Goal: Information Seeking & Learning: Learn about a topic

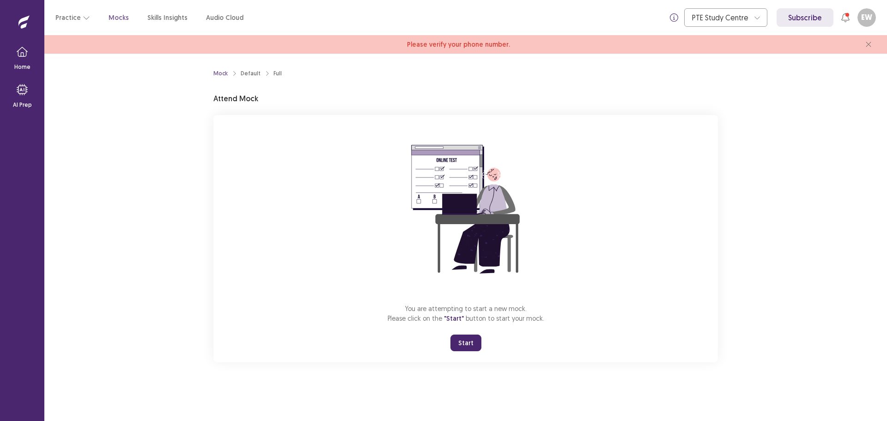
click at [465, 342] on button "Start" at bounding box center [465, 342] width 31 height 17
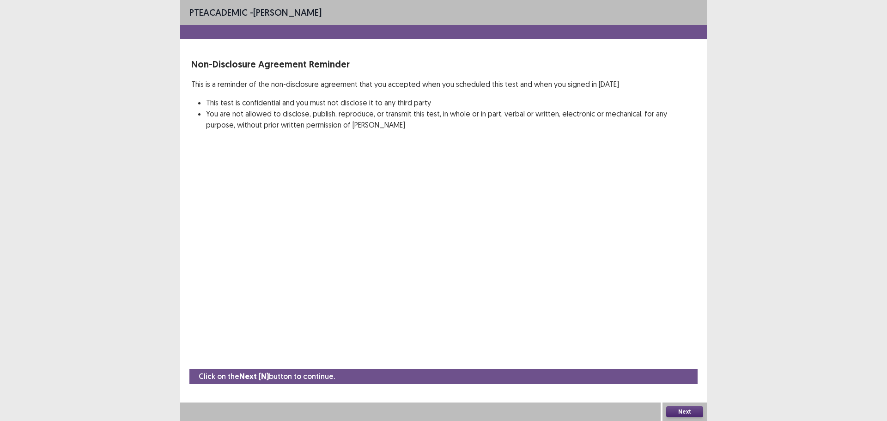
click at [684, 412] on button "Next" at bounding box center [684, 411] width 37 height 11
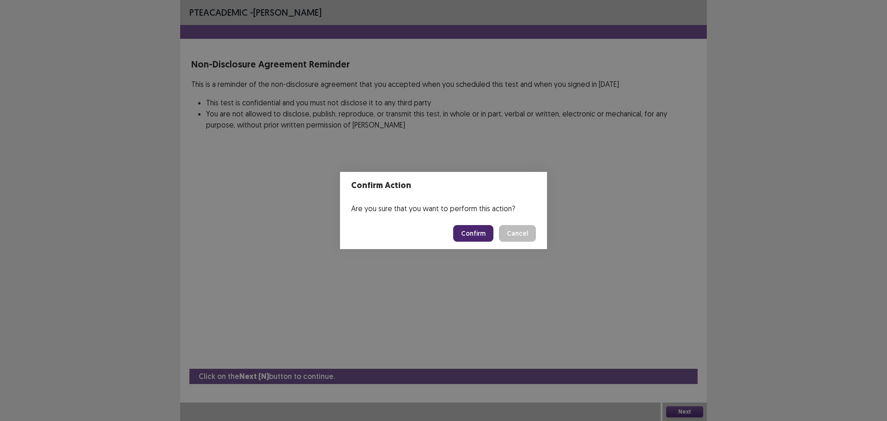
click at [470, 235] on button "Confirm" at bounding box center [473, 233] width 40 height 17
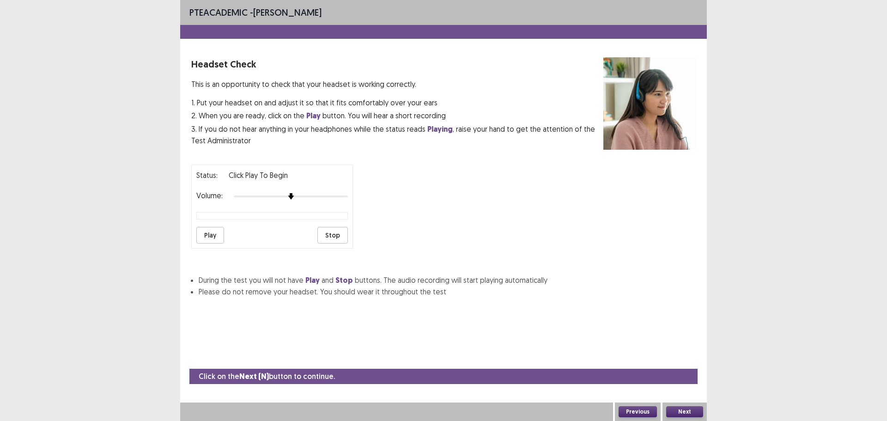
click at [677, 412] on button "Next" at bounding box center [684, 411] width 37 height 11
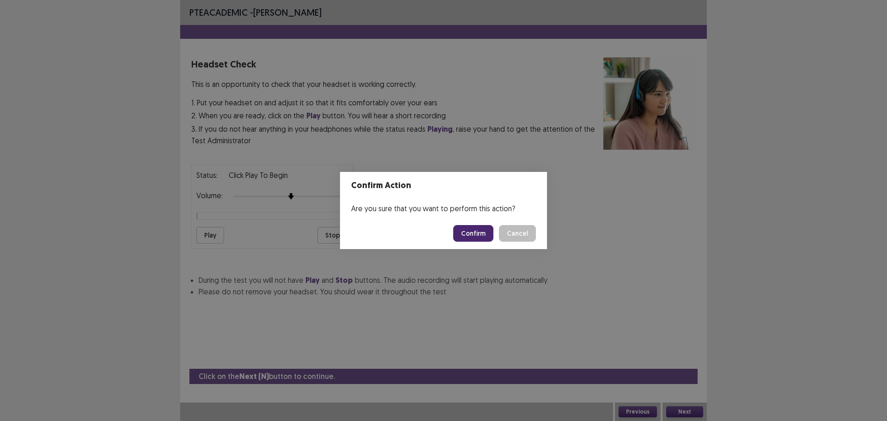
click at [478, 234] on button "Confirm" at bounding box center [473, 233] width 40 height 17
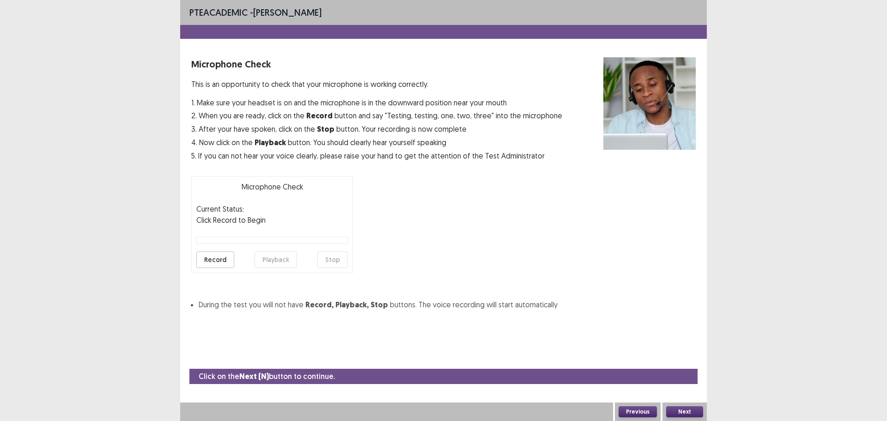
click at [680, 414] on button "Next" at bounding box center [684, 411] width 37 height 11
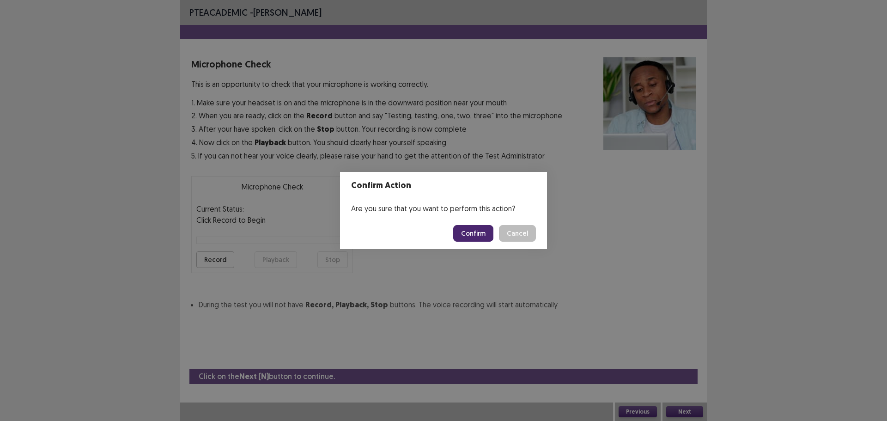
click at [479, 233] on button "Confirm" at bounding box center [473, 233] width 40 height 17
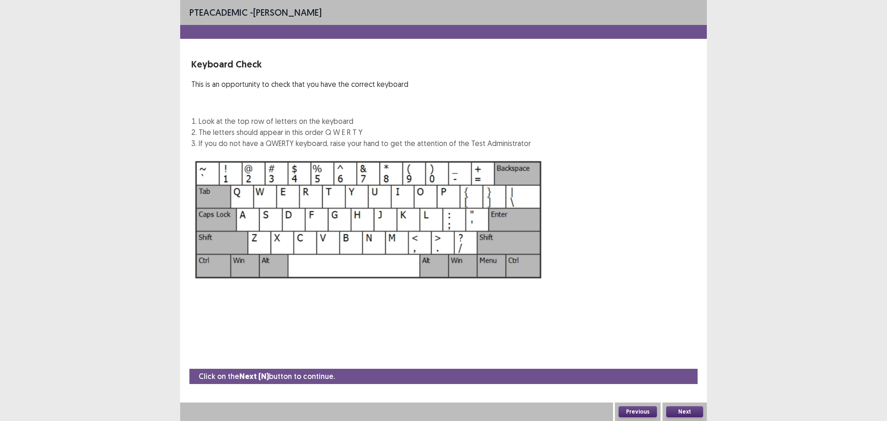
click at [686, 411] on button "Next" at bounding box center [684, 411] width 37 height 11
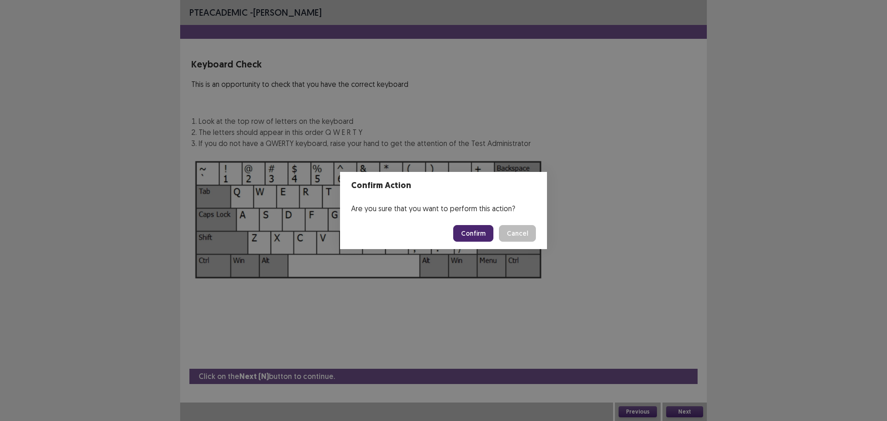
click at [480, 237] on button "Confirm" at bounding box center [473, 233] width 40 height 17
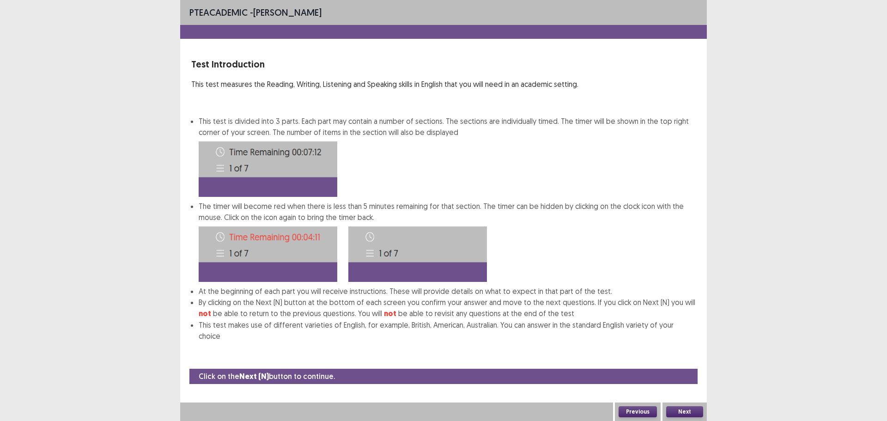
click at [682, 410] on button "Next" at bounding box center [684, 411] width 37 height 11
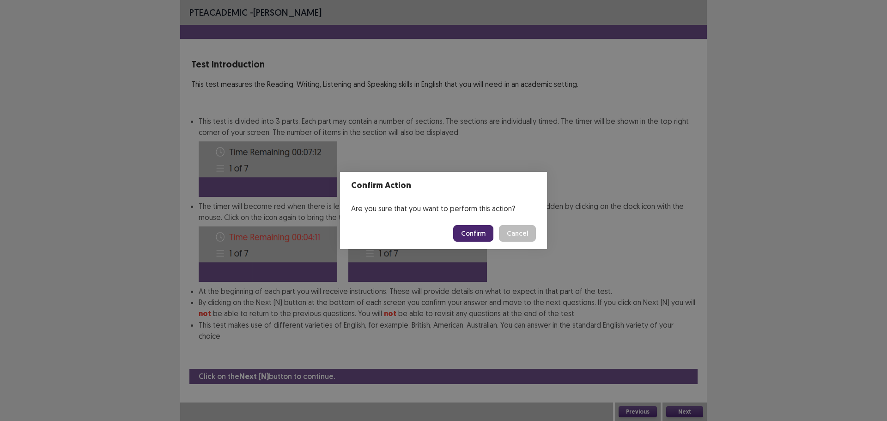
click at [471, 236] on button "Confirm" at bounding box center [473, 233] width 40 height 17
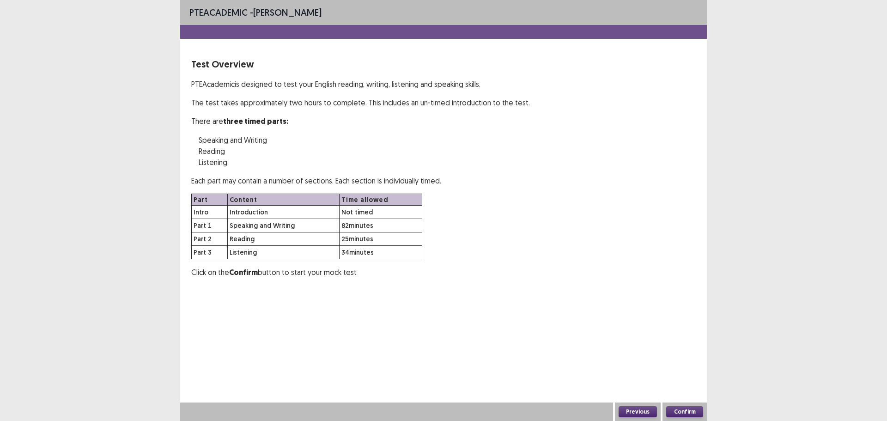
click at [689, 412] on button "Confirm" at bounding box center [684, 411] width 37 height 11
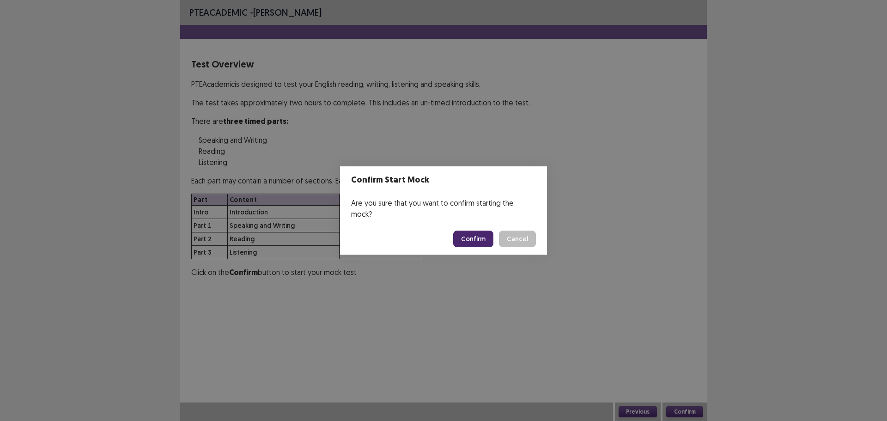
click at [511, 232] on button "Cancel" at bounding box center [517, 238] width 37 height 17
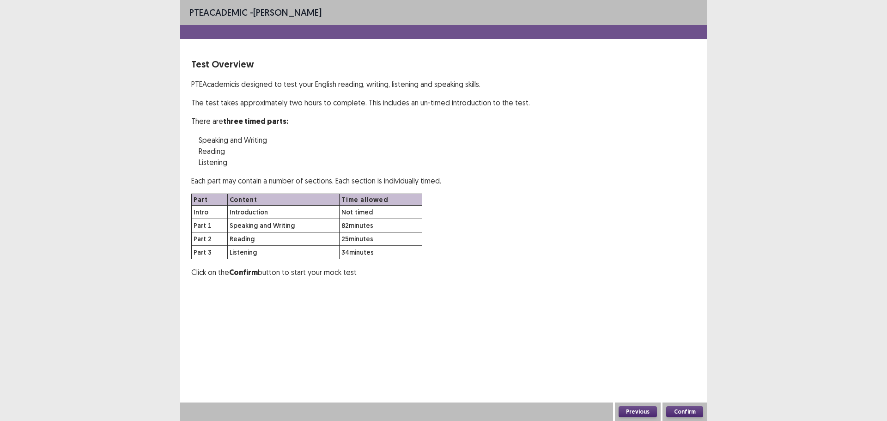
click at [688, 406] on button "Confirm" at bounding box center [684, 411] width 37 height 11
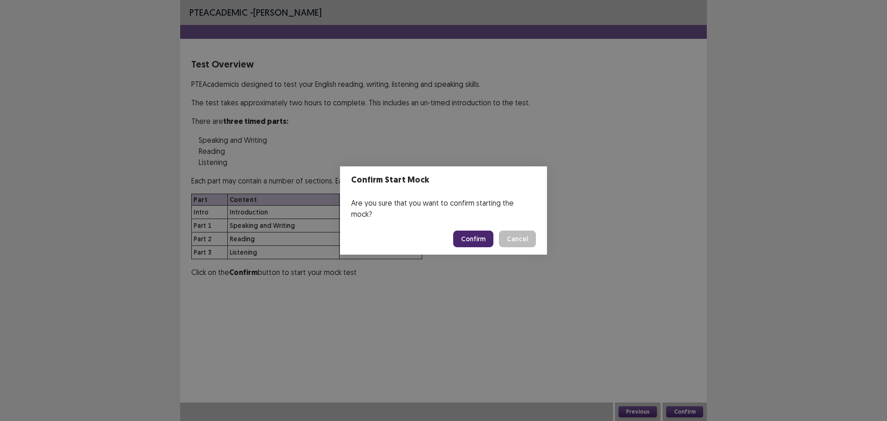
click at [476, 234] on button "Confirm" at bounding box center [473, 238] width 40 height 17
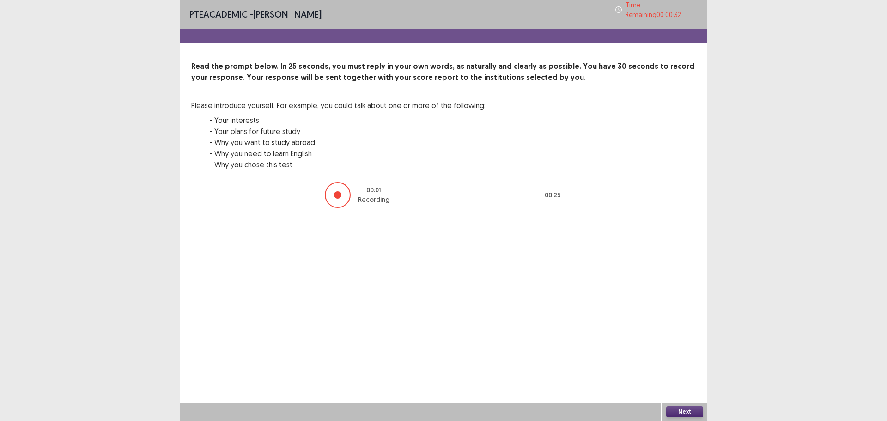
click at [689, 412] on button "Next" at bounding box center [684, 411] width 37 height 11
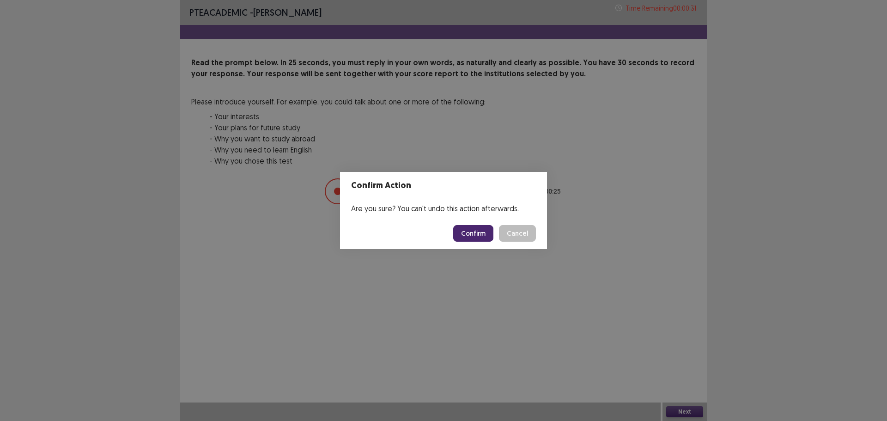
click at [478, 230] on button "Confirm" at bounding box center [473, 233] width 40 height 17
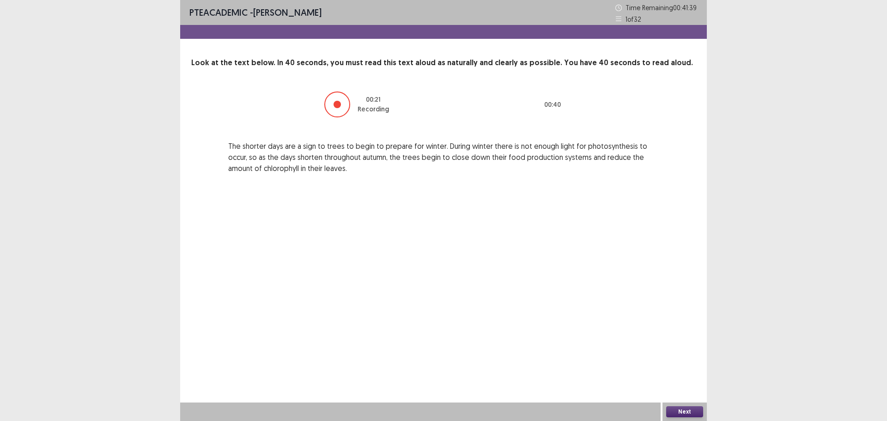
click at [687, 412] on button "Next" at bounding box center [684, 411] width 37 height 11
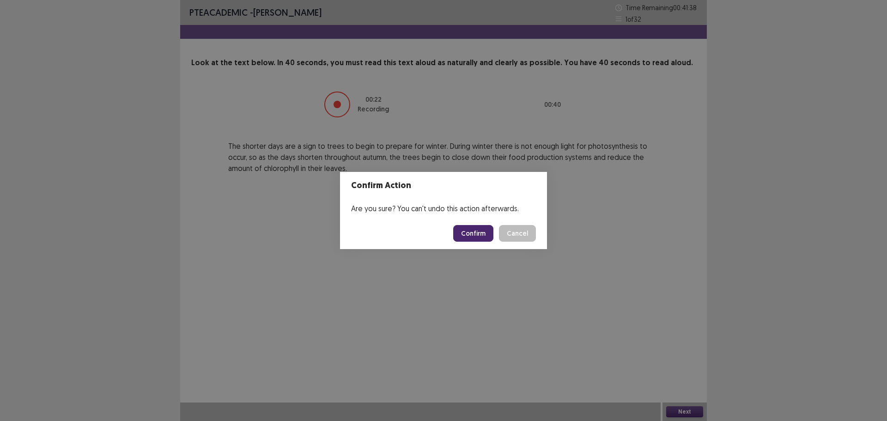
click at [482, 236] on button "Confirm" at bounding box center [473, 233] width 40 height 17
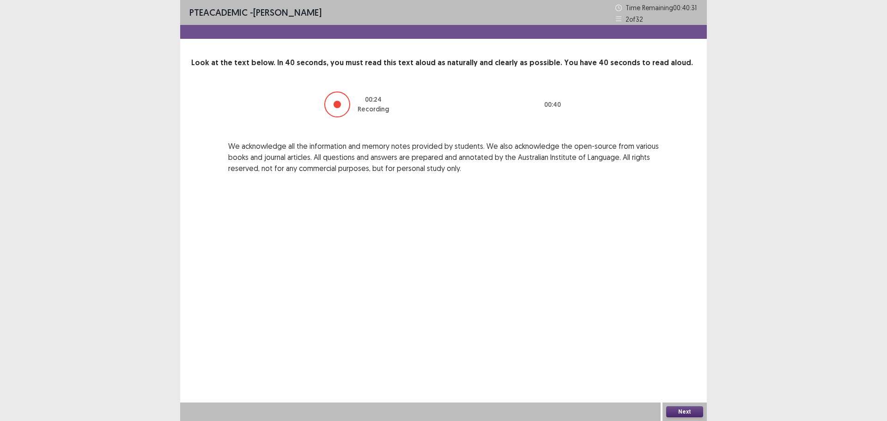
click at [675, 412] on button "Next" at bounding box center [684, 411] width 37 height 11
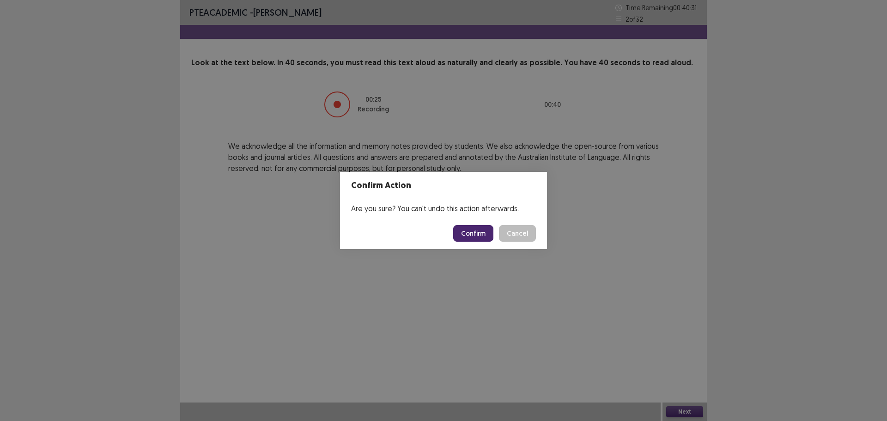
click at [469, 237] on button "Confirm" at bounding box center [473, 233] width 40 height 17
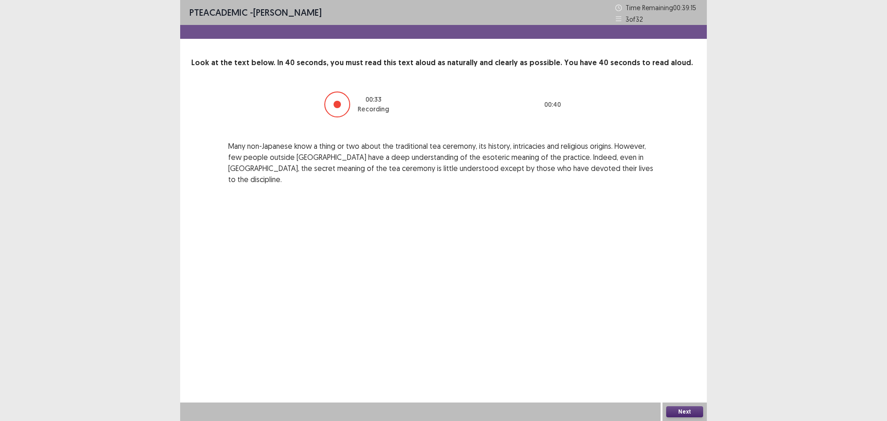
click at [680, 412] on button "Next" at bounding box center [684, 411] width 37 height 11
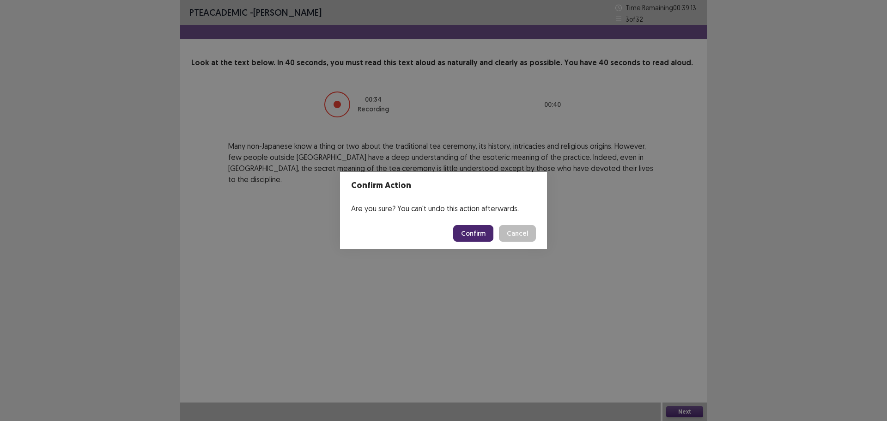
click at [470, 232] on button "Confirm" at bounding box center [473, 233] width 40 height 17
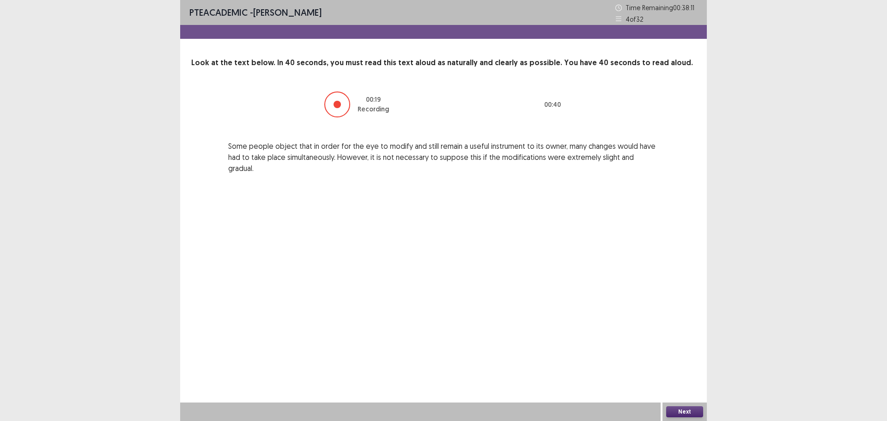
click at [682, 409] on button "Next" at bounding box center [684, 411] width 37 height 11
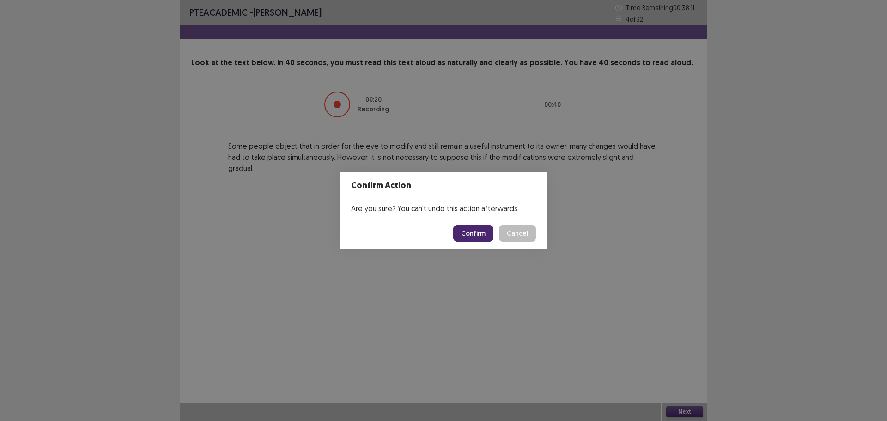
click at [478, 237] on button "Confirm" at bounding box center [473, 233] width 40 height 17
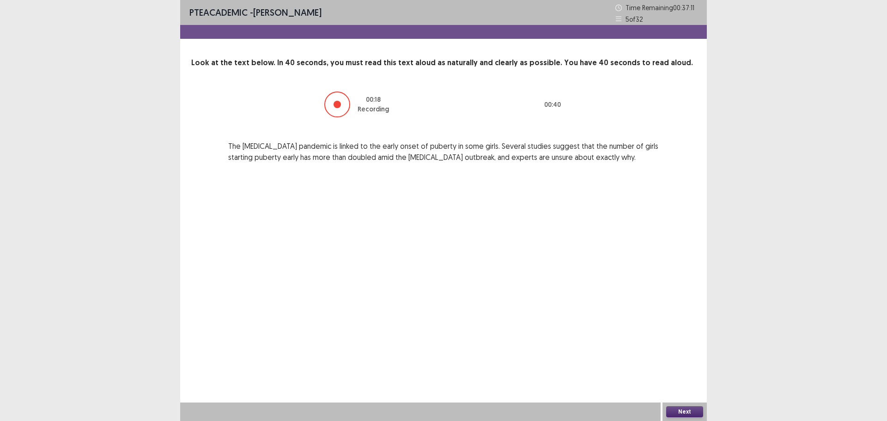
click at [689, 414] on button "Next" at bounding box center [684, 411] width 37 height 11
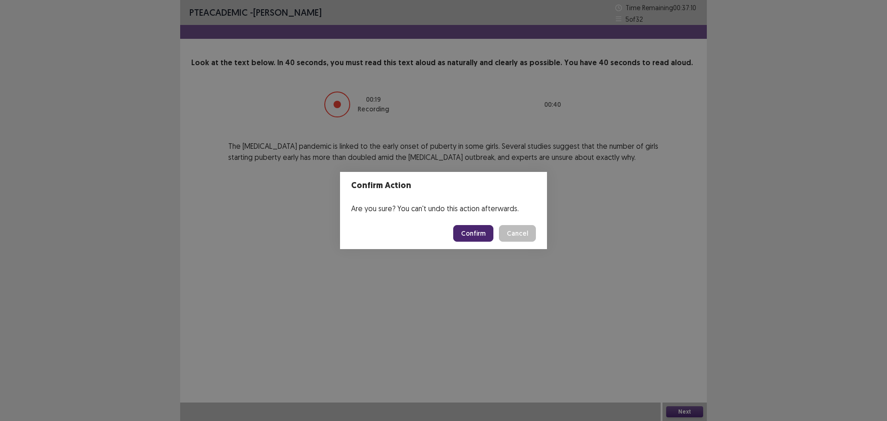
click at [482, 234] on button "Confirm" at bounding box center [473, 233] width 40 height 17
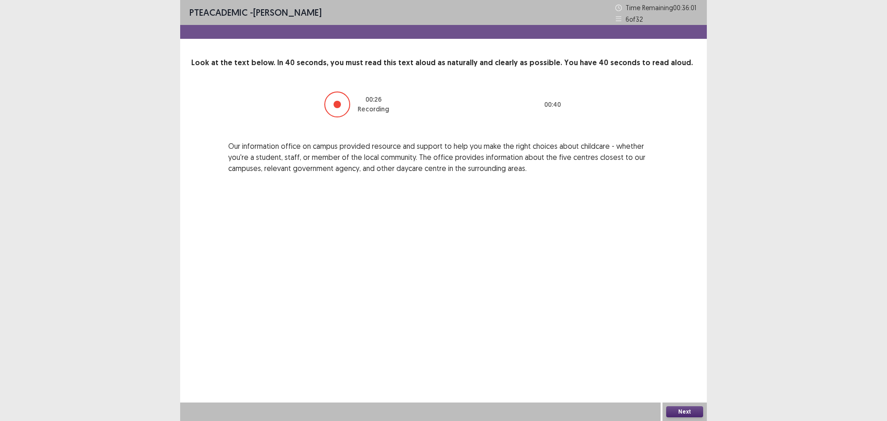
click at [690, 411] on button "Next" at bounding box center [684, 411] width 37 height 11
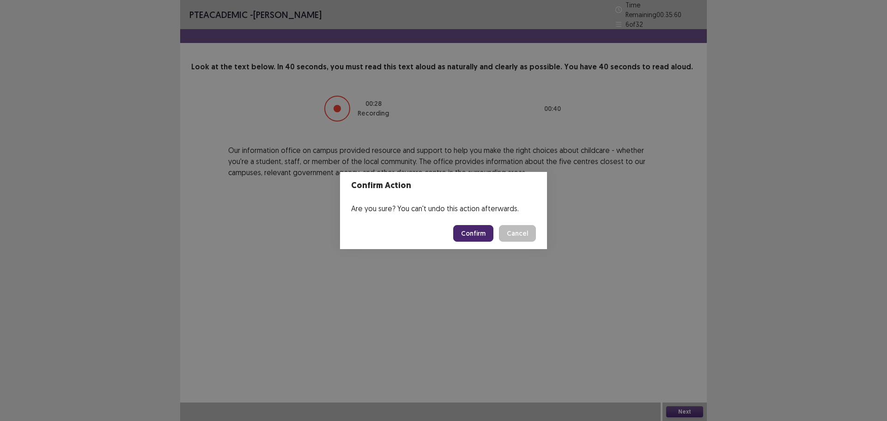
click at [485, 236] on button "Confirm" at bounding box center [473, 233] width 40 height 17
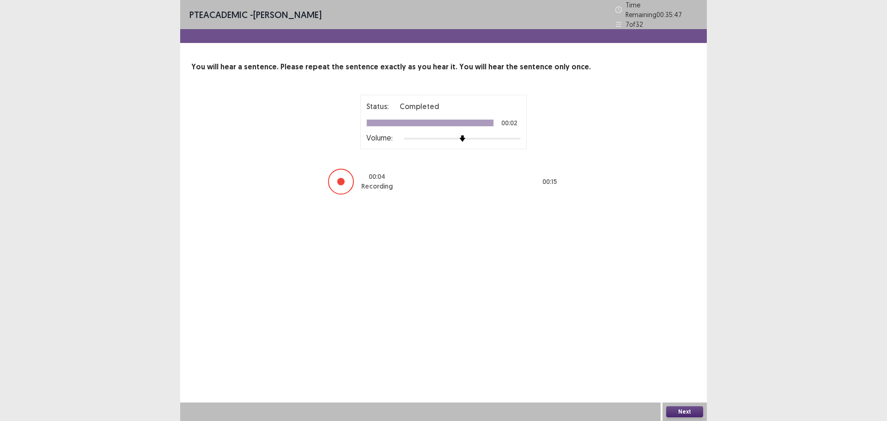
click at [680, 409] on button "Next" at bounding box center [684, 411] width 37 height 11
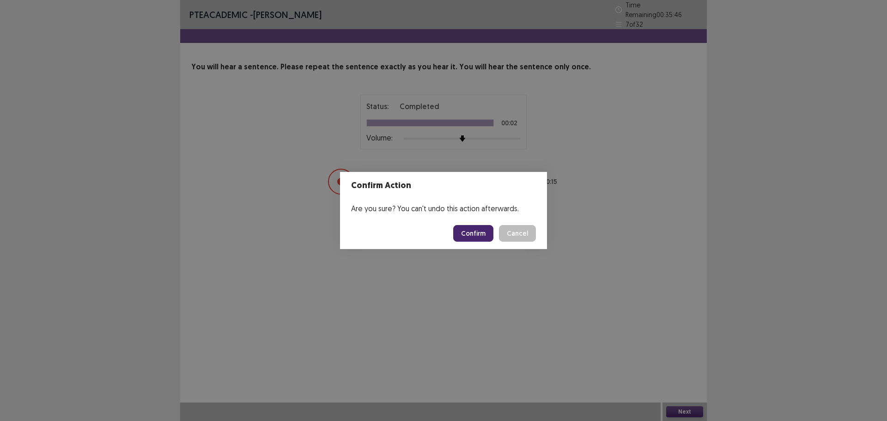
click at [478, 231] on button "Confirm" at bounding box center [473, 233] width 40 height 17
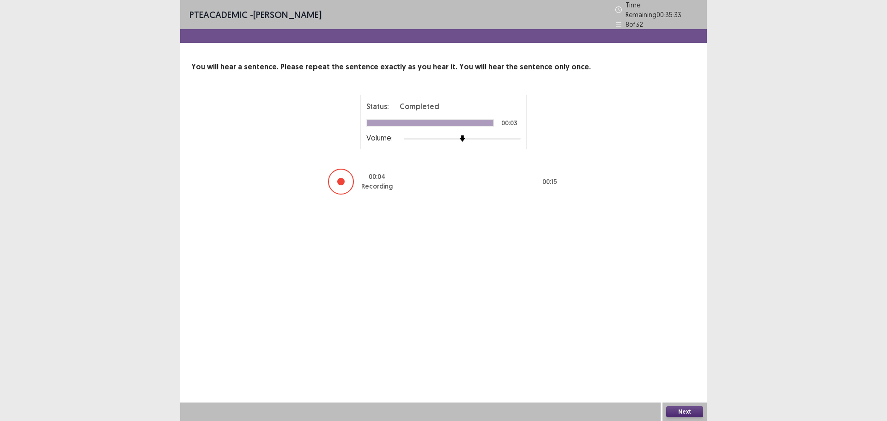
click at [675, 409] on button "Next" at bounding box center [684, 411] width 37 height 11
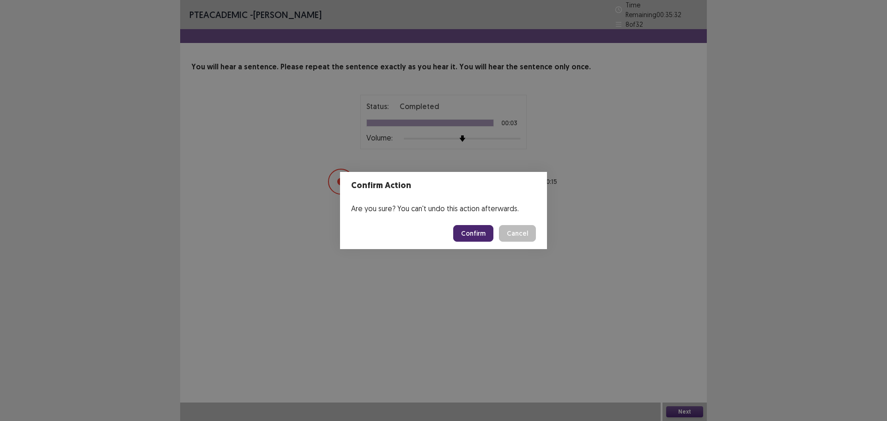
click at [470, 235] on button "Confirm" at bounding box center [473, 233] width 40 height 17
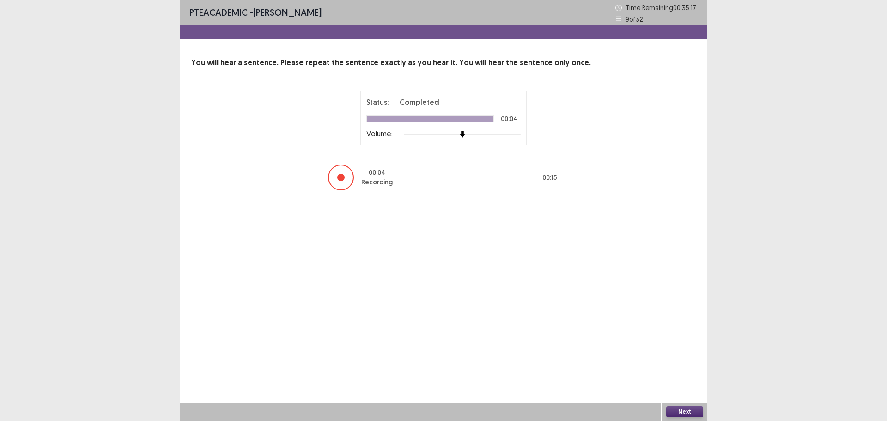
click at [686, 412] on button "Next" at bounding box center [684, 411] width 37 height 11
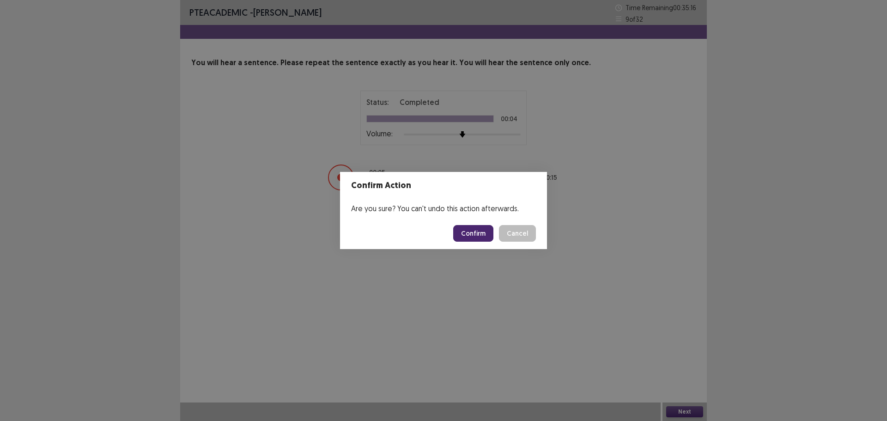
click at [468, 229] on button "Confirm" at bounding box center [473, 233] width 40 height 17
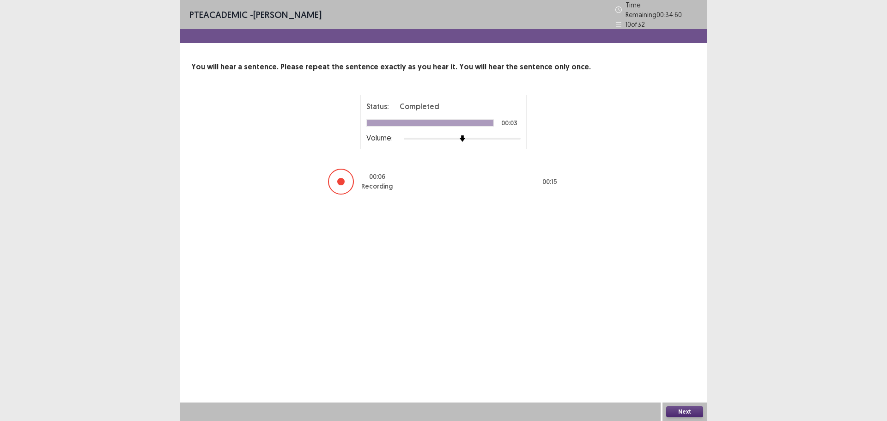
click at [677, 410] on button "Next" at bounding box center [684, 411] width 37 height 11
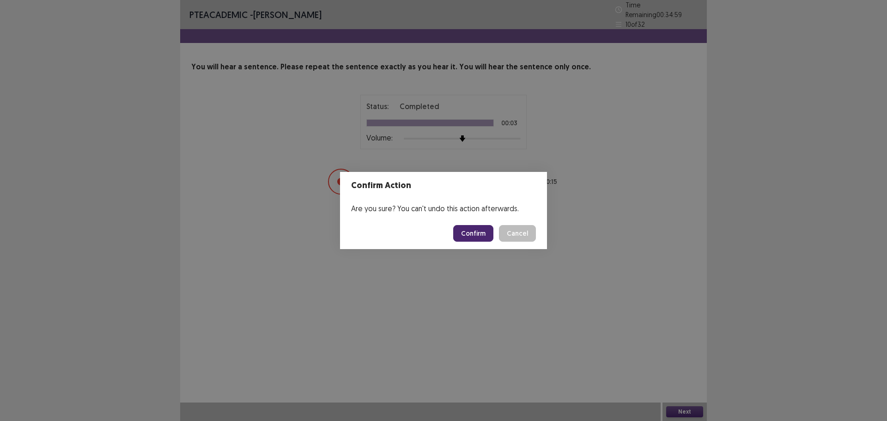
click at [479, 234] on button "Confirm" at bounding box center [473, 233] width 40 height 17
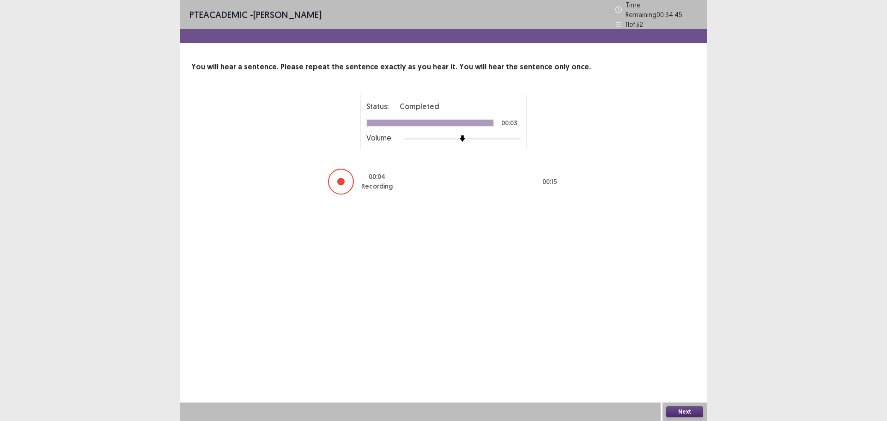
click at [683, 411] on button "Next" at bounding box center [684, 411] width 37 height 11
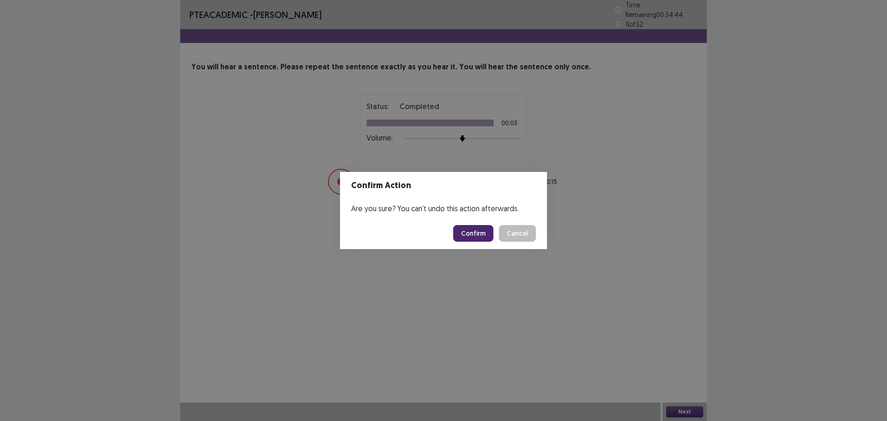
click at [471, 235] on button "Confirm" at bounding box center [473, 233] width 40 height 17
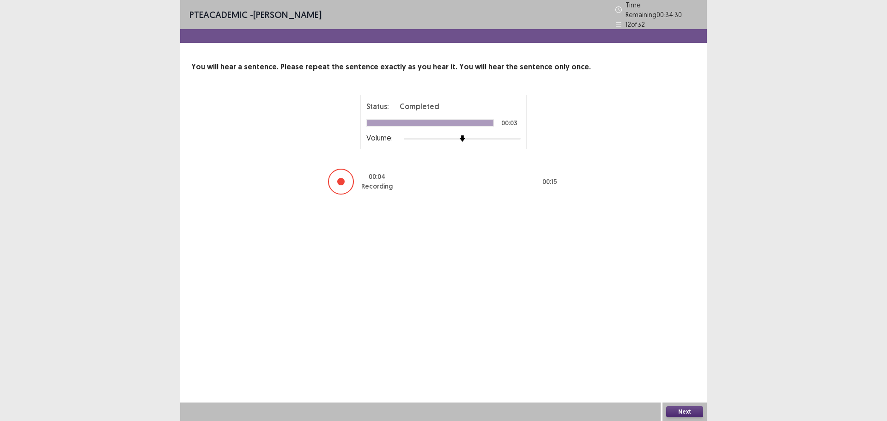
click at [673, 413] on button "Next" at bounding box center [684, 411] width 37 height 11
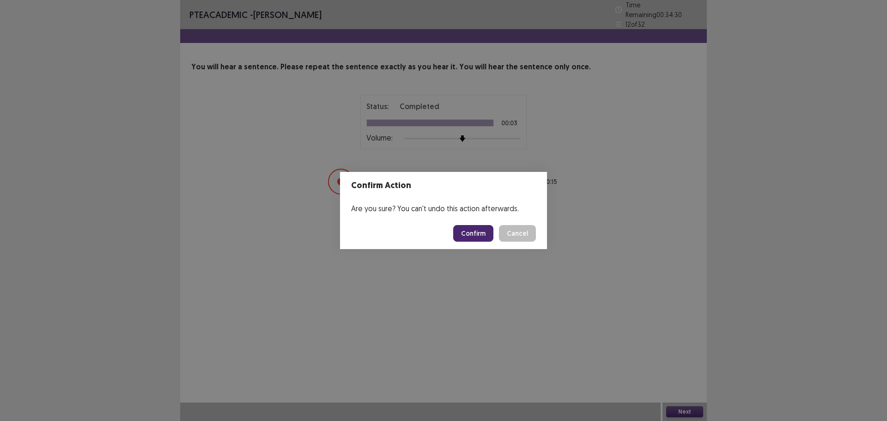
click at [472, 235] on button "Confirm" at bounding box center [473, 233] width 40 height 17
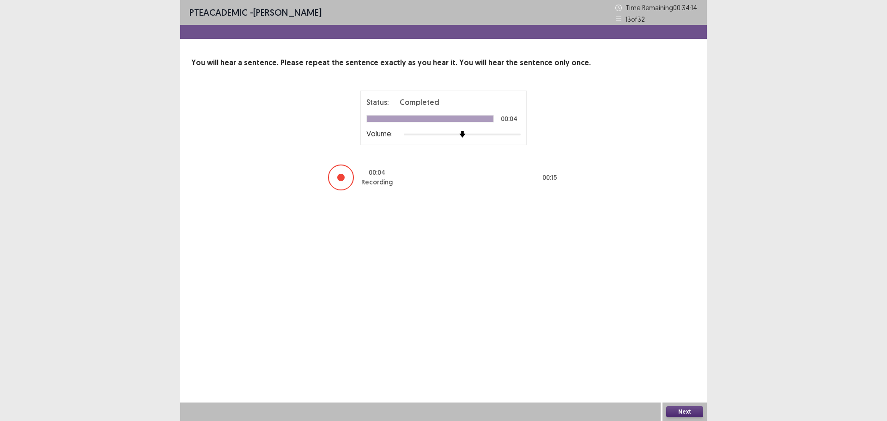
click at [672, 412] on button "Next" at bounding box center [684, 411] width 37 height 11
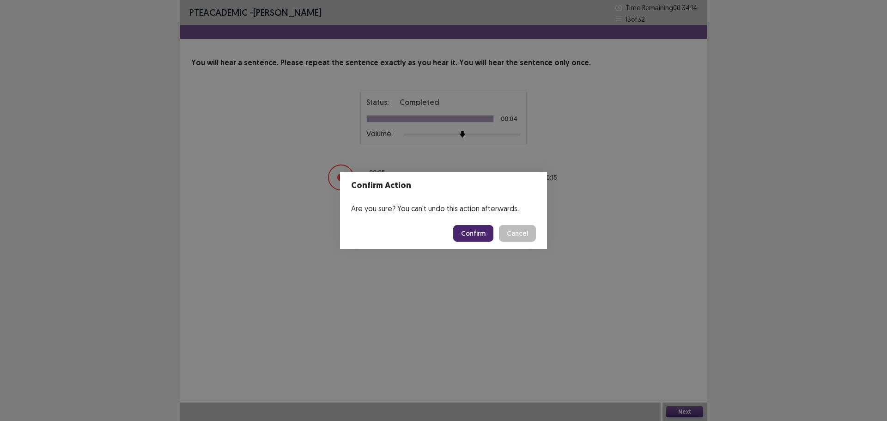
click at [480, 230] on button "Confirm" at bounding box center [473, 233] width 40 height 17
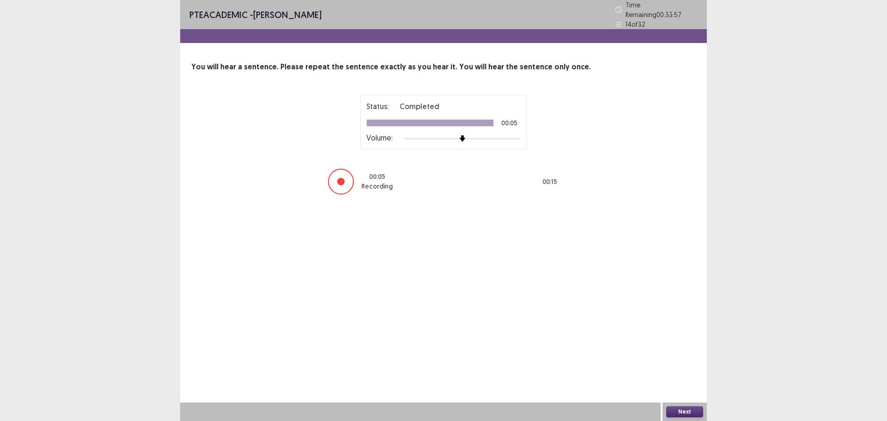
click at [675, 412] on button "Next" at bounding box center [684, 411] width 37 height 11
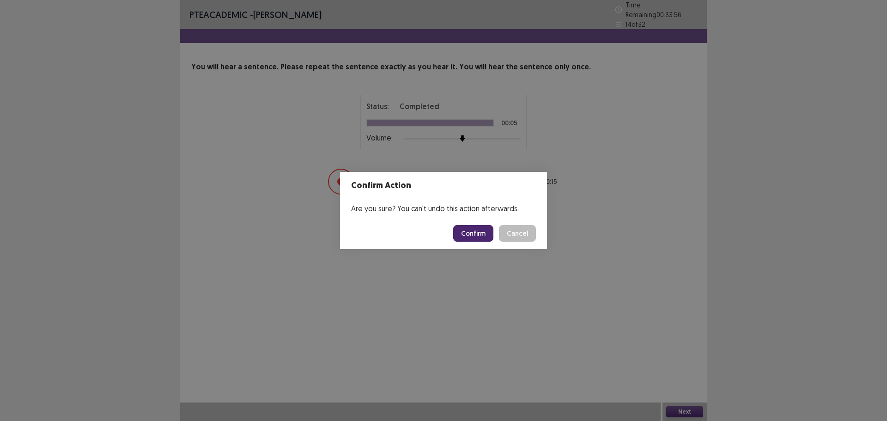
click at [468, 233] on button "Confirm" at bounding box center [473, 233] width 40 height 17
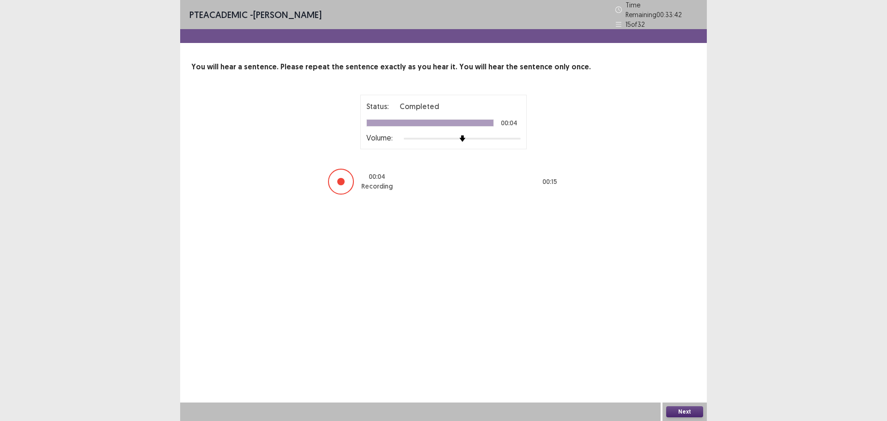
click at [692, 410] on button "Next" at bounding box center [684, 411] width 37 height 11
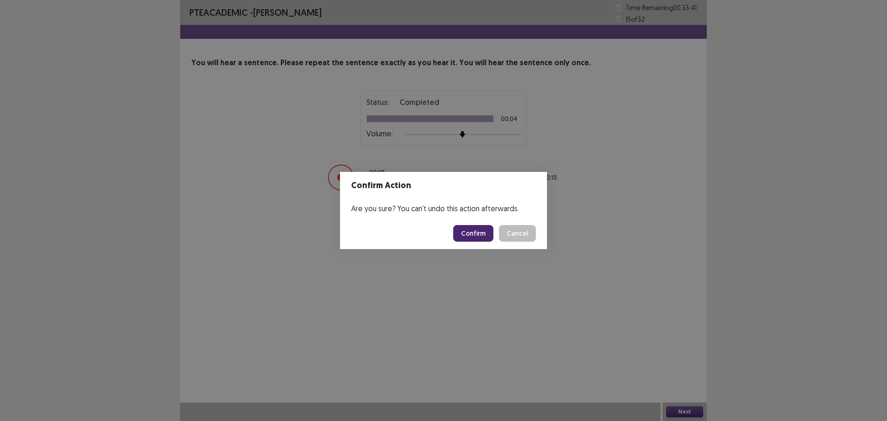
click at [472, 230] on button "Confirm" at bounding box center [473, 233] width 40 height 17
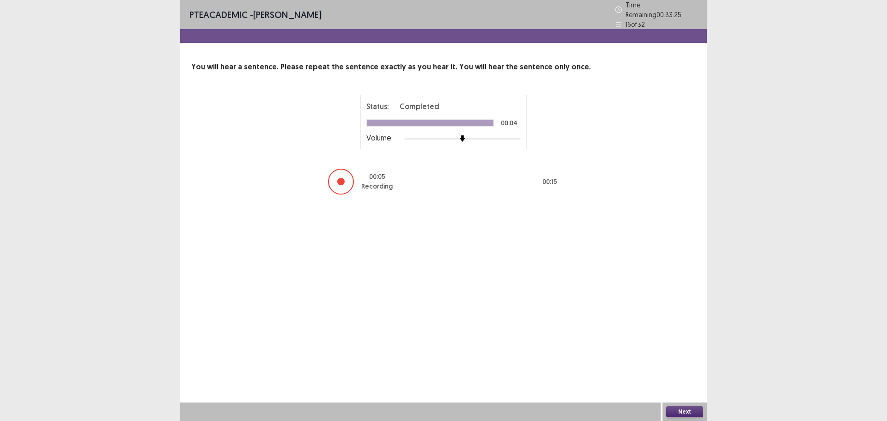
click at [681, 410] on button "Next" at bounding box center [684, 411] width 37 height 11
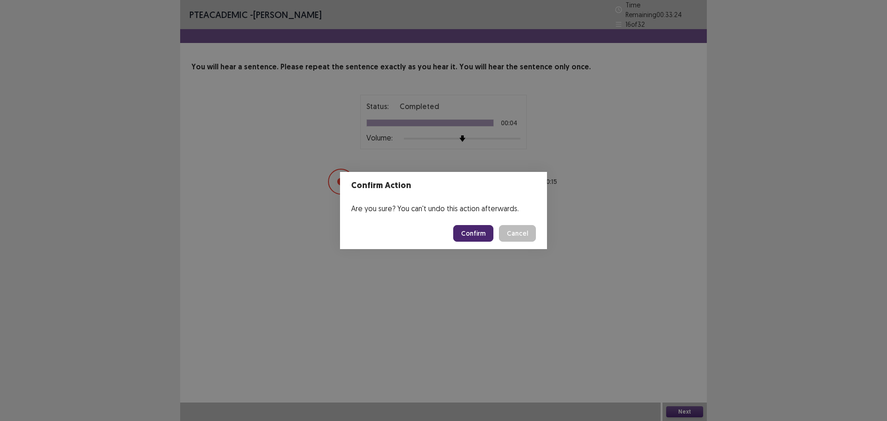
click at [474, 230] on button "Confirm" at bounding box center [473, 233] width 40 height 17
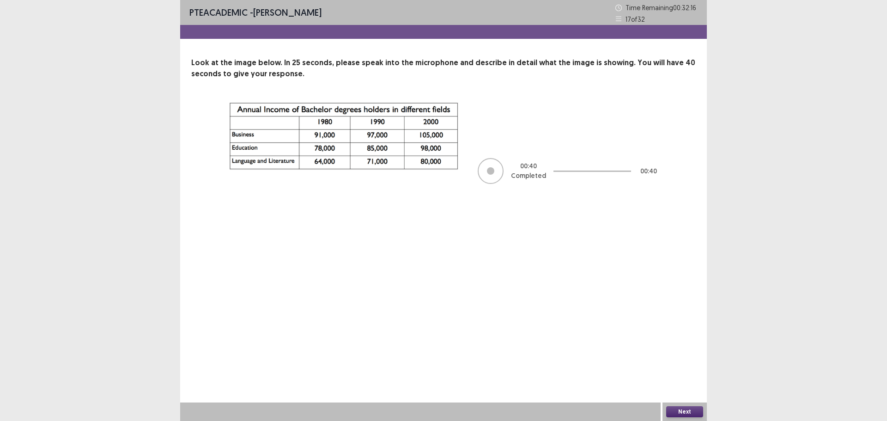
click at [676, 410] on button "Next" at bounding box center [684, 411] width 37 height 11
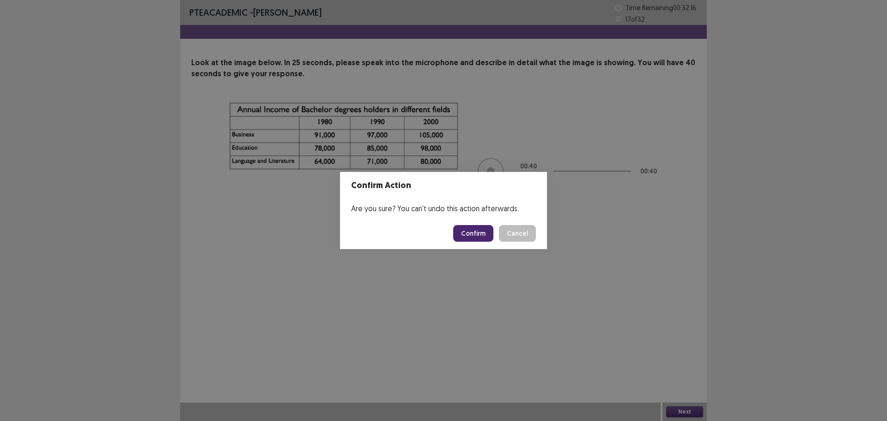
click at [470, 232] on button "Confirm" at bounding box center [473, 233] width 40 height 17
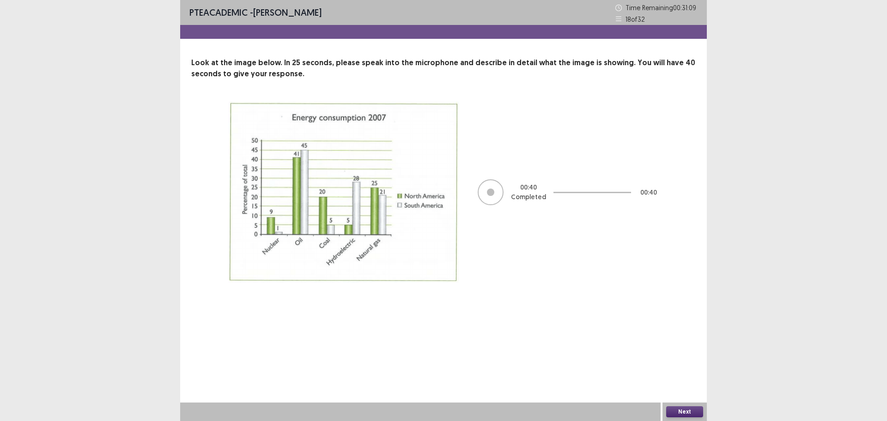
click at [687, 409] on button "Next" at bounding box center [684, 411] width 37 height 11
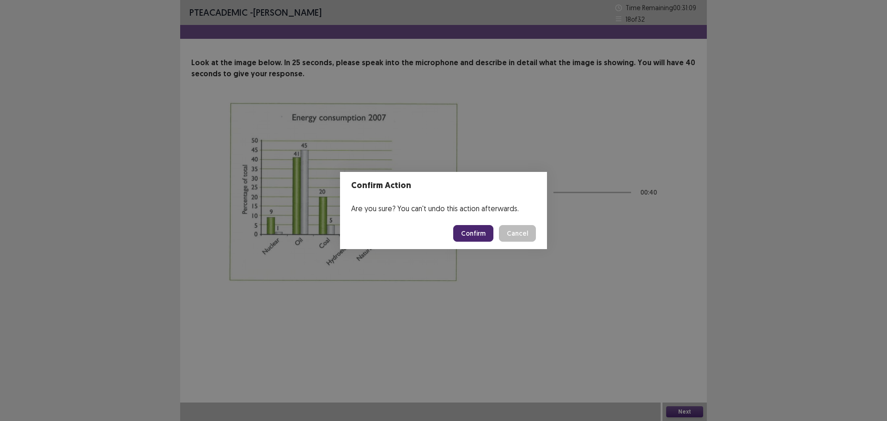
click at [476, 235] on button "Confirm" at bounding box center [473, 233] width 40 height 17
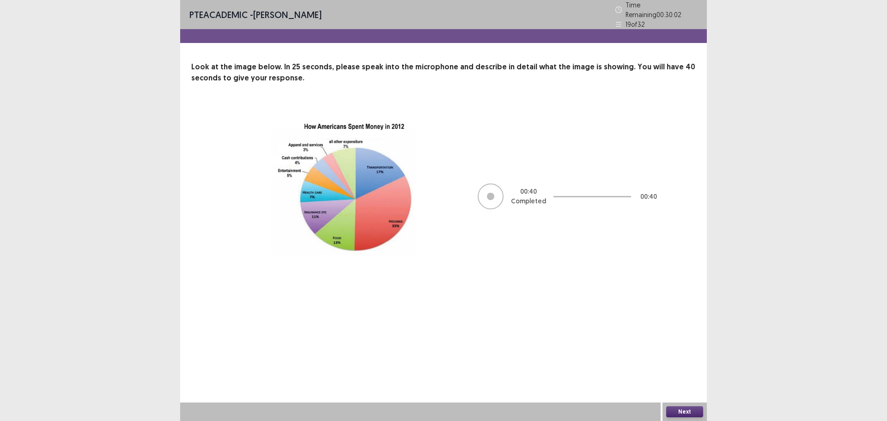
click at [683, 410] on button "Next" at bounding box center [684, 411] width 37 height 11
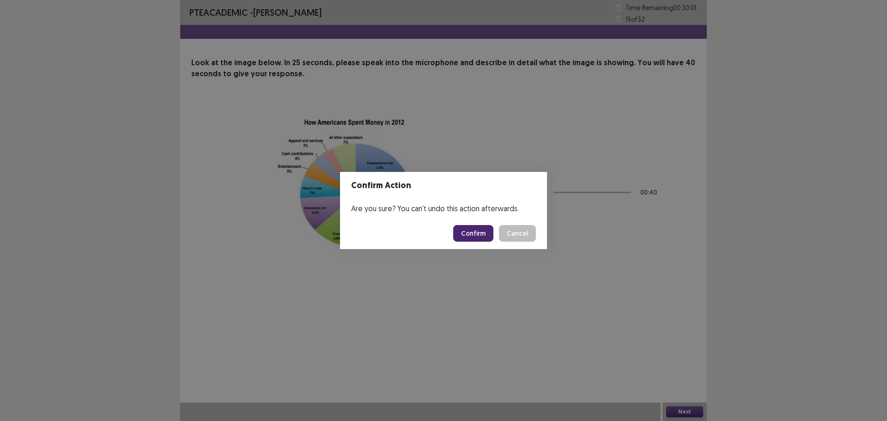
click at [476, 235] on button "Confirm" at bounding box center [473, 233] width 40 height 17
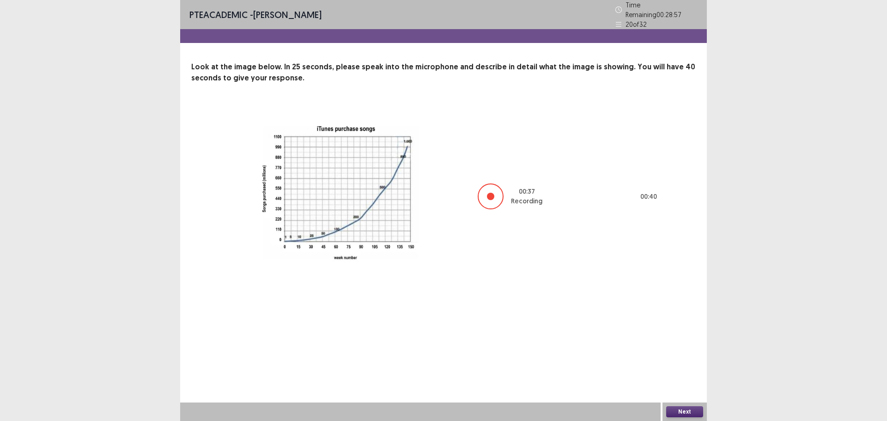
click at [681, 410] on button "Next" at bounding box center [684, 411] width 37 height 11
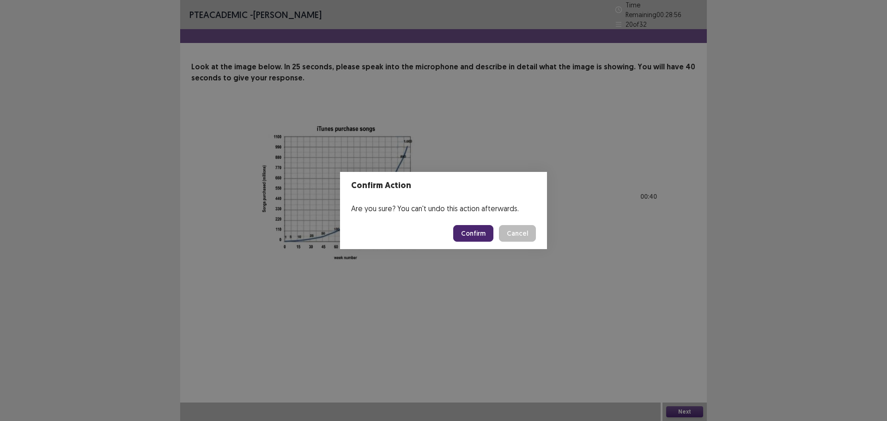
click at [482, 240] on button "Confirm" at bounding box center [473, 233] width 40 height 17
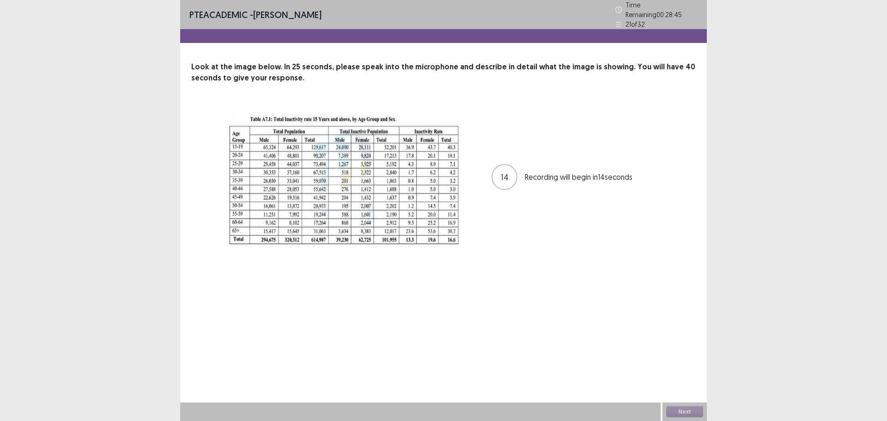
click at [621, 21] on icon at bounding box center [618, 24] width 6 height 6
click at [679, 412] on button "Next" at bounding box center [684, 411] width 37 height 11
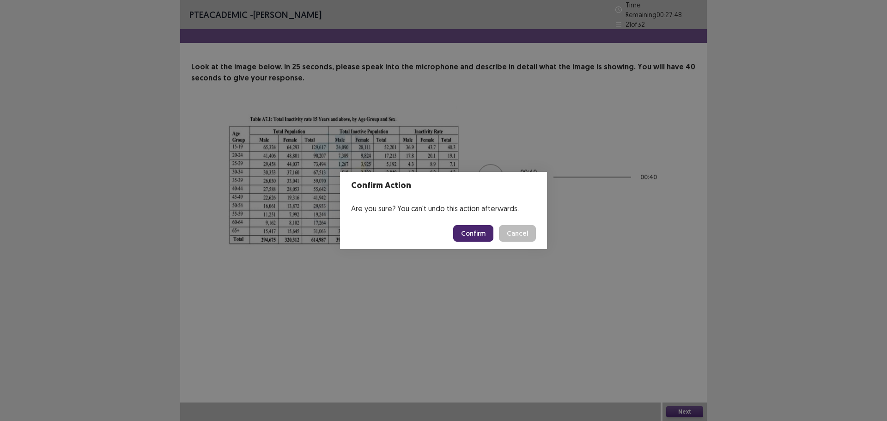
click at [479, 232] on button "Confirm" at bounding box center [473, 233] width 40 height 17
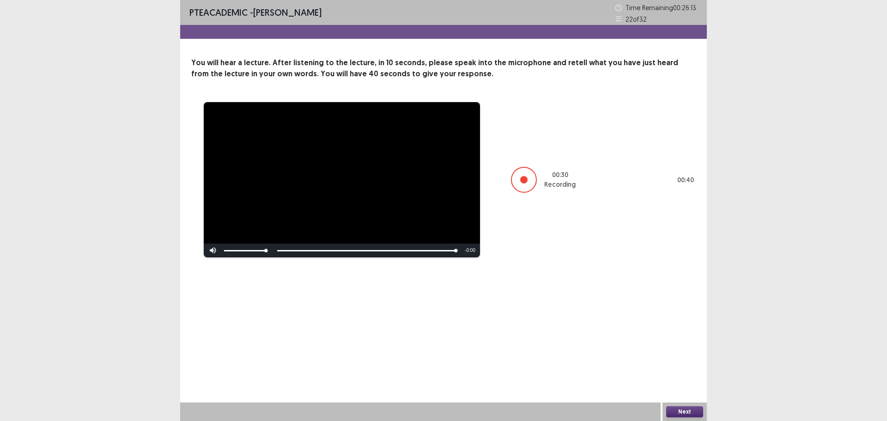
click at [679, 408] on button "Next" at bounding box center [684, 411] width 37 height 11
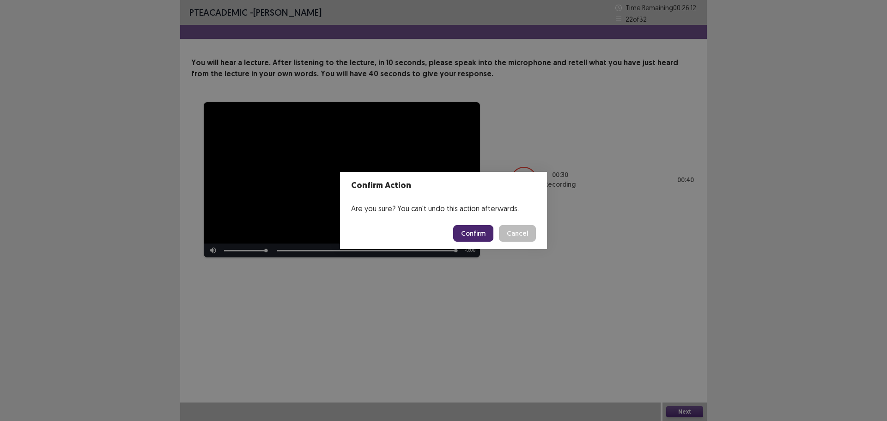
click at [473, 234] on button "Confirm" at bounding box center [473, 233] width 40 height 17
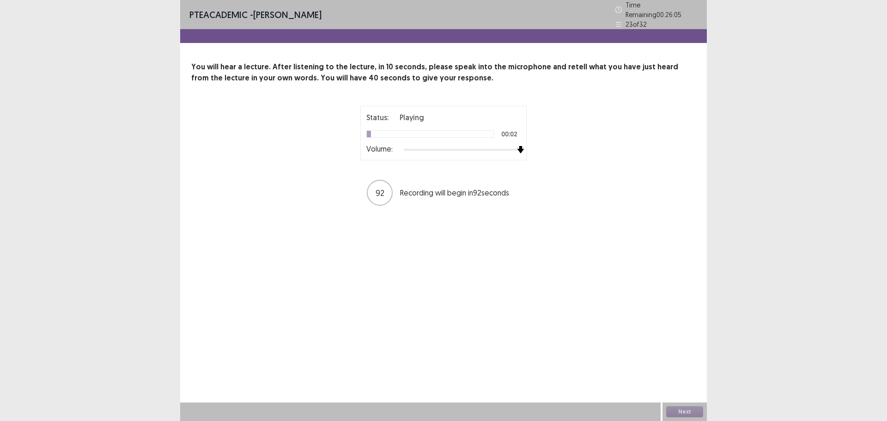
click at [520, 146] on div at bounding box center [462, 149] width 117 height 7
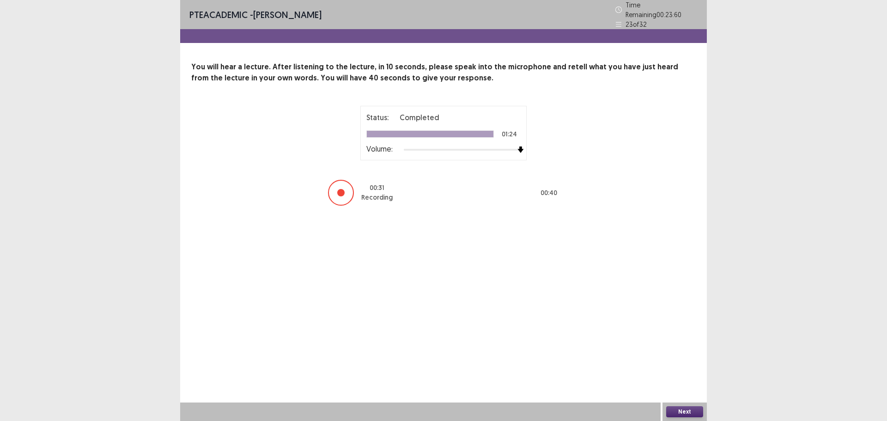
click at [684, 412] on button "Next" at bounding box center [684, 411] width 37 height 11
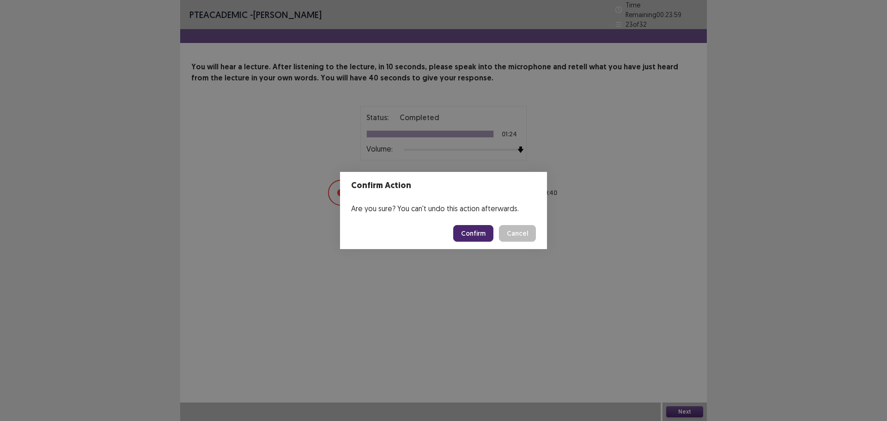
click at [467, 229] on button "Confirm" at bounding box center [473, 233] width 40 height 17
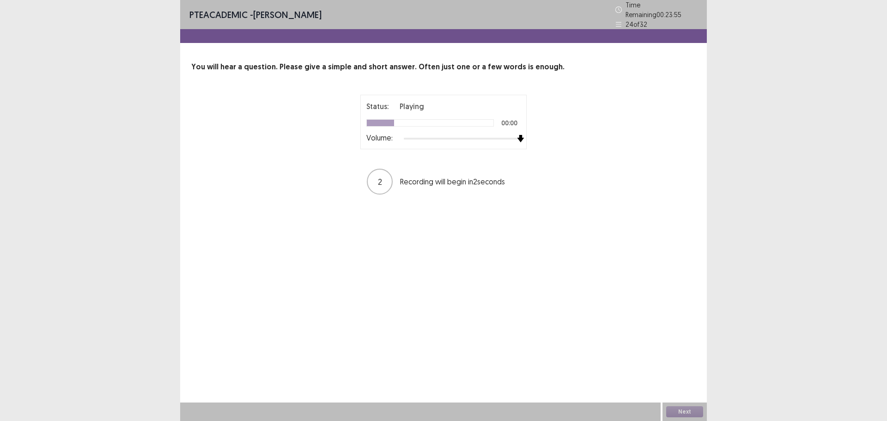
click at [545, 138] on div "Status: Playing 00:00 Volume: 2 Recording will begin in 2 seconds" at bounding box center [443, 145] width 231 height 101
click at [676, 409] on button "Next" at bounding box center [684, 411] width 37 height 11
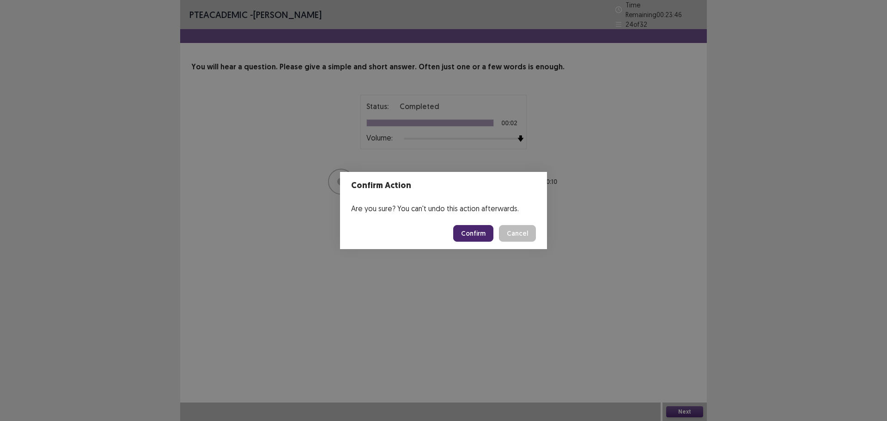
click at [473, 235] on button "Confirm" at bounding box center [473, 233] width 40 height 17
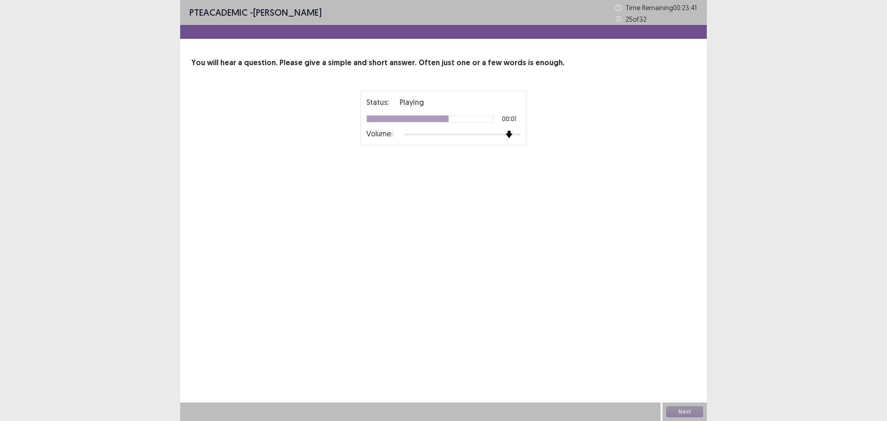
click at [514, 138] on div at bounding box center [462, 134] width 117 height 7
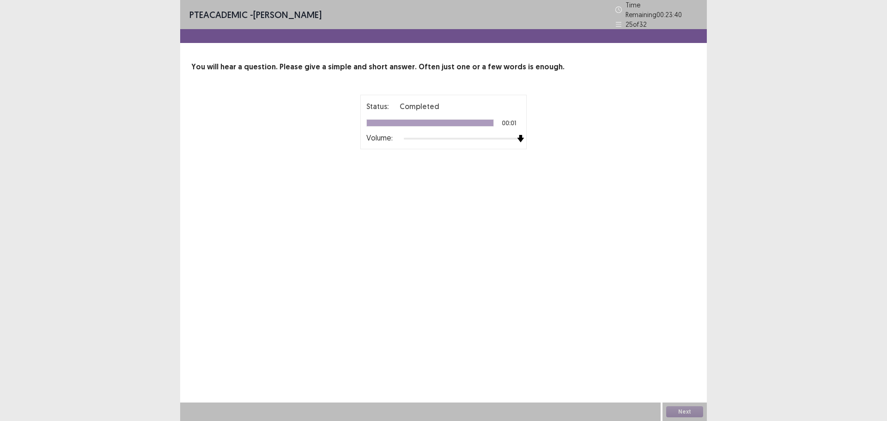
click at [524, 136] on img at bounding box center [520, 138] width 7 height 7
click at [684, 409] on button "Next" at bounding box center [684, 411] width 37 height 11
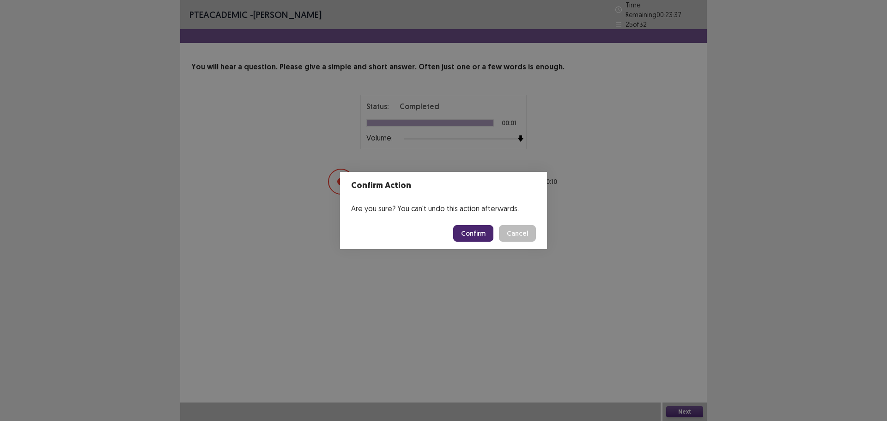
click at [483, 234] on button "Confirm" at bounding box center [473, 233] width 40 height 17
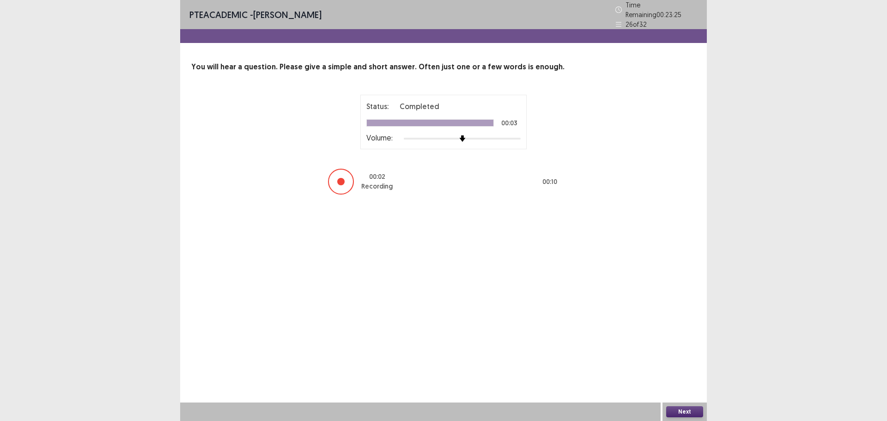
click at [673, 408] on button "Next" at bounding box center [684, 411] width 37 height 11
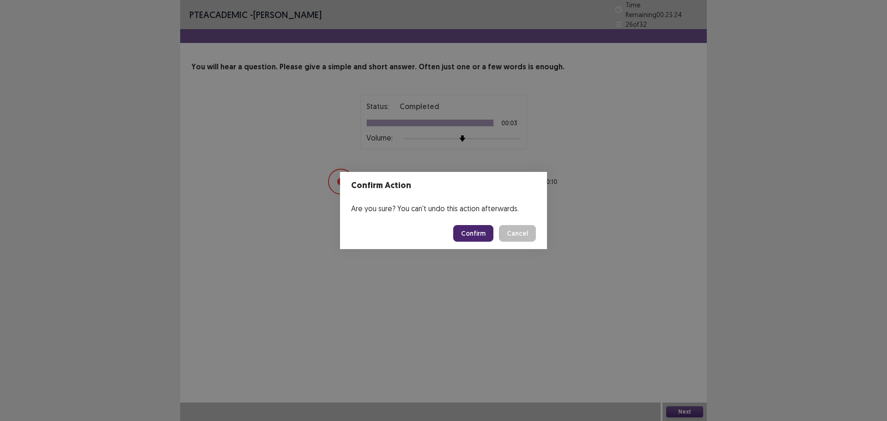
click at [476, 231] on button "Confirm" at bounding box center [473, 233] width 40 height 17
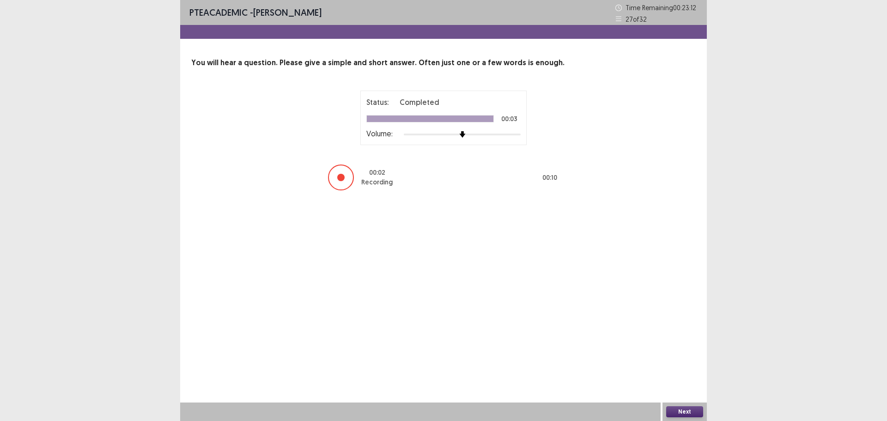
click at [671, 411] on button "Next" at bounding box center [684, 411] width 37 height 11
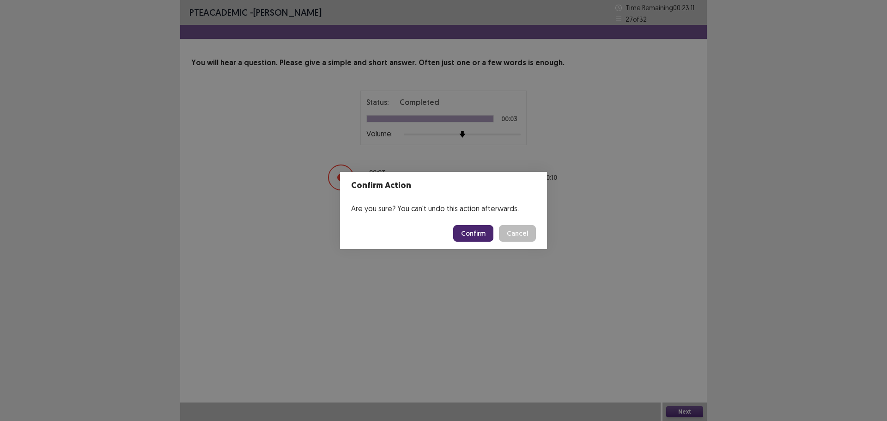
click at [479, 235] on button "Confirm" at bounding box center [473, 233] width 40 height 17
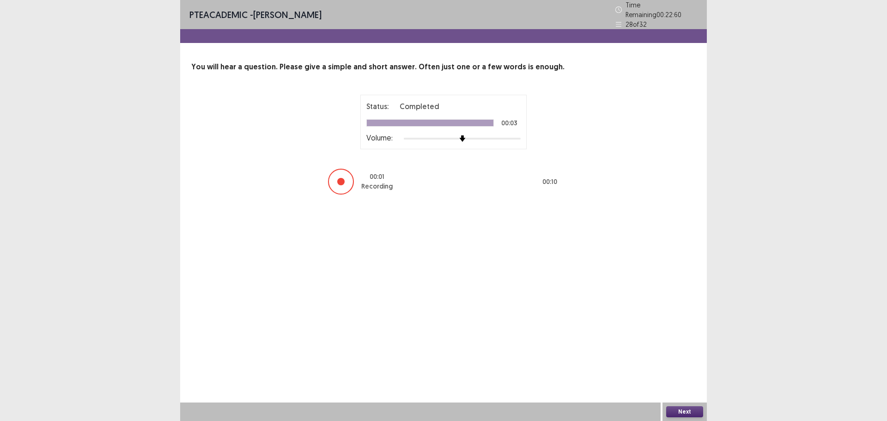
click at [685, 410] on button "Next" at bounding box center [684, 411] width 37 height 11
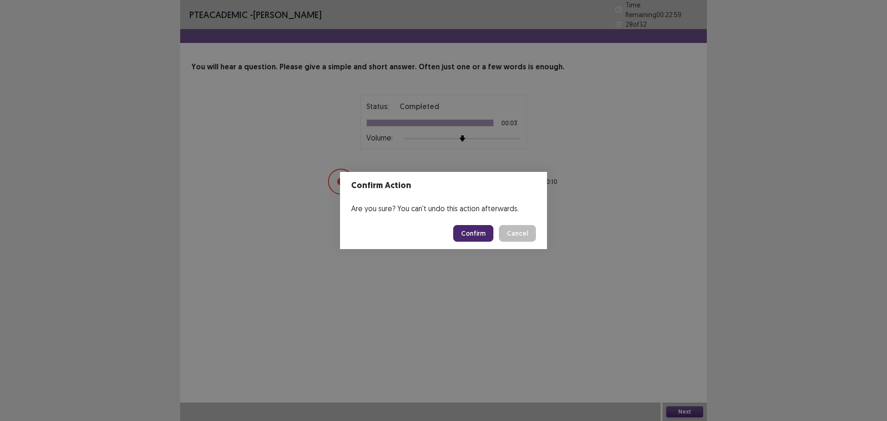
click at [480, 235] on button "Confirm" at bounding box center [473, 233] width 40 height 17
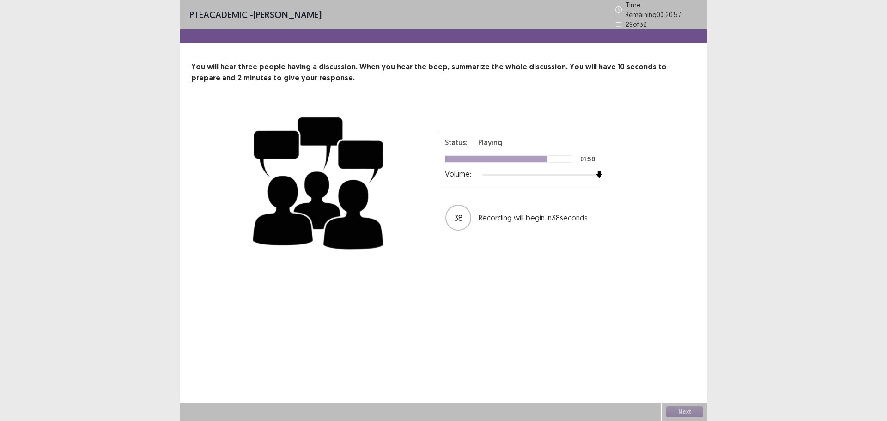
click at [614, 175] on div "Status: Playing 01:58 Volume: 38 Recording will begin in 38 seconds" at bounding box center [521, 181] width 231 height 101
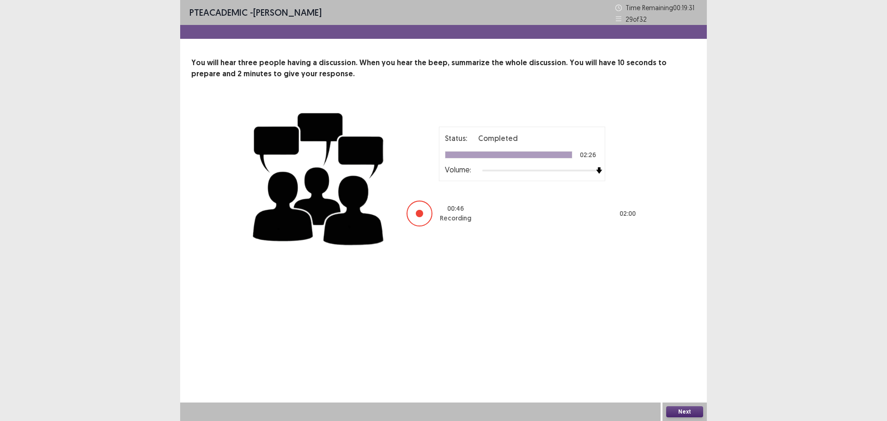
click at [678, 413] on button "Next" at bounding box center [684, 411] width 37 height 11
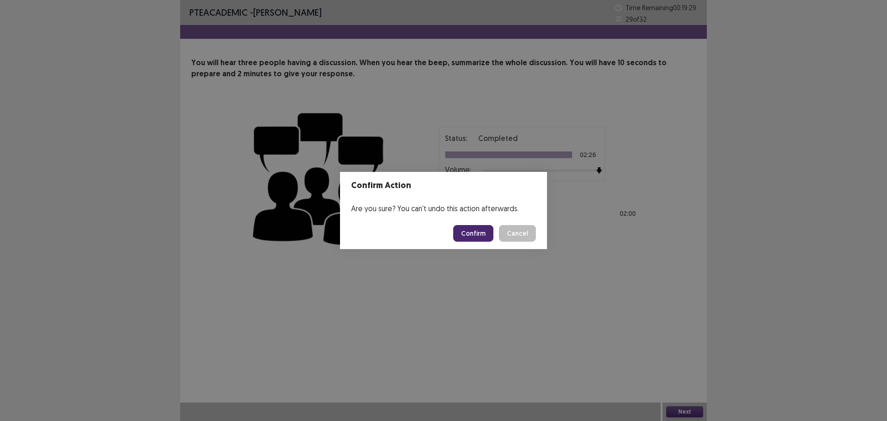
click at [481, 231] on button "Confirm" at bounding box center [473, 233] width 40 height 17
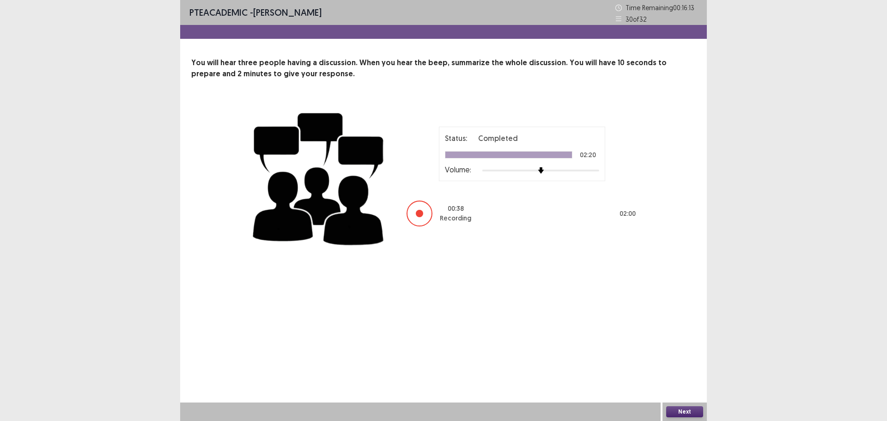
click at [673, 403] on div "Next" at bounding box center [684, 411] width 44 height 18
click at [679, 412] on button "Next" at bounding box center [684, 411] width 37 height 11
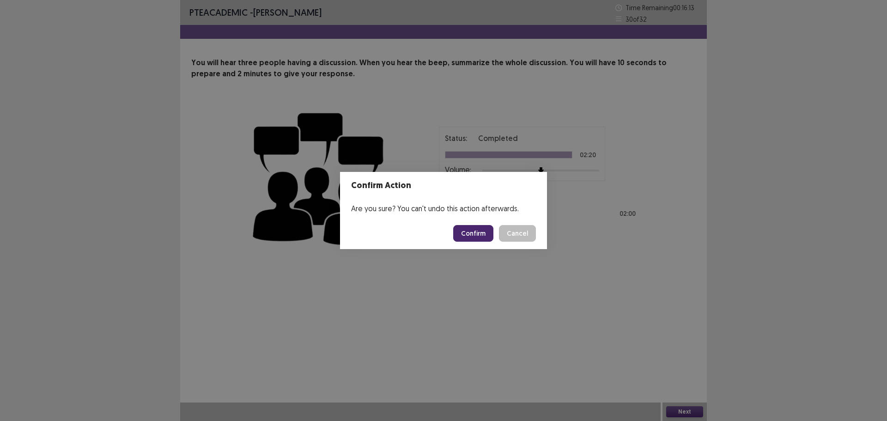
click at [476, 236] on button "Confirm" at bounding box center [473, 233] width 40 height 17
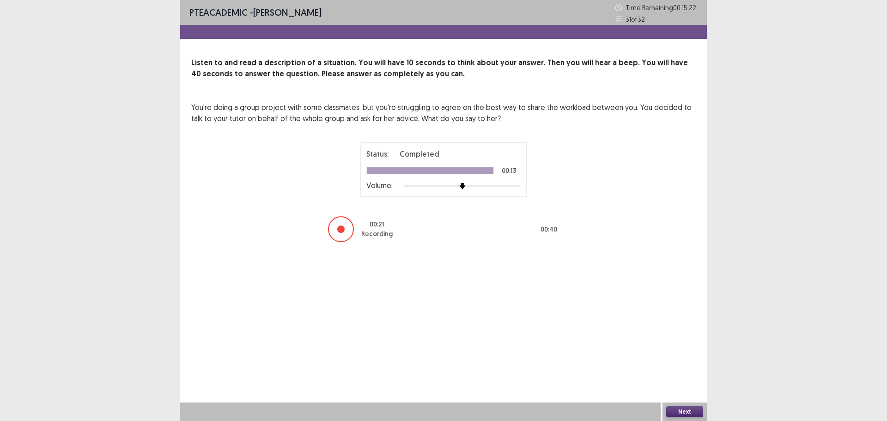
click at [704, 413] on div "Next" at bounding box center [684, 411] width 44 height 18
click at [691, 412] on button "Next" at bounding box center [684, 411] width 37 height 11
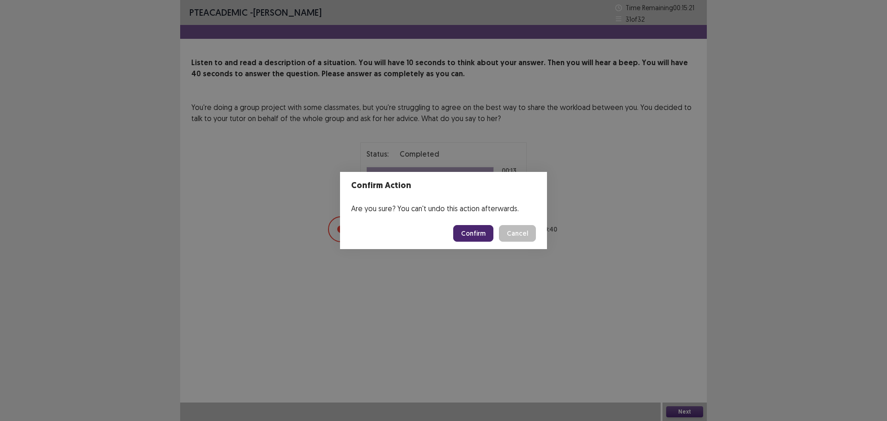
click at [470, 231] on button "Confirm" at bounding box center [473, 233] width 40 height 17
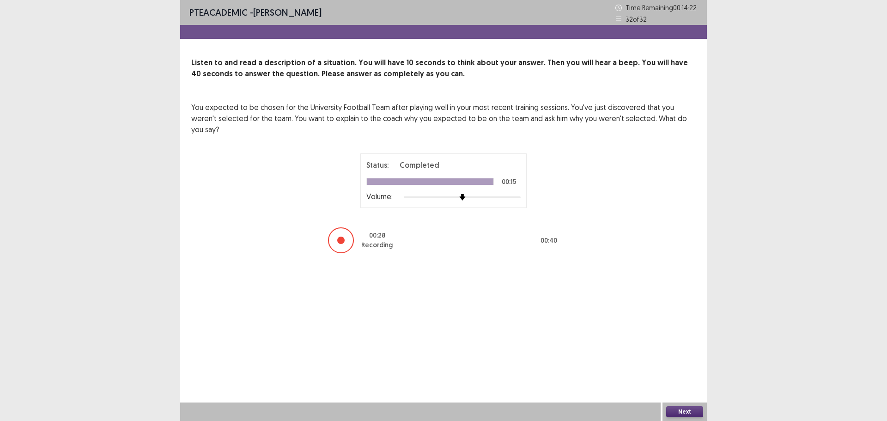
click at [690, 412] on button "Next" at bounding box center [684, 411] width 37 height 11
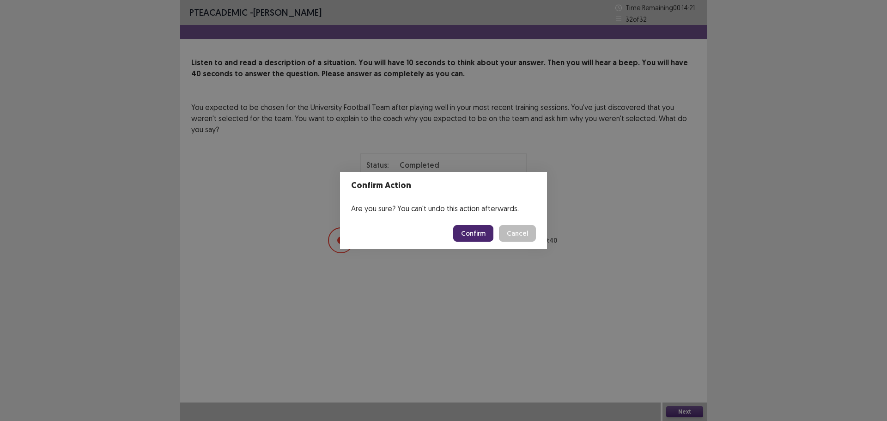
click at [478, 224] on footer "Confirm Cancel" at bounding box center [443, 233] width 207 height 31
click at [478, 231] on button "Confirm" at bounding box center [473, 233] width 40 height 17
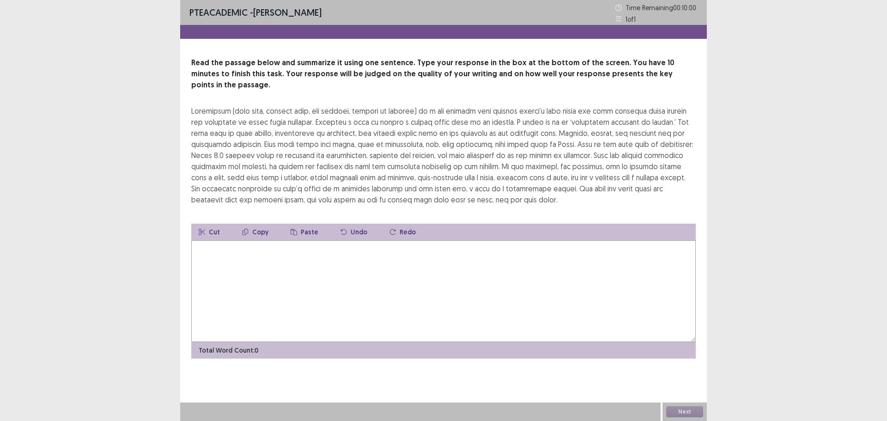
click at [383, 258] on textarea at bounding box center [443, 291] width 504 height 102
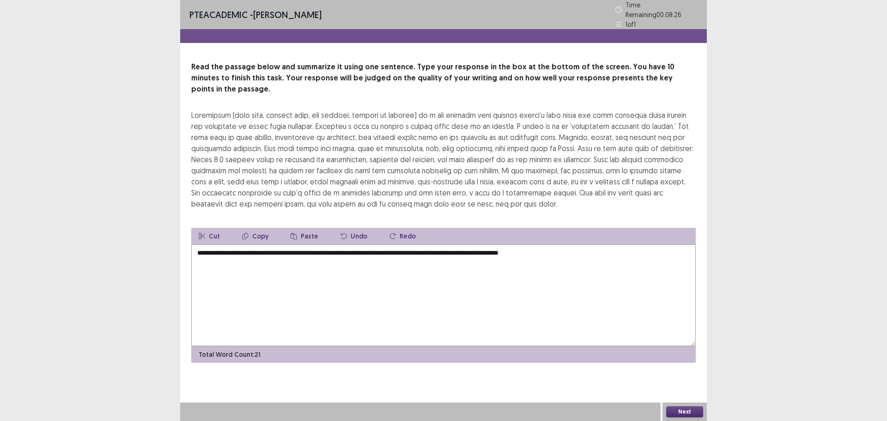
click at [229, 244] on textarea "**********" at bounding box center [443, 295] width 504 height 102
click at [257, 248] on textarea "**********" at bounding box center [443, 295] width 504 height 102
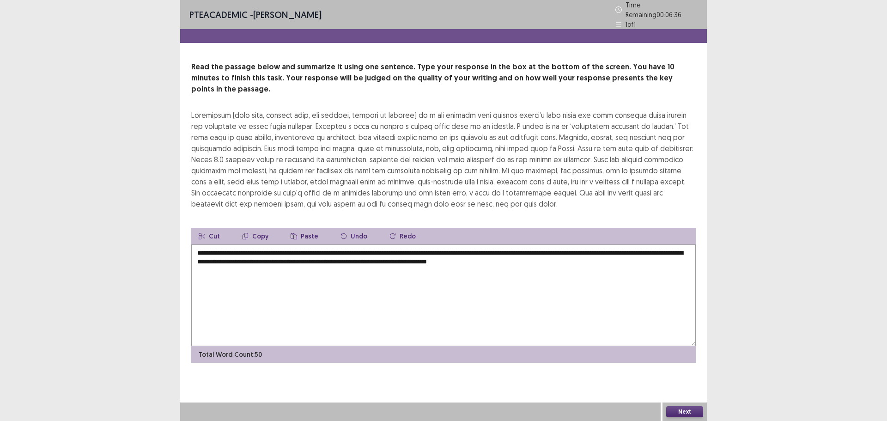
click at [246, 248] on textarea "**********" at bounding box center [443, 295] width 504 height 102
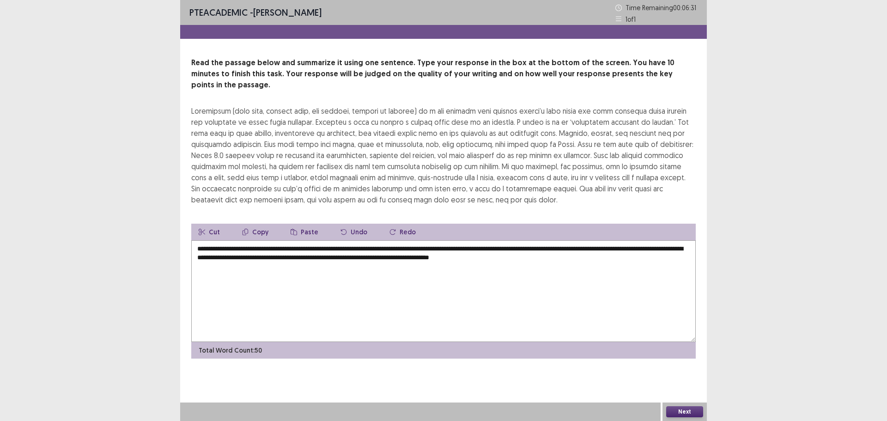
type textarea "**********"
click at [688, 412] on button "Next" at bounding box center [684, 411] width 37 height 11
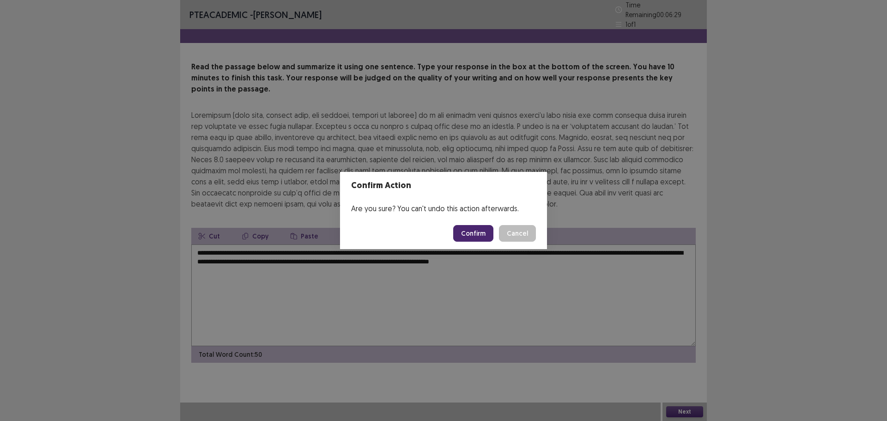
click at [467, 233] on button "Confirm" at bounding box center [473, 233] width 40 height 17
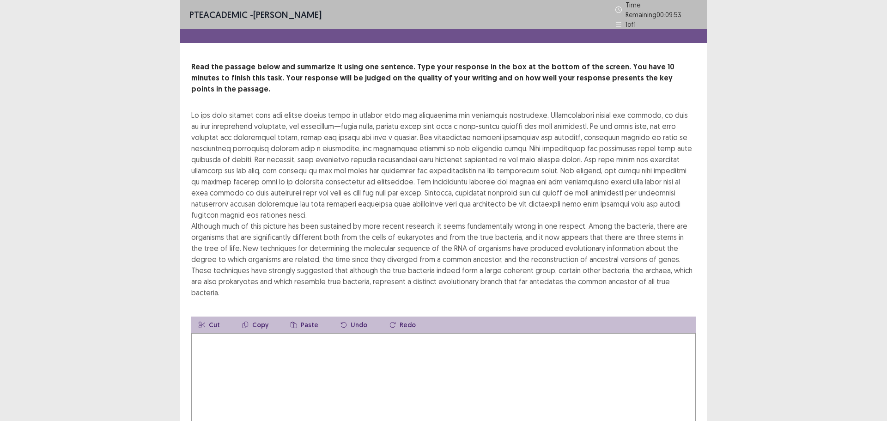
click at [400, 333] on textarea at bounding box center [443, 384] width 504 height 102
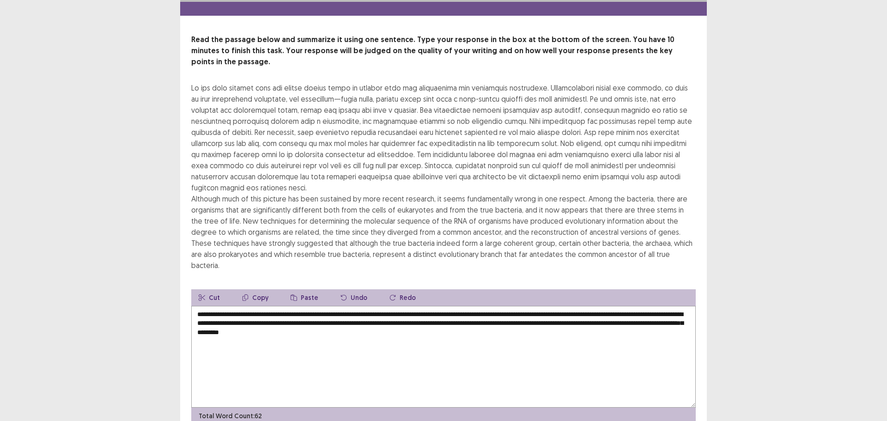
scroll to position [34, 0]
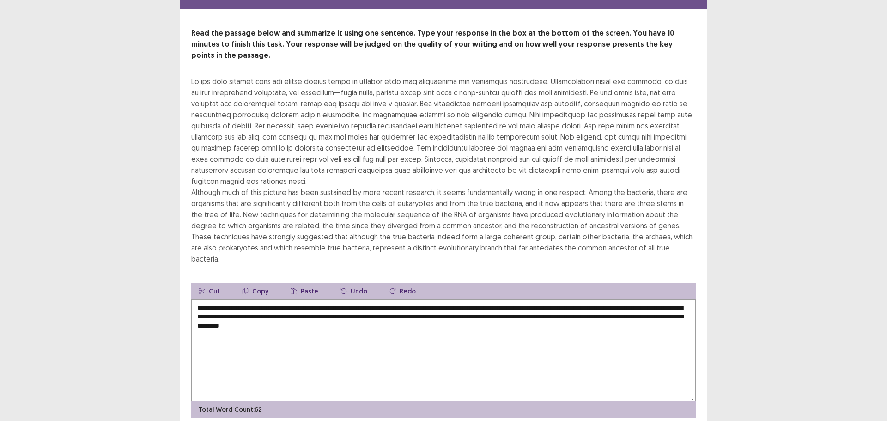
type textarea "**********"
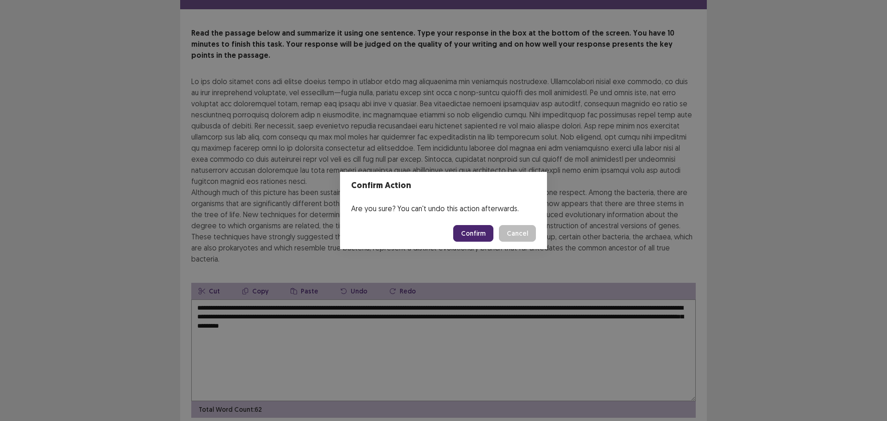
click at [479, 236] on button "Confirm" at bounding box center [473, 233] width 40 height 17
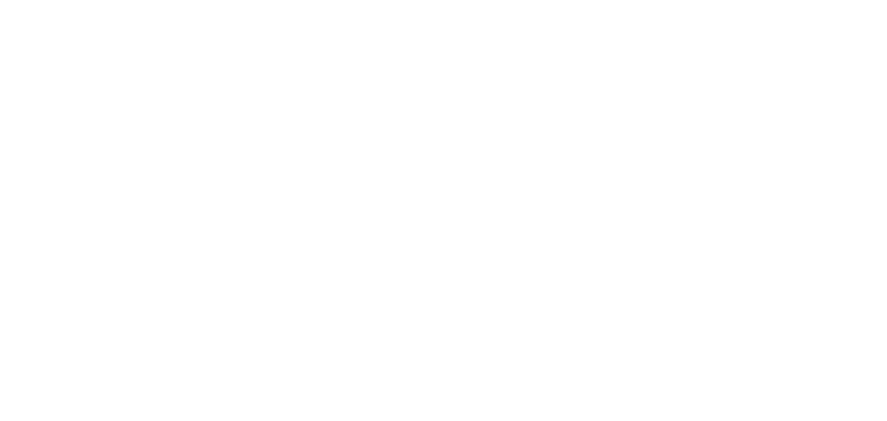
scroll to position [0, 0]
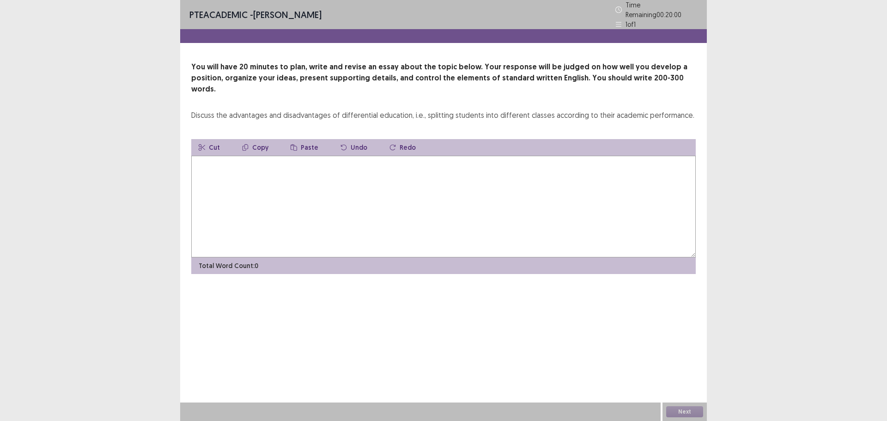
click at [324, 189] on textarea at bounding box center [443, 207] width 504 height 102
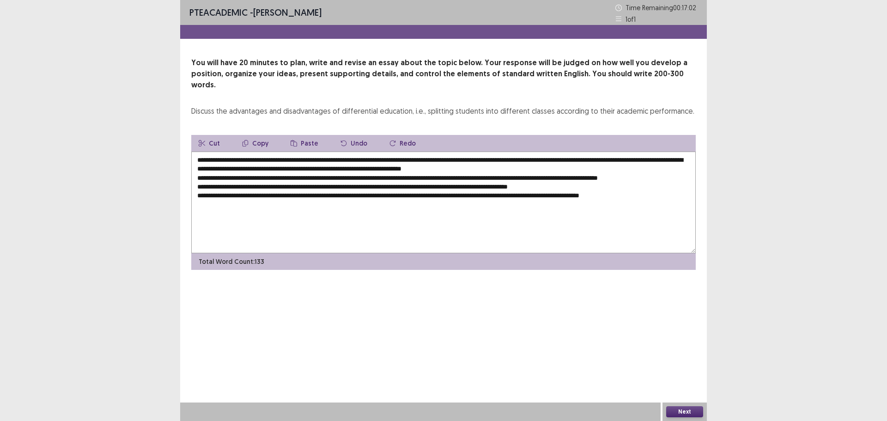
drag, startPoint x: 632, startPoint y: 184, endPoint x: 617, endPoint y: 188, distance: 16.1
click at [617, 188] on textarea "**********" at bounding box center [443, 202] width 504 height 102
click at [682, 184] on textarea "**********" at bounding box center [443, 202] width 504 height 102
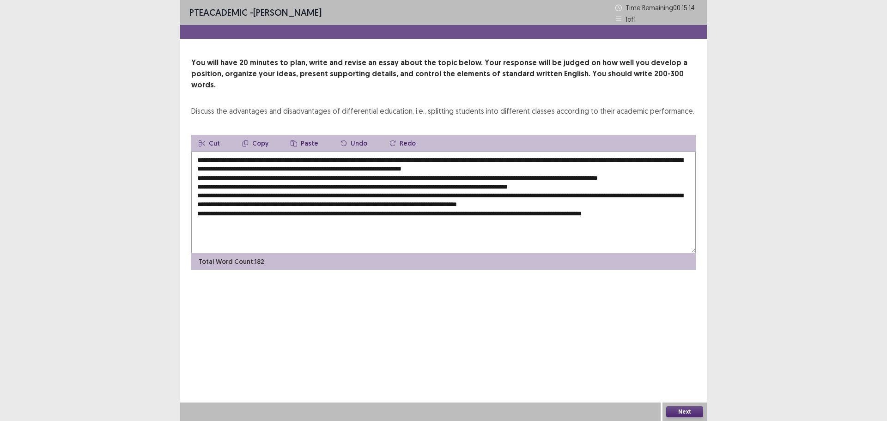
drag, startPoint x: 243, startPoint y: 149, endPoint x: 261, endPoint y: 150, distance: 17.1
click at [261, 151] on textarea at bounding box center [443, 202] width 504 height 102
drag, startPoint x: 252, startPoint y: 148, endPoint x: 263, endPoint y: 150, distance: 11.2
click at [263, 151] on textarea at bounding box center [443, 202] width 504 height 102
drag, startPoint x: 252, startPoint y: 150, endPoint x: 555, endPoint y: 146, distance: 303.5
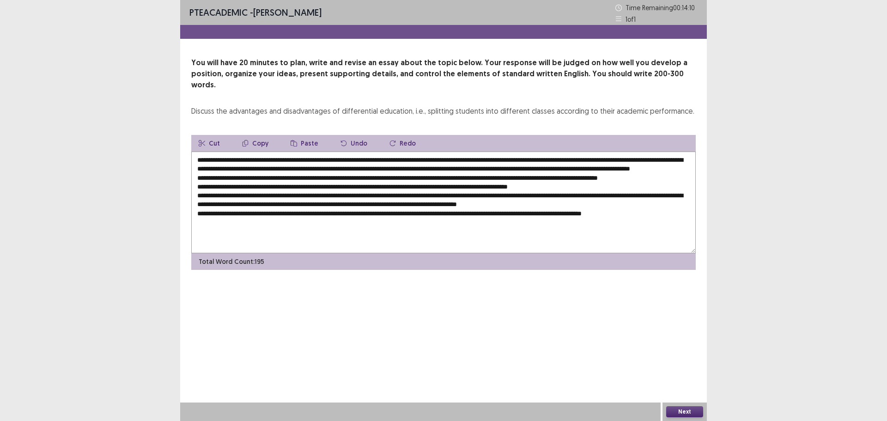
click at [555, 151] on textarea at bounding box center [443, 202] width 504 height 102
click at [213, 166] on textarea at bounding box center [443, 202] width 504 height 102
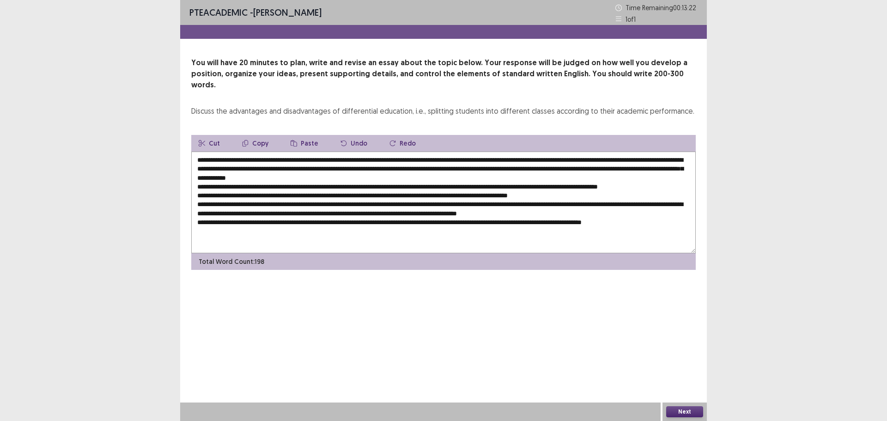
click at [348, 168] on textarea at bounding box center [443, 202] width 504 height 102
click at [286, 167] on textarea at bounding box center [443, 202] width 504 height 102
click at [275, 151] on textarea at bounding box center [443, 202] width 504 height 102
drag, startPoint x: 327, startPoint y: 176, endPoint x: 367, endPoint y: 178, distance: 40.3
click at [367, 178] on textarea at bounding box center [443, 202] width 504 height 102
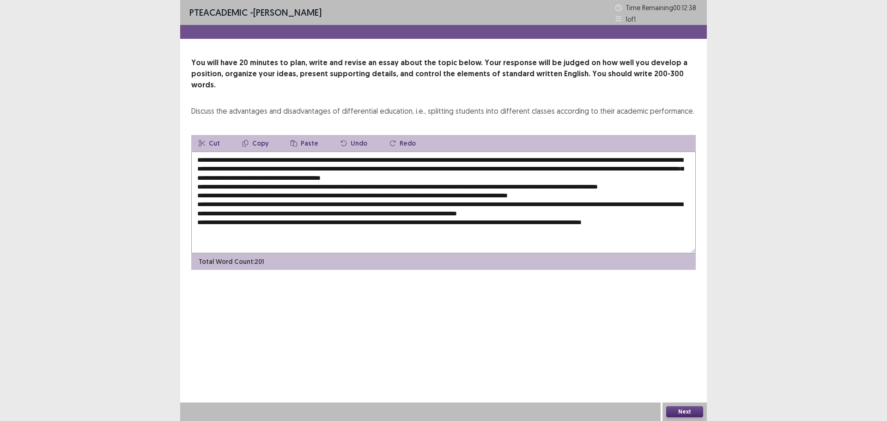
paste textarea "**********"
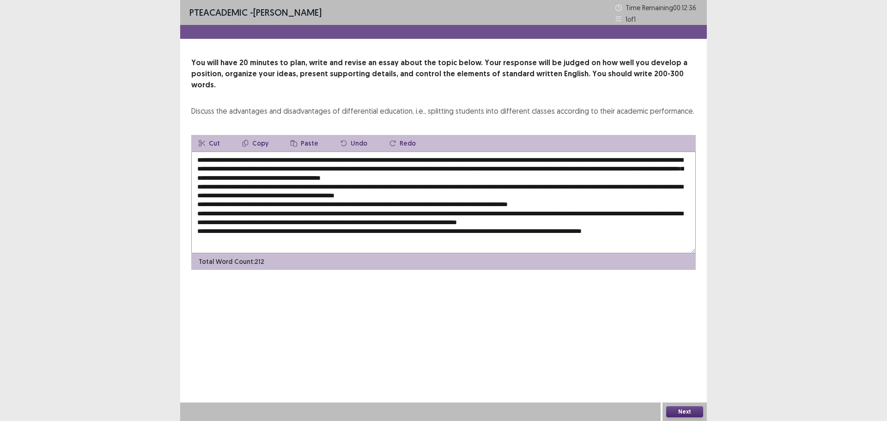
click at [327, 176] on textarea at bounding box center [443, 202] width 504 height 102
click at [633, 176] on textarea at bounding box center [443, 202] width 504 height 102
click at [648, 177] on textarea at bounding box center [443, 202] width 504 height 102
click at [351, 176] on textarea at bounding box center [443, 202] width 504 height 102
drag, startPoint x: 212, startPoint y: 168, endPoint x: 321, endPoint y: 170, distance: 109.0
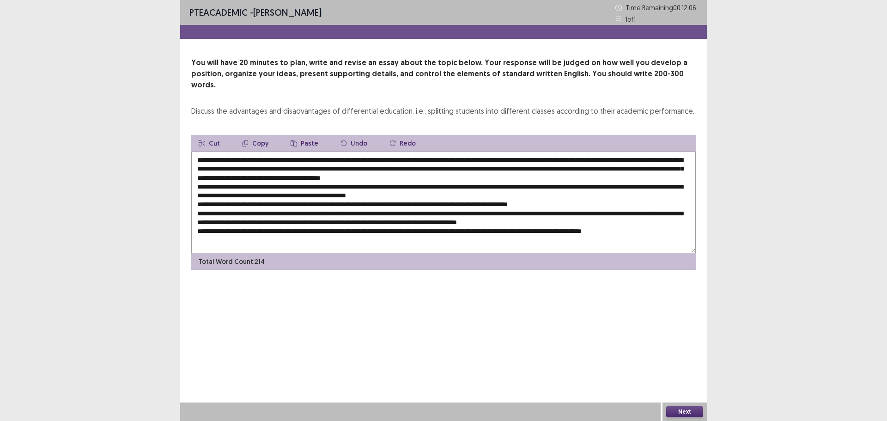
click at [321, 170] on textarea at bounding box center [443, 202] width 504 height 102
click at [377, 184] on textarea at bounding box center [443, 202] width 504 height 102
paste textarea "**********"
click at [592, 185] on textarea at bounding box center [443, 202] width 504 height 102
drag, startPoint x: 197, startPoint y: 192, endPoint x: 227, endPoint y: 202, distance: 31.7
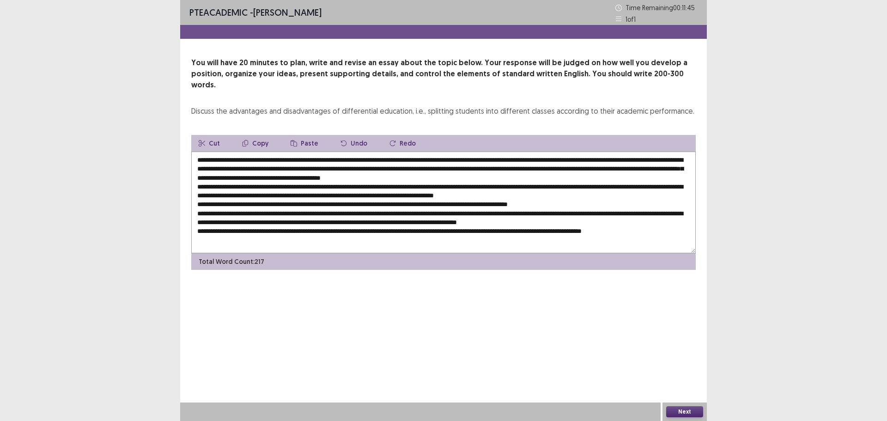
click at [197, 193] on textarea at bounding box center [443, 202] width 504 height 102
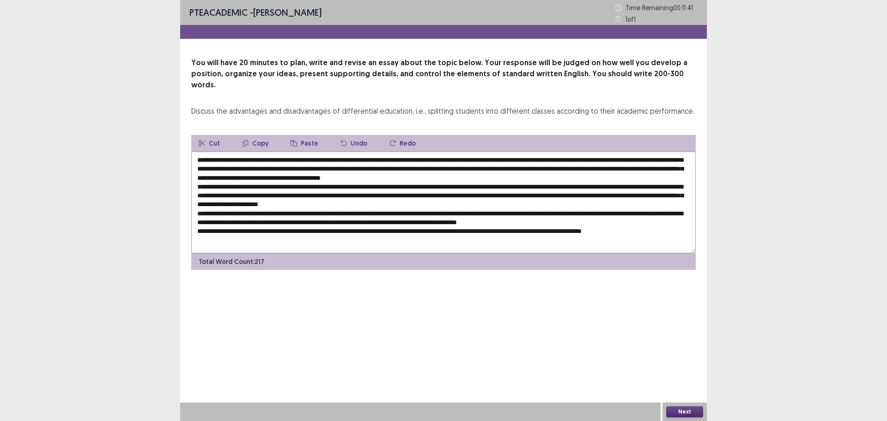
click at [602, 187] on textarea at bounding box center [443, 202] width 504 height 102
drag, startPoint x: 284, startPoint y: 194, endPoint x: 291, endPoint y: 195, distance: 8.0
click at [291, 195] on textarea at bounding box center [443, 202] width 504 height 102
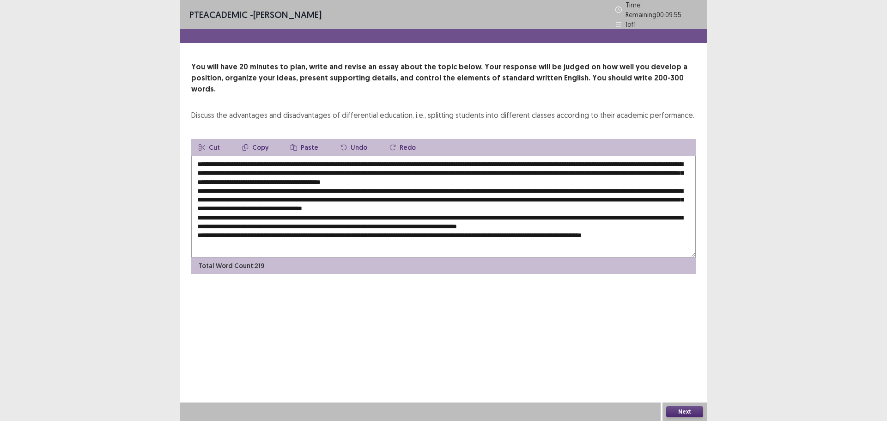
click at [297, 194] on textarea at bounding box center [443, 207] width 504 height 102
click at [339, 193] on textarea at bounding box center [443, 207] width 504 height 102
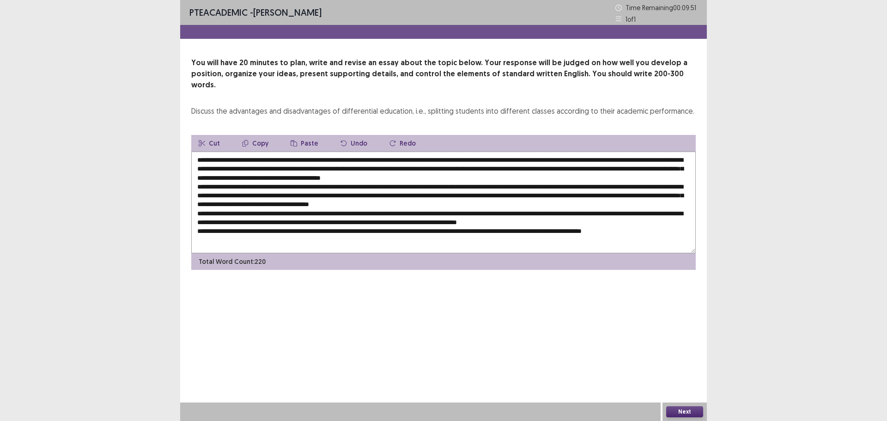
click at [339, 193] on textarea at bounding box center [443, 202] width 504 height 102
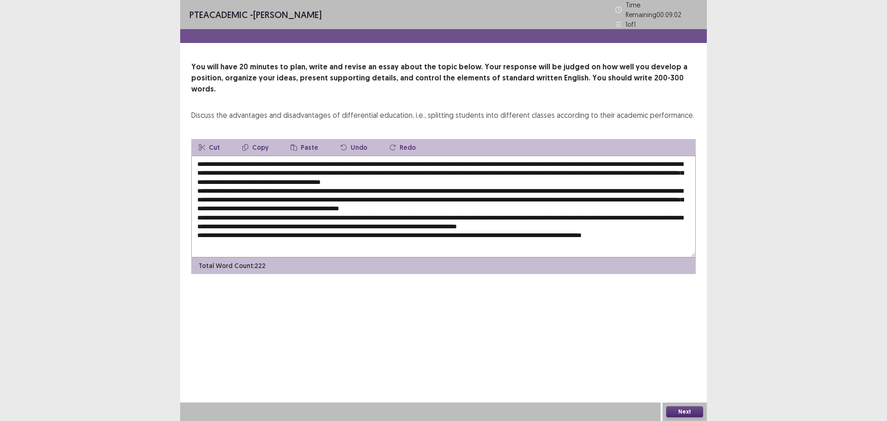
drag, startPoint x: 349, startPoint y: 194, endPoint x: 330, endPoint y: 197, distance: 19.7
click at [330, 197] on textarea at bounding box center [443, 207] width 504 height 102
click at [328, 194] on textarea at bounding box center [443, 207] width 504 height 102
drag, startPoint x: 500, startPoint y: 195, endPoint x: 511, endPoint y: 197, distance: 11.3
click at [511, 197] on textarea at bounding box center [443, 207] width 504 height 102
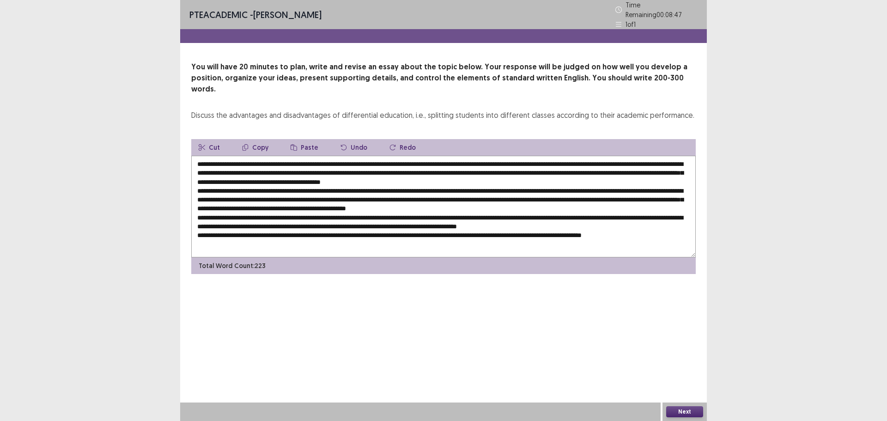
paste textarea "**********"
click at [501, 194] on textarea at bounding box center [443, 207] width 504 height 102
click at [550, 193] on textarea at bounding box center [443, 207] width 504 height 102
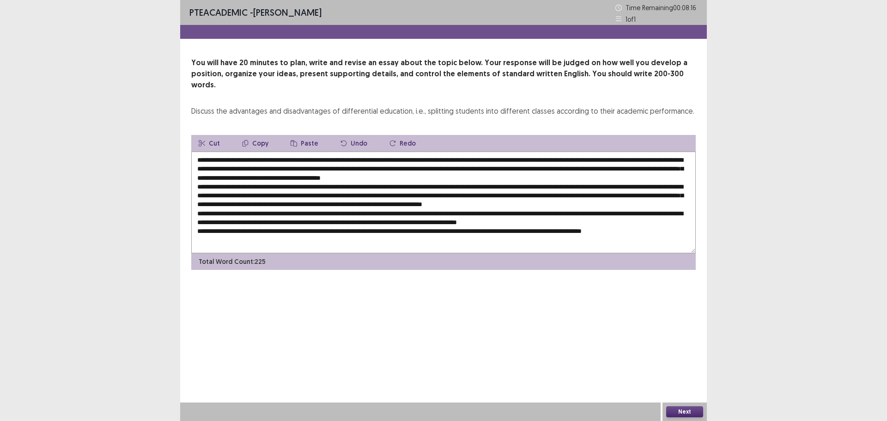
click at [260, 167] on textarea at bounding box center [443, 202] width 504 height 102
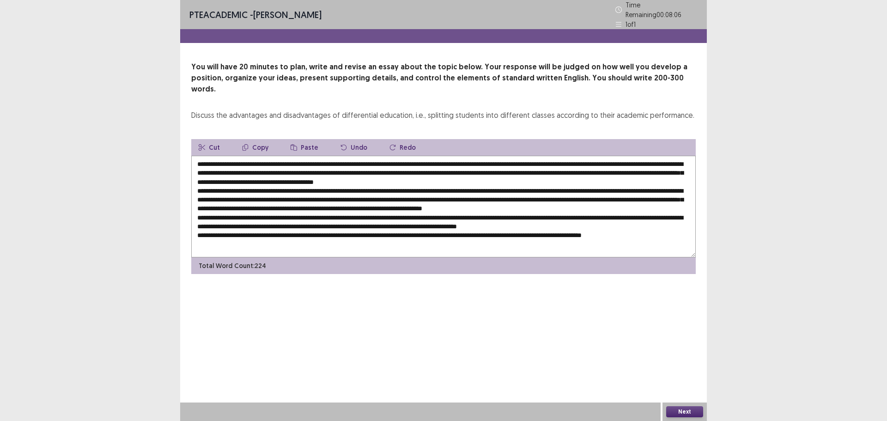
click at [382, 166] on textarea at bounding box center [443, 207] width 504 height 102
drag, startPoint x: 251, startPoint y: 149, endPoint x: 563, endPoint y: 151, distance: 311.3
click at [563, 156] on textarea at bounding box center [443, 207] width 504 height 102
drag, startPoint x: 334, startPoint y: 201, endPoint x: 344, endPoint y: 202, distance: 10.2
click at [344, 202] on textarea at bounding box center [443, 207] width 504 height 102
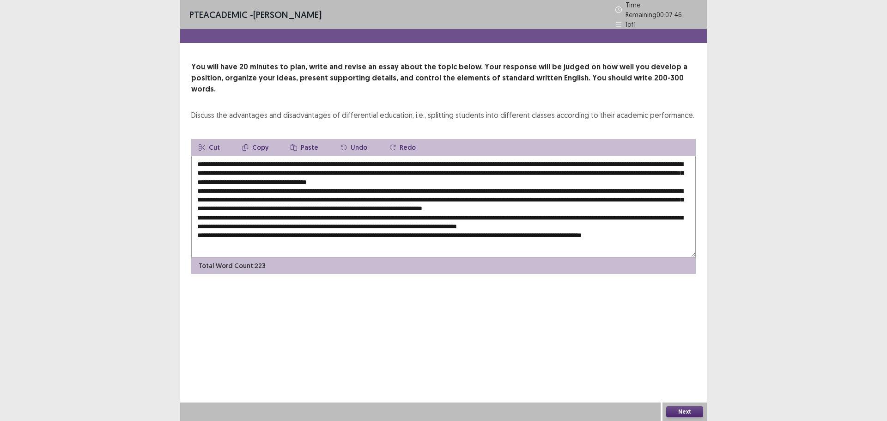
paste textarea "**********"
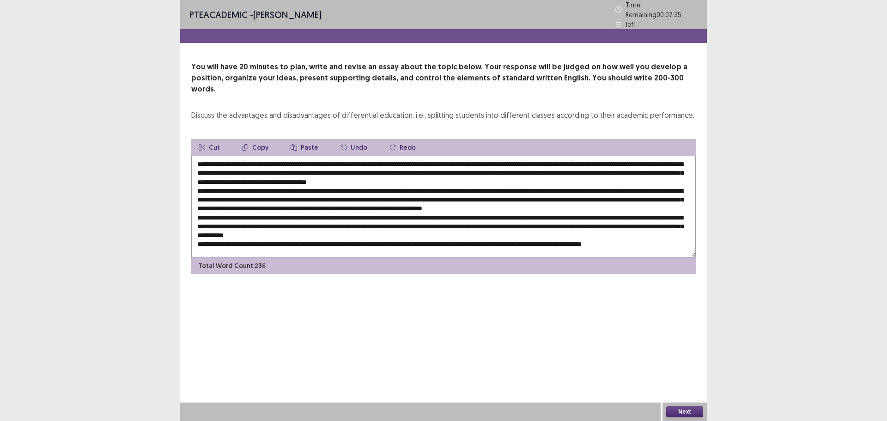
drag, startPoint x: 343, startPoint y: 167, endPoint x: 436, endPoint y: 170, distance: 93.3
click at [436, 170] on textarea at bounding box center [443, 207] width 504 height 102
click at [499, 212] on textarea at bounding box center [443, 207] width 504 height 102
paste textarea "**********"
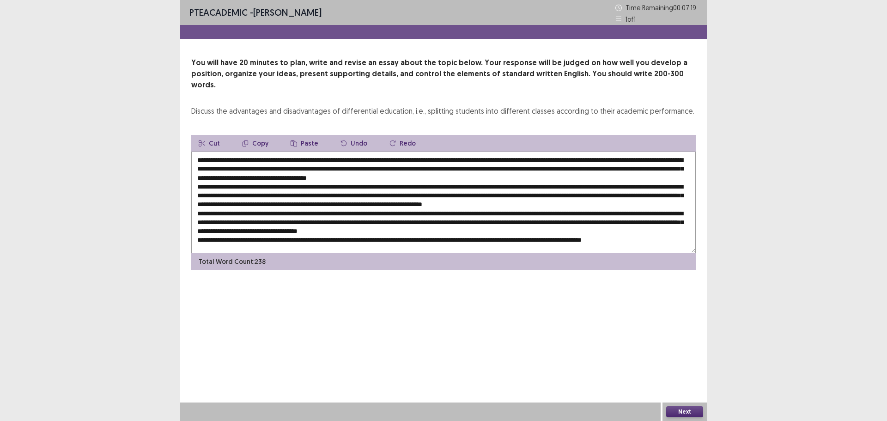
drag, startPoint x: 391, startPoint y: 220, endPoint x: 400, endPoint y: 220, distance: 9.7
click at [400, 220] on textarea at bounding box center [443, 202] width 504 height 102
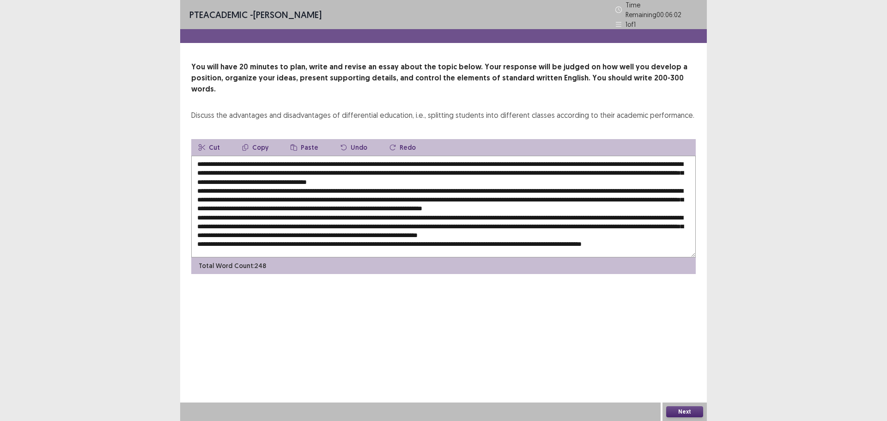
drag, startPoint x: 636, startPoint y: 219, endPoint x: 645, endPoint y: 219, distance: 9.2
click at [645, 219] on textarea at bounding box center [443, 207] width 504 height 102
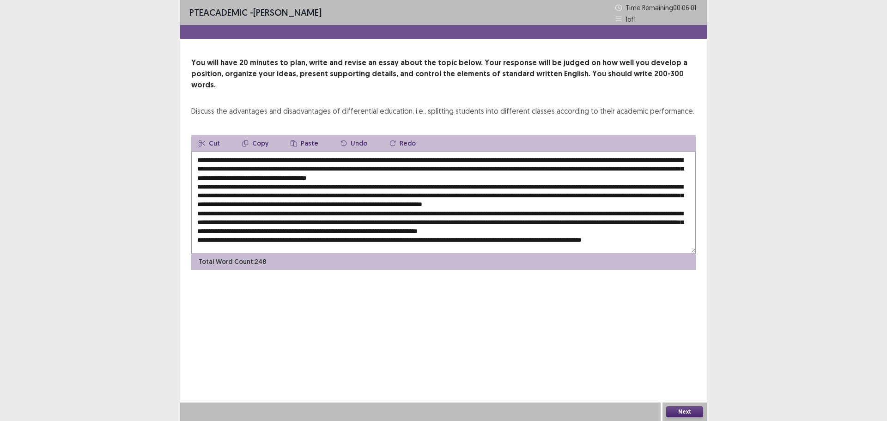
paste textarea "**********"
drag, startPoint x: 251, startPoint y: 149, endPoint x: 562, endPoint y: 149, distance: 310.8
click at [562, 151] on textarea at bounding box center [443, 202] width 504 height 102
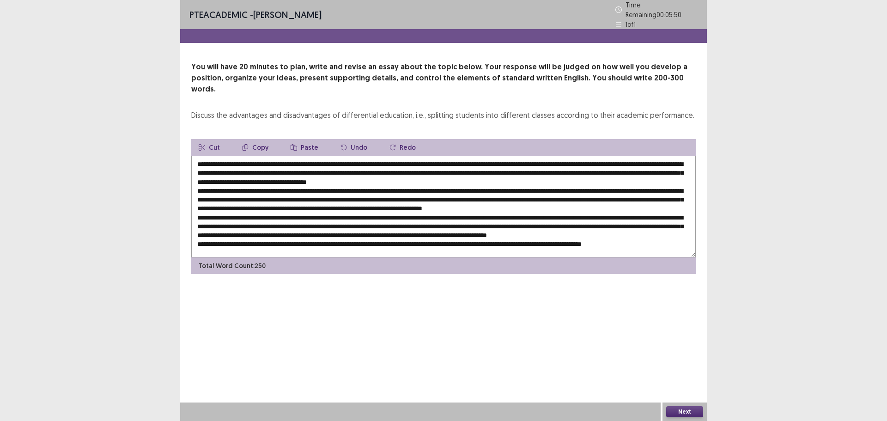
scroll to position [5, 0]
drag, startPoint x: 414, startPoint y: 232, endPoint x: 423, endPoint y: 232, distance: 8.8
click at [423, 232] on textarea at bounding box center [443, 207] width 504 height 102
paste textarea "**********"
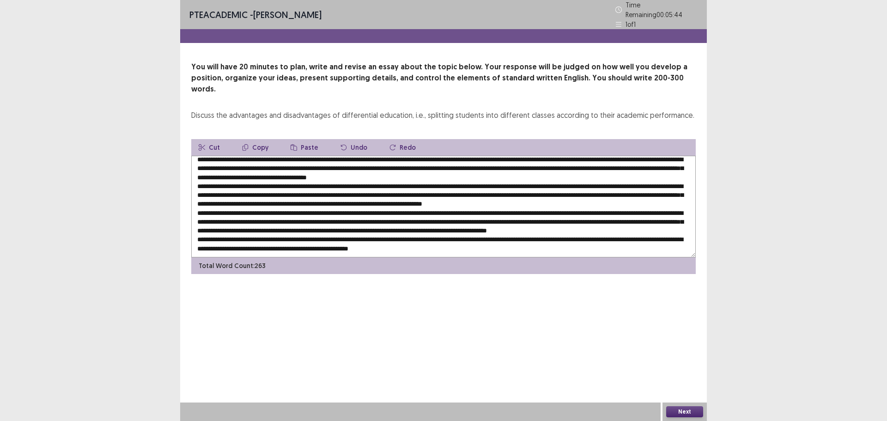
scroll to position [13, 0]
drag, startPoint x: 370, startPoint y: 232, endPoint x: 396, endPoint y: 234, distance: 25.4
click at [396, 234] on textarea at bounding box center [443, 207] width 504 height 102
click at [681, 411] on button "Next" at bounding box center [684, 411] width 37 height 11
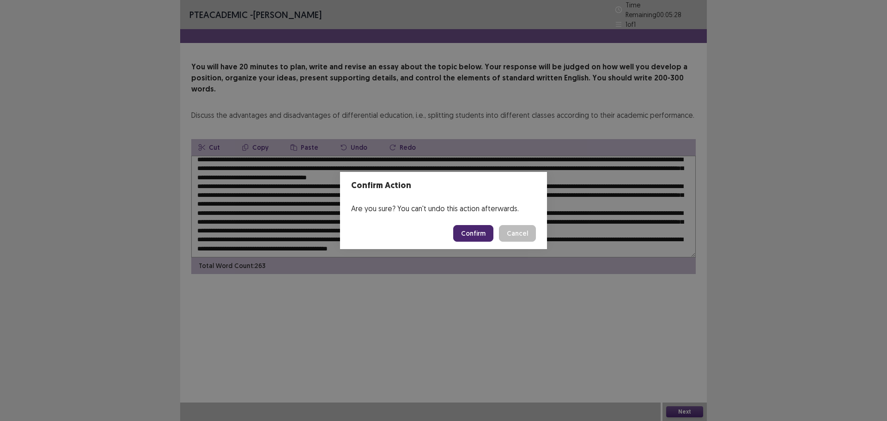
click at [513, 233] on button "Cancel" at bounding box center [517, 233] width 37 height 17
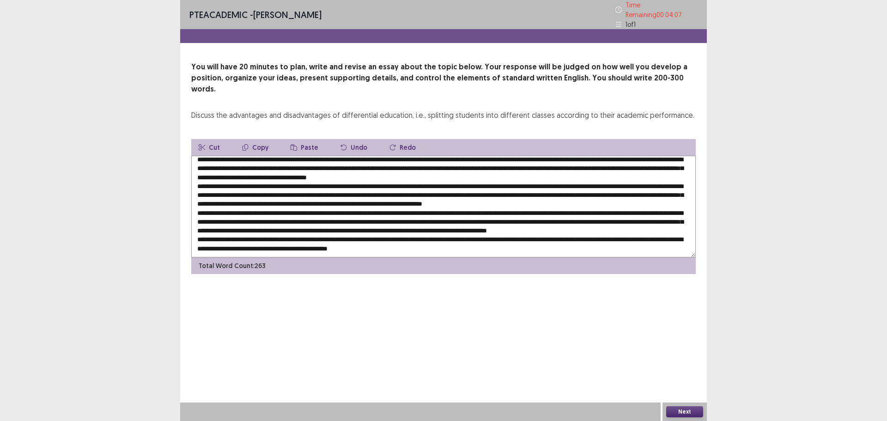
drag, startPoint x: 670, startPoint y: 209, endPoint x: 636, endPoint y: 210, distance: 34.2
click at [636, 210] on textarea at bounding box center [443, 207] width 504 height 102
drag, startPoint x: 504, startPoint y: 180, endPoint x: 543, endPoint y: 182, distance: 38.4
click at [543, 182] on textarea at bounding box center [443, 207] width 504 height 102
click at [501, 181] on textarea at bounding box center [443, 207] width 504 height 102
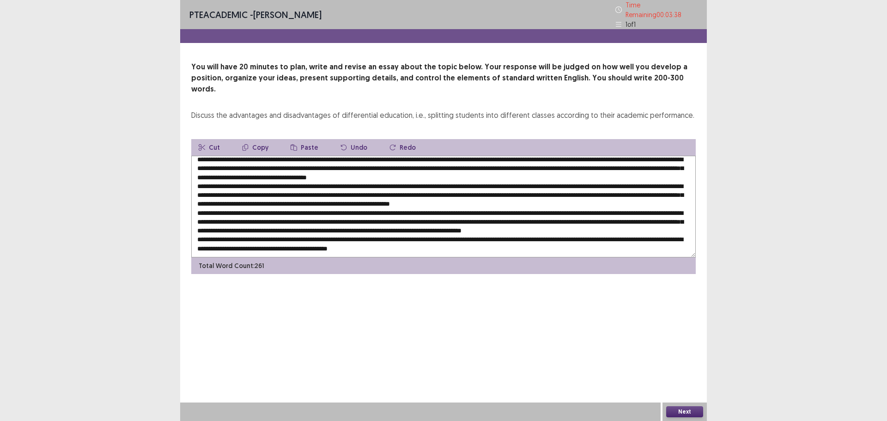
type textarea "**********"
click at [681, 408] on button "Next" at bounding box center [684, 411] width 37 height 11
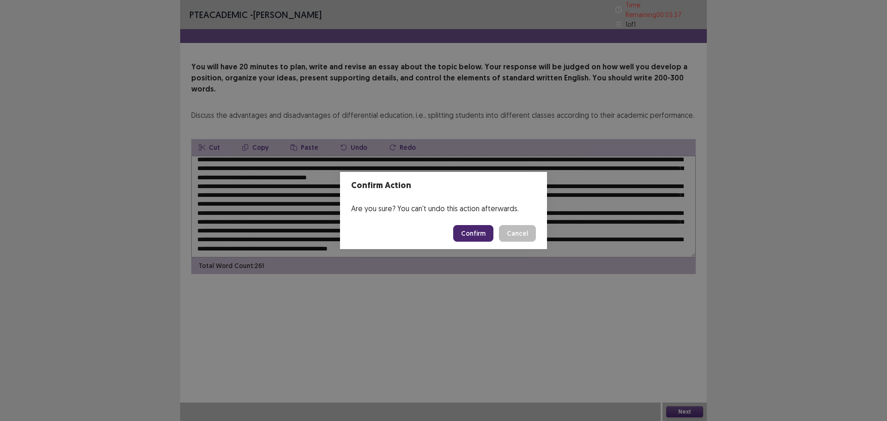
click at [477, 231] on button "Confirm" at bounding box center [473, 233] width 40 height 17
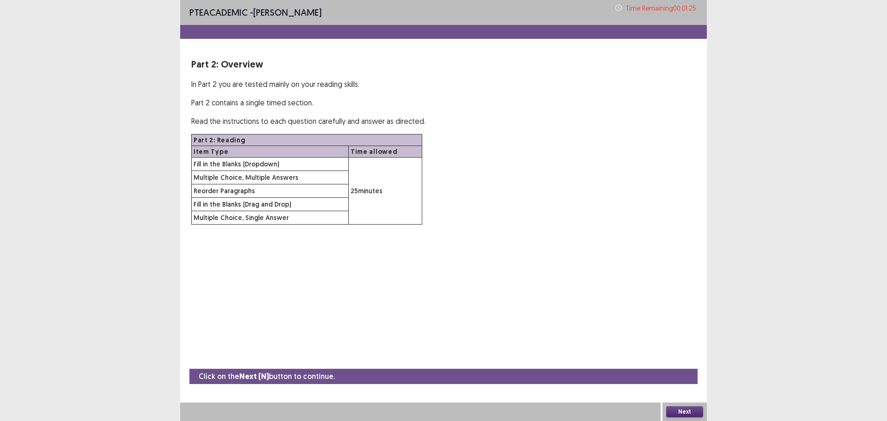
click at [686, 412] on button "Next" at bounding box center [684, 411] width 37 height 11
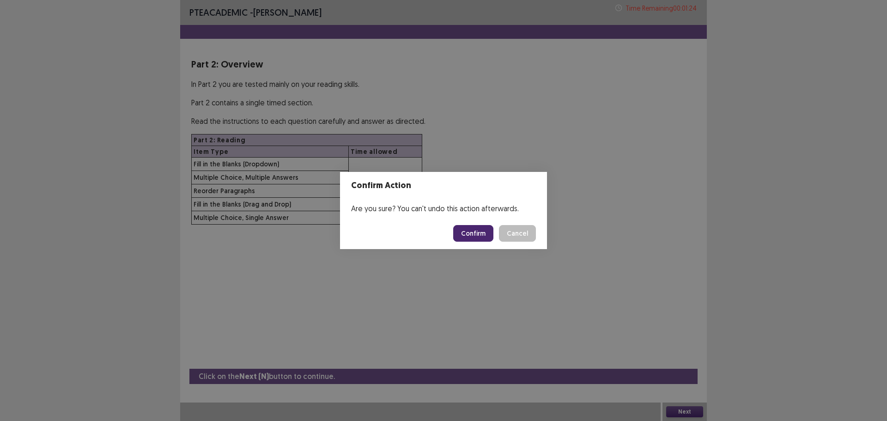
click at [475, 238] on button "Confirm" at bounding box center [473, 233] width 40 height 17
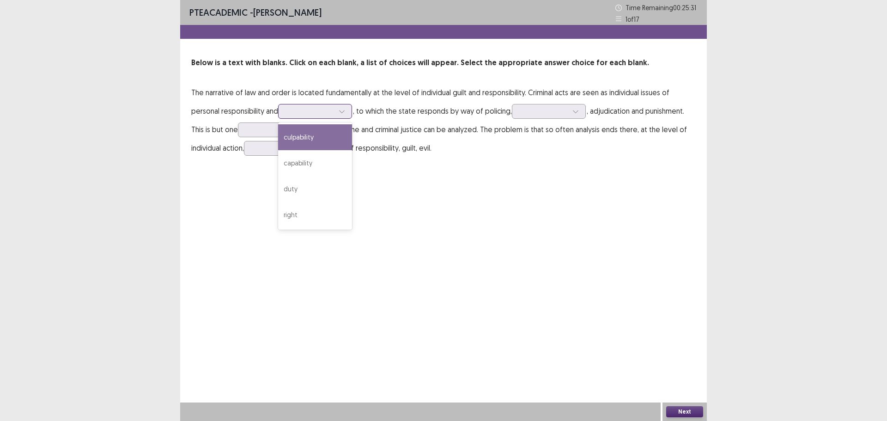
click at [308, 111] on div at bounding box center [310, 111] width 48 height 9
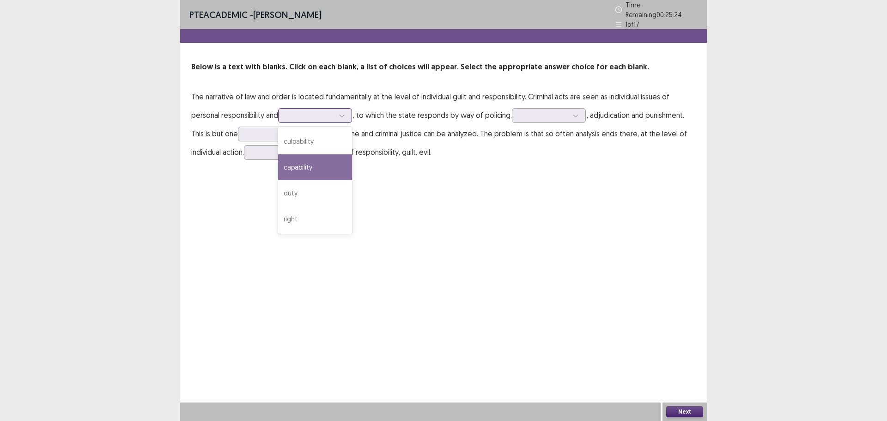
click at [327, 159] on div "capability" at bounding box center [315, 167] width 74 height 26
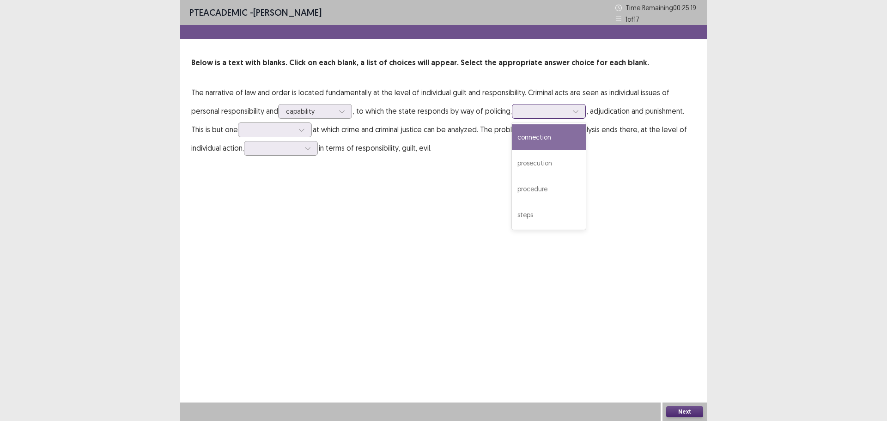
click at [538, 113] on div at bounding box center [544, 111] width 48 height 9
click at [317, 114] on div at bounding box center [310, 111] width 48 height 9
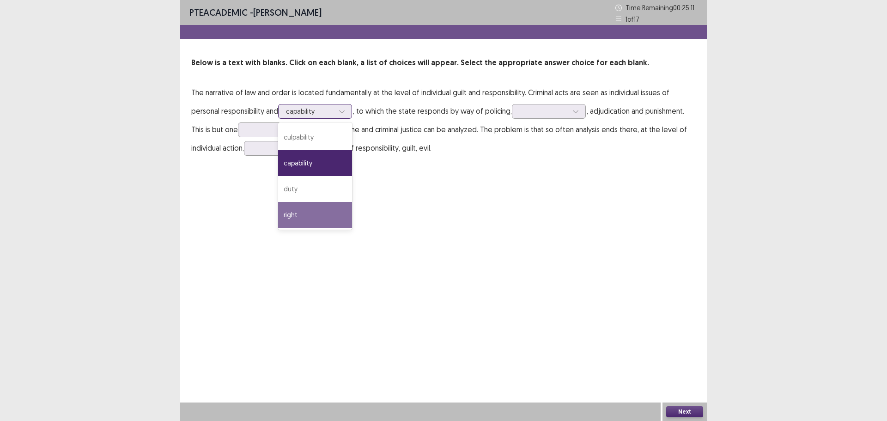
click at [331, 214] on div "right" at bounding box center [315, 215] width 74 height 26
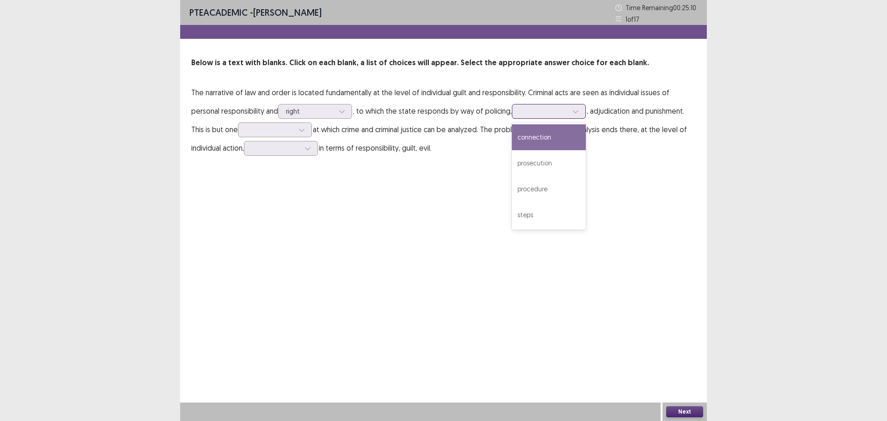
click at [533, 113] on div at bounding box center [544, 111] width 48 height 9
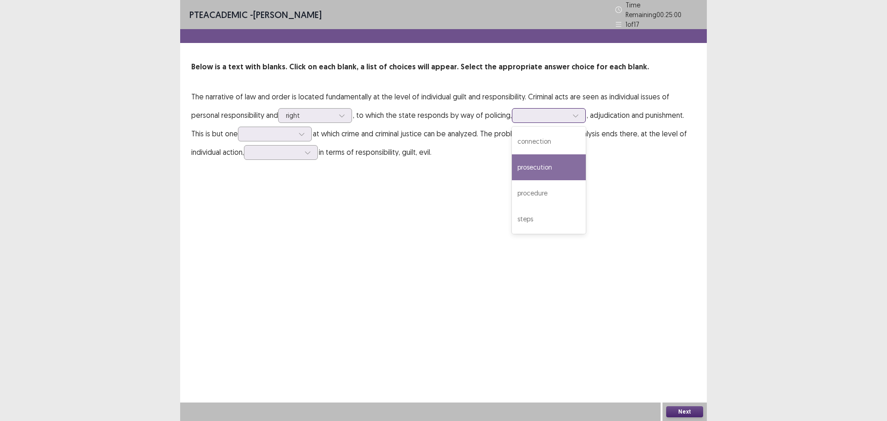
click at [570, 168] on div "prosecution" at bounding box center [549, 167] width 74 height 26
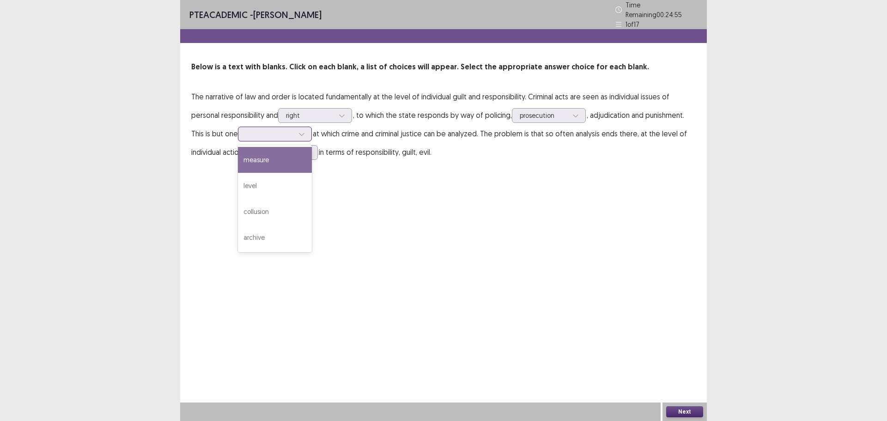
click at [244, 131] on div at bounding box center [275, 134] width 74 height 15
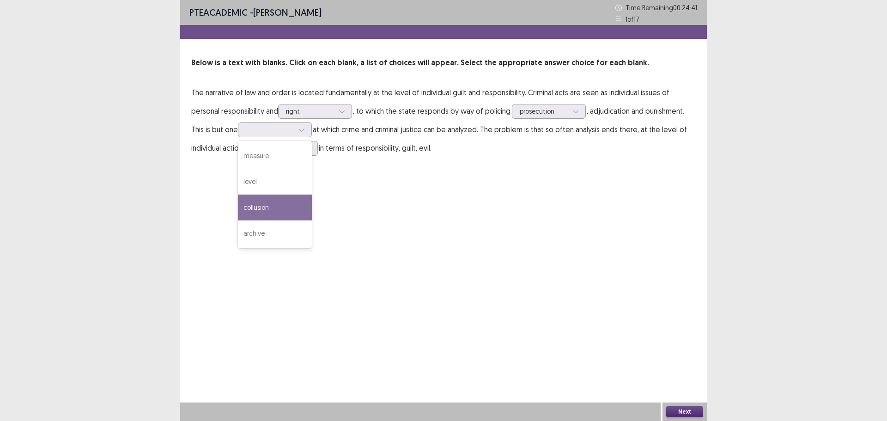
drag, startPoint x: 523, startPoint y: 134, endPoint x: 543, endPoint y: 135, distance: 20.3
click at [525, 134] on p "The narrative of law and order is located fundamentally at the level of individ…" at bounding box center [443, 120] width 504 height 74
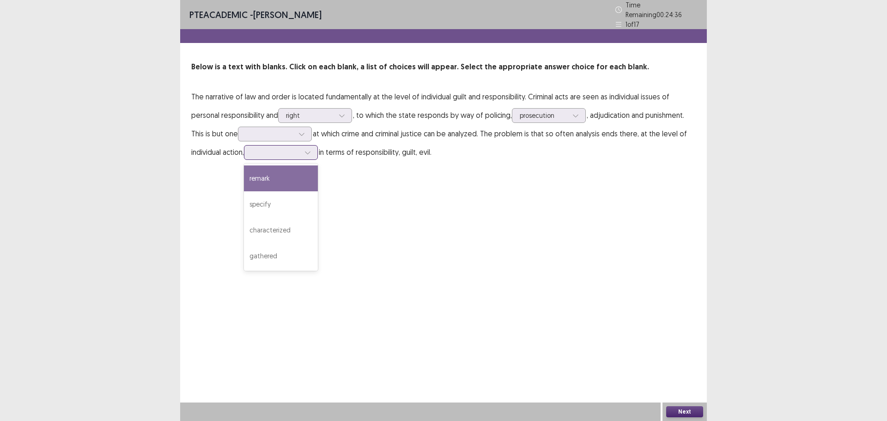
click at [263, 149] on div at bounding box center [276, 152] width 48 height 9
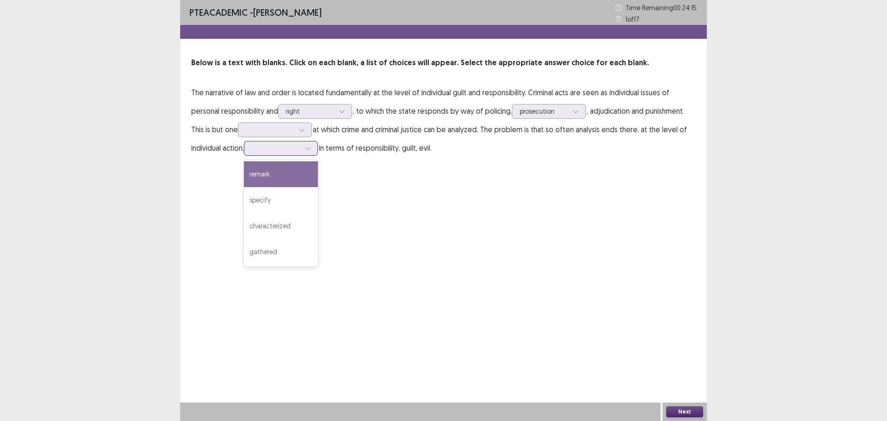
click at [301, 181] on div "remark" at bounding box center [281, 174] width 74 height 26
click at [293, 131] on div at bounding box center [270, 129] width 48 height 9
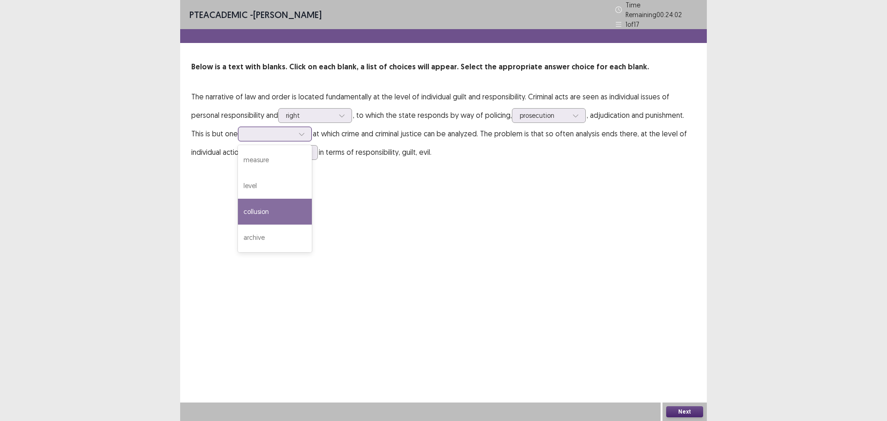
click at [282, 208] on div "collusion" at bounding box center [275, 212] width 74 height 26
click at [684, 414] on button "Next" at bounding box center [684, 411] width 37 height 11
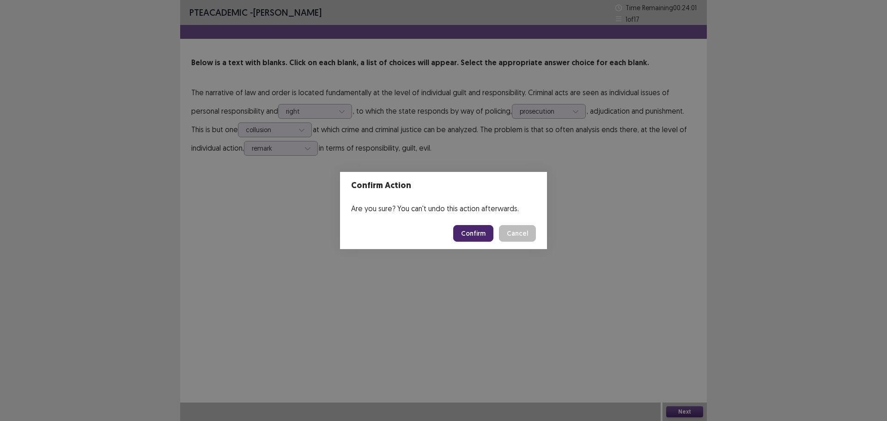
click at [472, 236] on button "Confirm" at bounding box center [473, 233] width 40 height 17
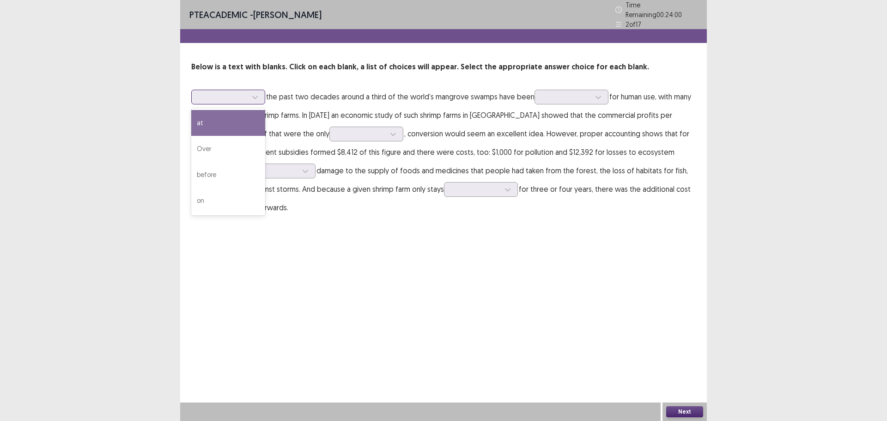
click at [225, 92] on div at bounding box center [223, 96] width 48 height 9
click at [232, 149] on div "Over" at bounding box center [228, 149] width 74 height 26
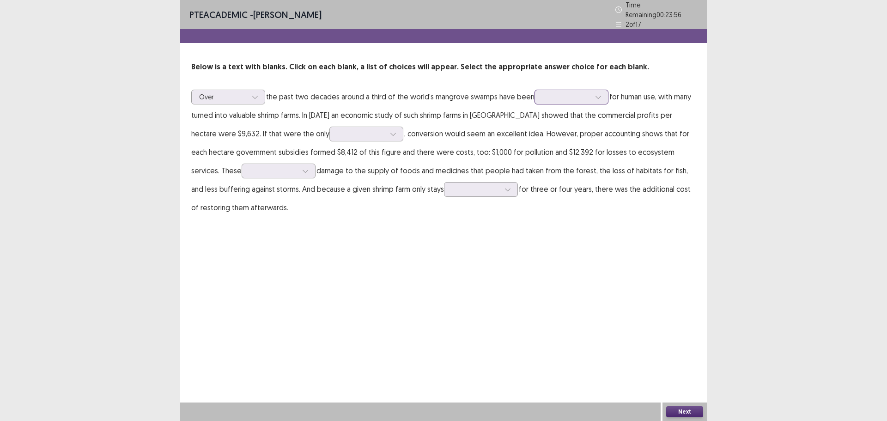
click at [559, 96] on div at bounding box center [566, 96] width 48 height 9
click at [563, 149] on div "abused" at bounding box center [571, 149] width 74 height 26
click at [337, 131] on div at bounding box center [361, 133] width 48 height 9
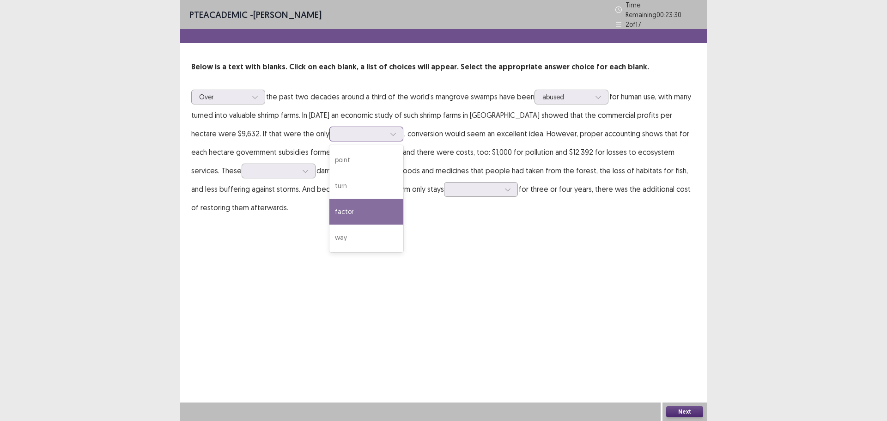
click at [329, 212] on div "factor" at bounding box center [366, 212] width 74 height 26
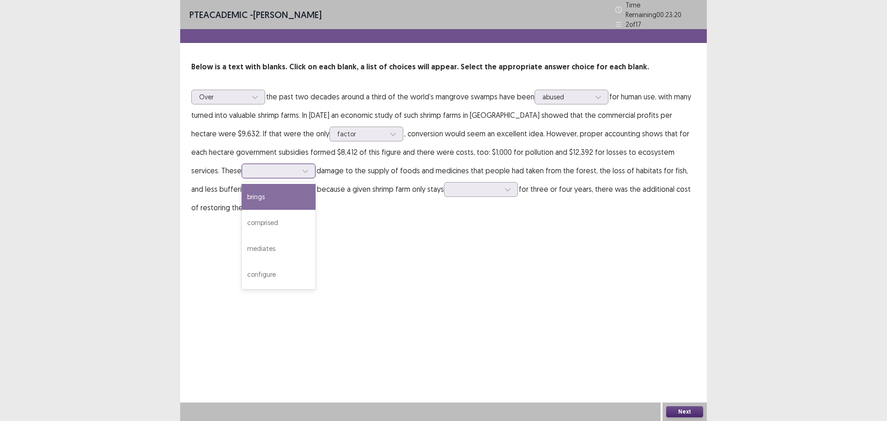
click at [245, 173] on div at bounding box center [279, 171] width 74 height 15
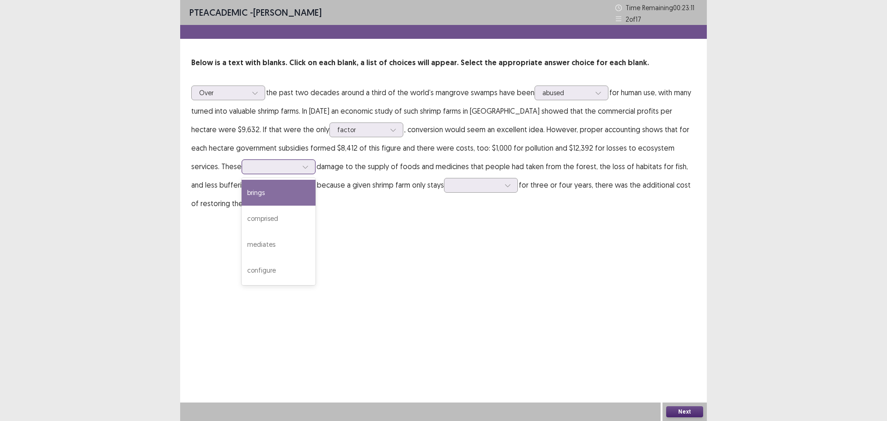
click at [248, 197] on div "brings" at bounding box center [279, 193] width 74 height 26
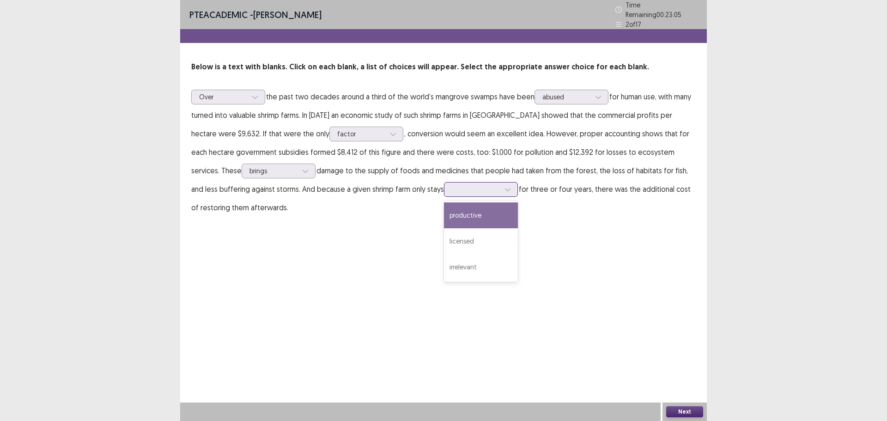
click at [452, 188] on div at bounding box center [476, 189] width 48 height 9
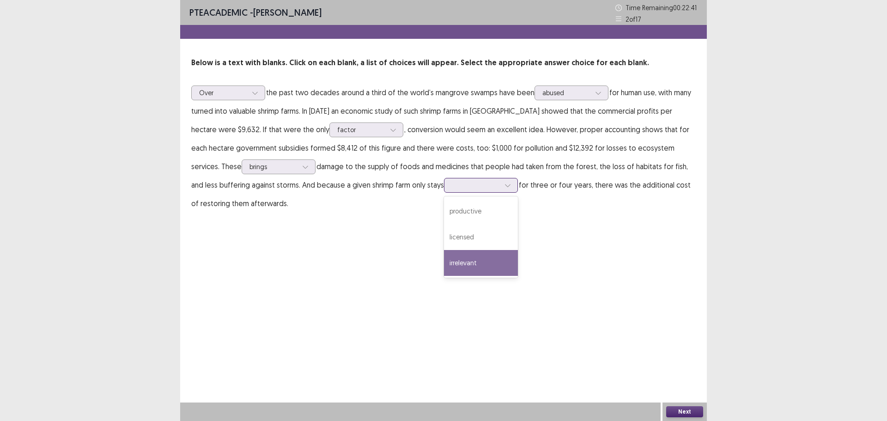
click at [444, 260] on div "irrelevant" at bounding box center [481, 263] width 74 height 26
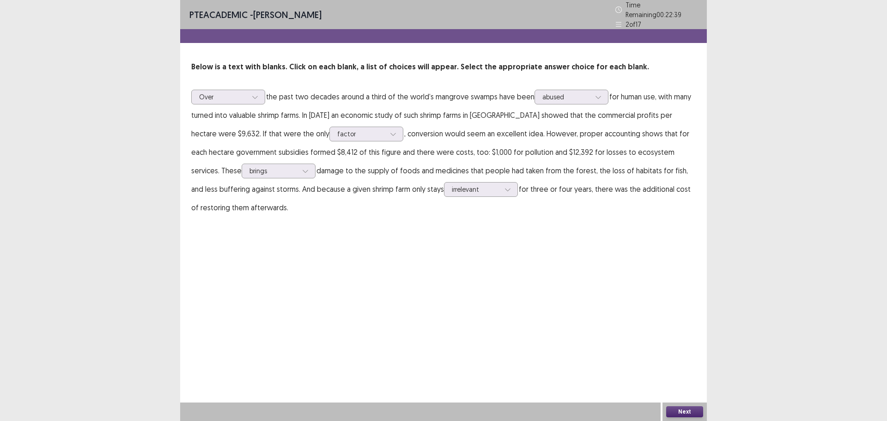
click at [685, 410] on button "Next" at bounding box center [684, 411] width 37 height 11
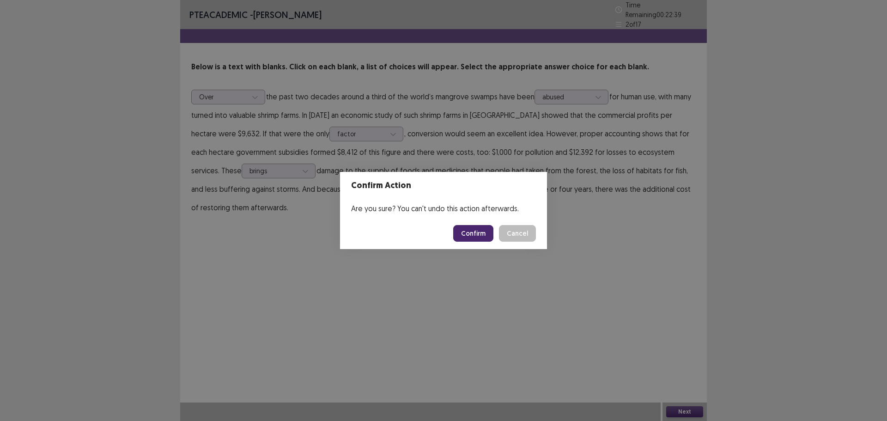
click at [467, 235] on button "Confirm" at bounding box center [473, 233] width 40 height 17
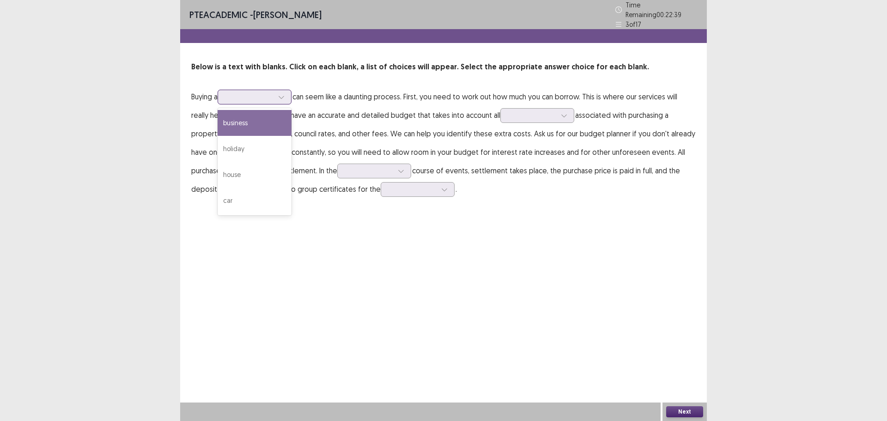
click at [235, 96] on div at bounding box center [249, 96] width 48 height 9
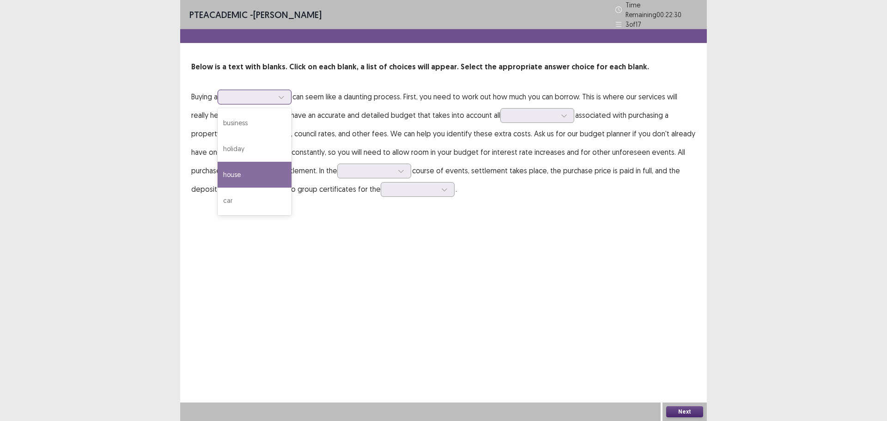
click at [271, 173] on div "house" at bounding box center [255, 175] width 74 height 26
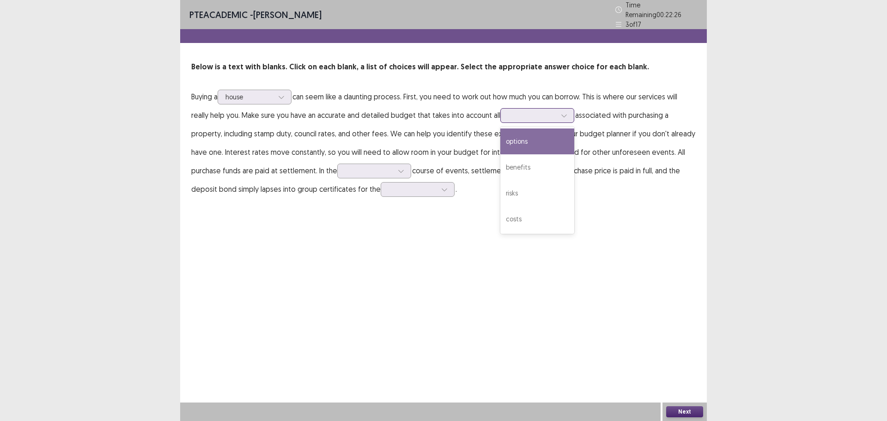
click at [533, 111] on div at bounding box center [532, 115] width 48 height 9
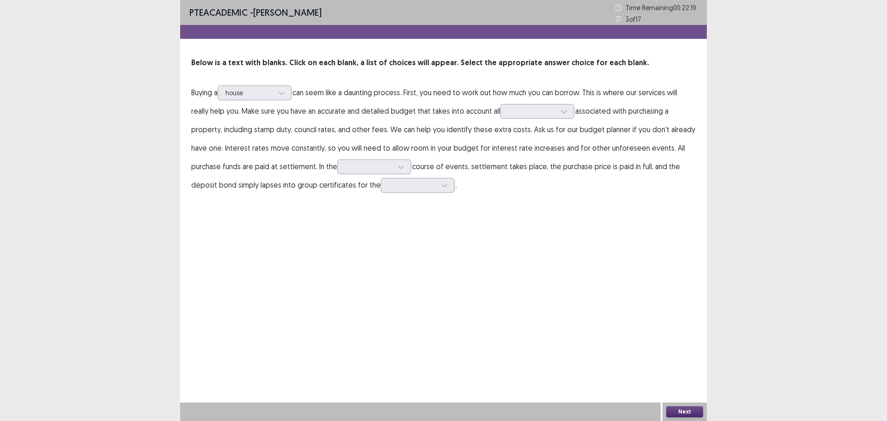
drag, startPoint x: 370, startPoint y: 135, endPoint x: 386, endPoint y: 135, distance: 16.2
click at [370, 135] on p "Buying a house can seem like a daunting process. First, you need to work out ho…" at bounding box center [443, 138] width 504 height 111
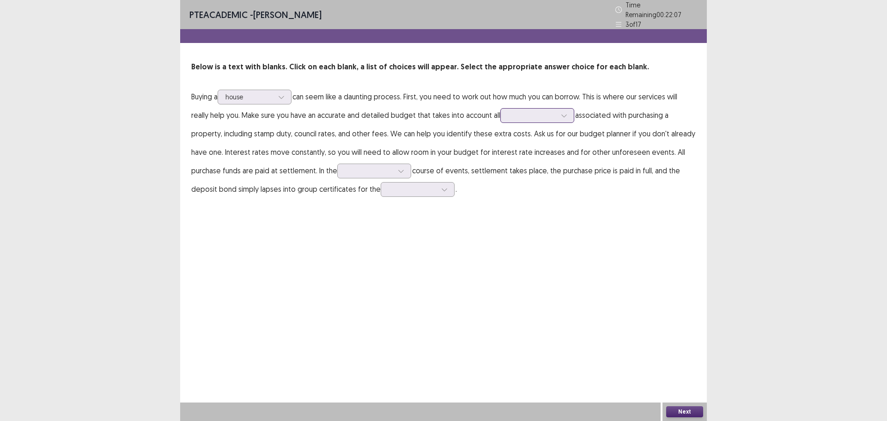
click at [515, 111] on div at bounding box center [532, 115] width 48 height 9
click at [544, 217] on div "costs" at bounding box center [537, 219] width 74 height 26
click at [353, 170] on div at bounding box center [369, 170] width 48 height 9
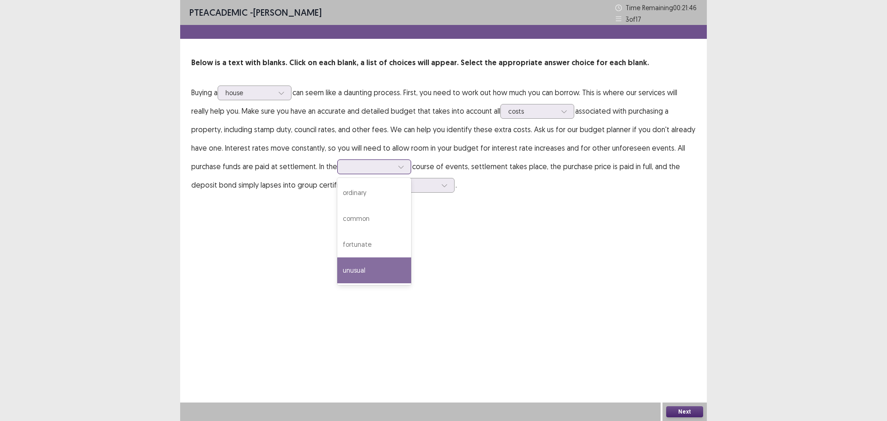
click at [378, 271] on div "unusual" at bounding box center [374, 270] width 74 height 26
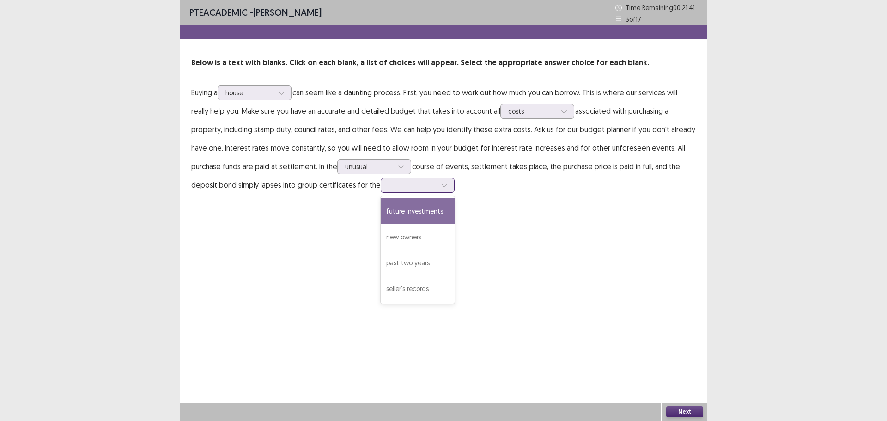
click at [406, 190] on div at bounding box center [413, 185] width 50 height 11
click at [507, 229] on div "PTE academic - [PERSON_NAME] Time Remaining 00 : 21 : 35 3 of 17 Below is a tex…" at bounding box center [443, 210] width 527 height 421
click at [400, 183] on div at bounding box center [412, 185] width 48 height 9
click at [427, 242] on div "new owners" at bounding box center [418, 237] width 74 height 26
click at [676, 414] on button "Next" at bounding box center [684, 411] width 37 height 11
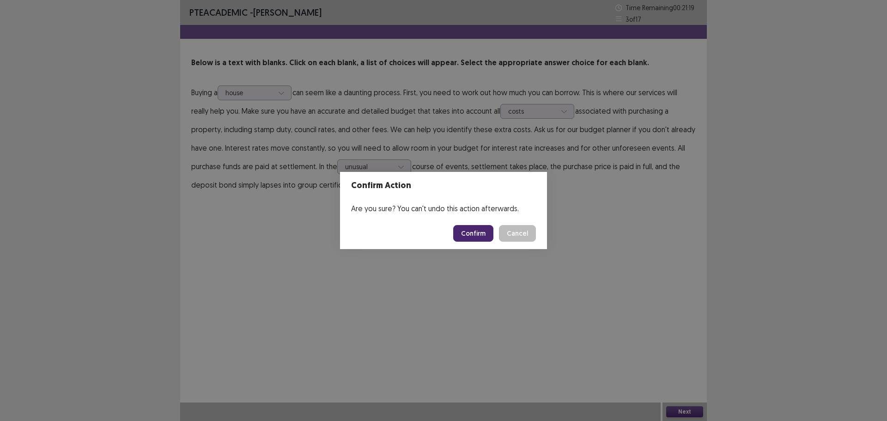
click at [487, 234] on button "Confirm" at bounding box center [473, 233] width 40 height 17
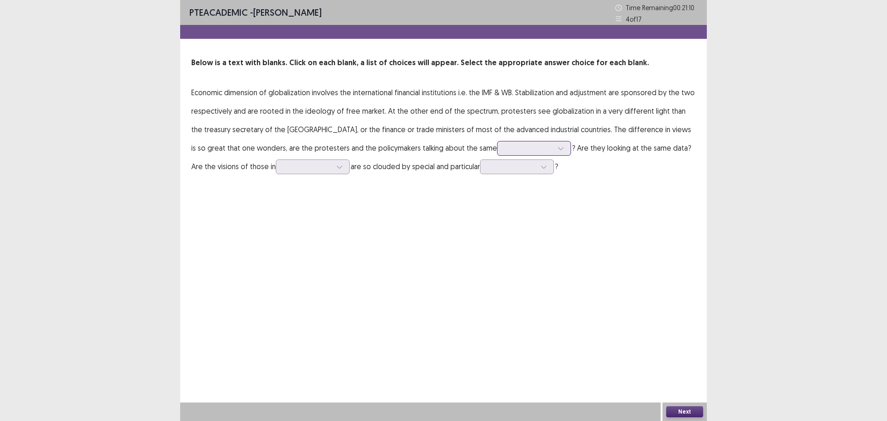
click at [505, 149] on div at bounding box center [529, 148] width 48 height 9
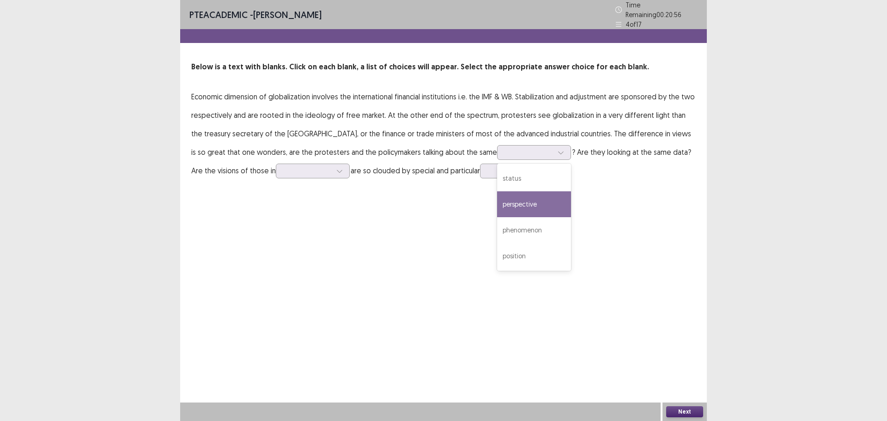
click at [595, 191] on div "PTE academic - [PERSON_NAME] Time Remaining 00 : 20 : 56 4 of 17 Below is a tex…" at bounding box center [443, 99] width 527 height 198
click at [284, 170] on div at bounding box center [308, 170] width 48 height 9
drag, startPoint x: 326, startPoint y: 188, endPoint x: 333, endPoint y: 186, distance: 7.5
click at [329, 187] on div "PTE academic - [PERSON_NAME] Time Remaining 00 : 20 : 43 4 of 17 Below is a tex…" at bounding box center [443, 99] width 527 height 198
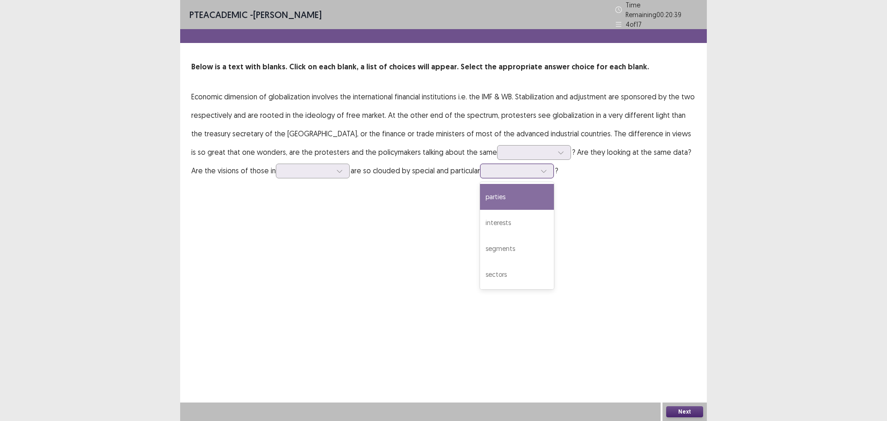
click at [488, 170] on input "text" at bounding box center [489, 170] width 2 height 7
click at [480, 196] on div "parties" at bounding box center [517, 197] width 74 height 26
click at [505, 150] on div at bounding box center [529, 152] width 48 height 9
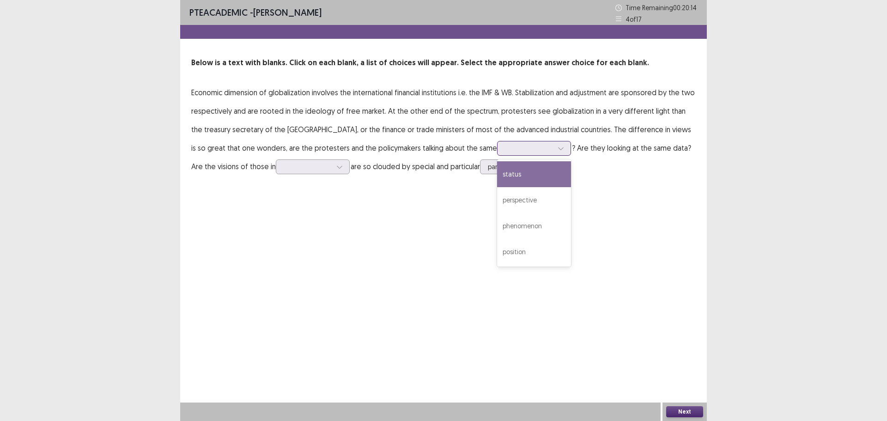
click at [497, 178] on div "status" at bounding box center [534, 174] width 74 height 26
click at [284, 171] on div at bounding box center [308, 166] width 48 height 9
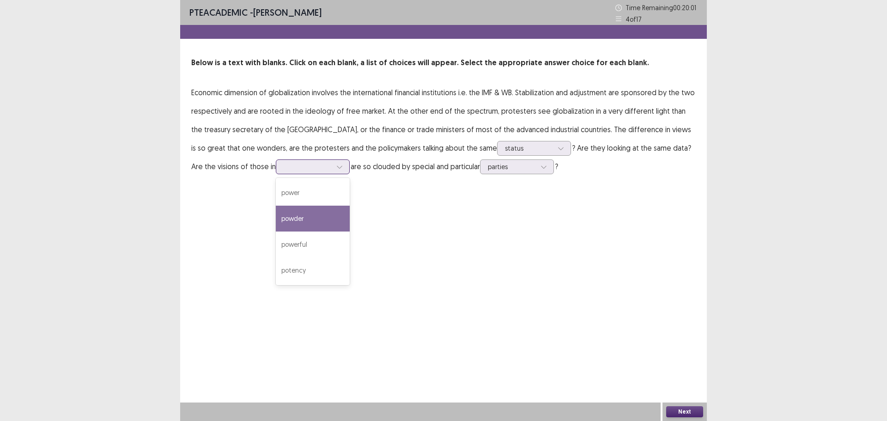
click at [281, 227] on div "powder" at bounding box center [313, 219] width 74 height 26
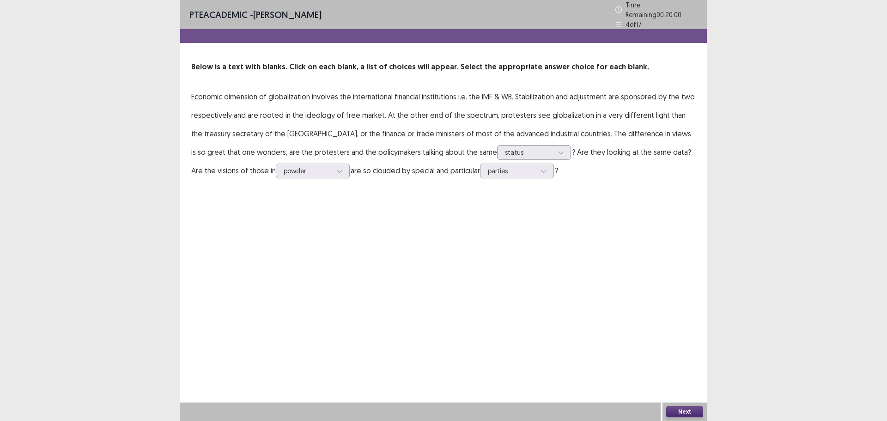
click at [678, 413] on button "Next" at bounding box center [684, 411] width 37 height 11
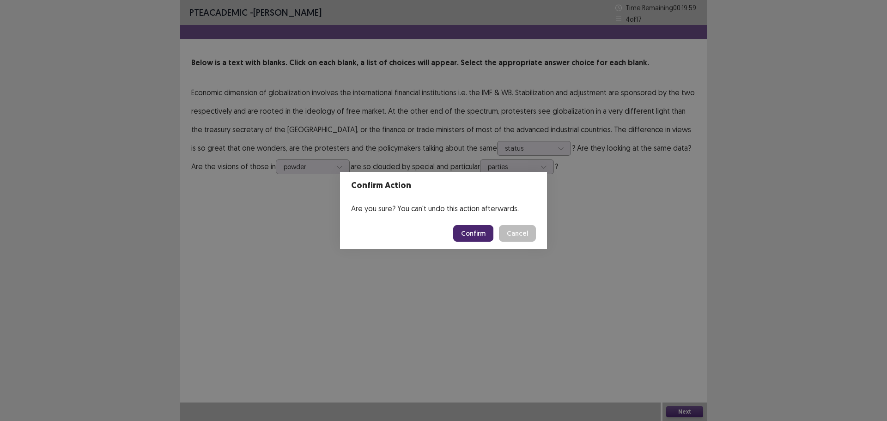
click at [474, 234] on button "Confirm" at bounding box center [473, 233] width 40 height 17
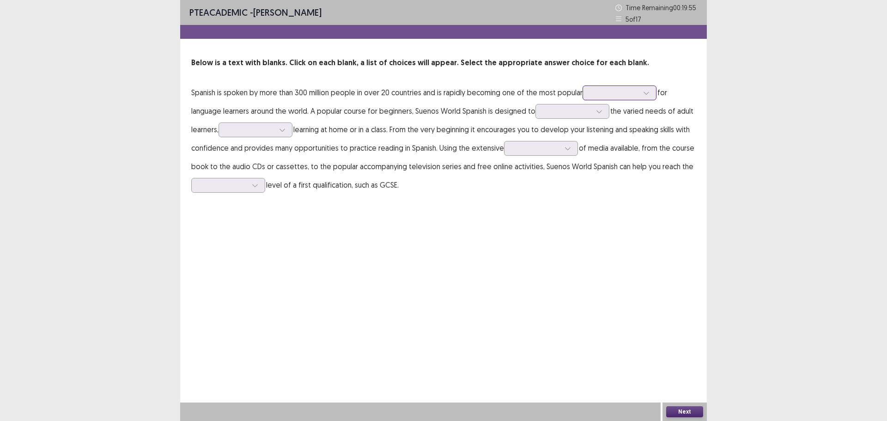
click at [627, 90] on div at bounding box center [614, 92] width 48 height 9
click at [622, 151] on div "choices" at bounding box center [619, 145] width 74 height 26
click at [624, 96] on div at bounding box center [614, 92] width 48 height 9
click at [692, 103] on p "Spanish is spoken by more than 300 million people in over 20 countries and is r…" at bounding box center [443, 138] width 504 height 111
click at [572, 110] on div at bounding box center [567, 111] width 48 height 9
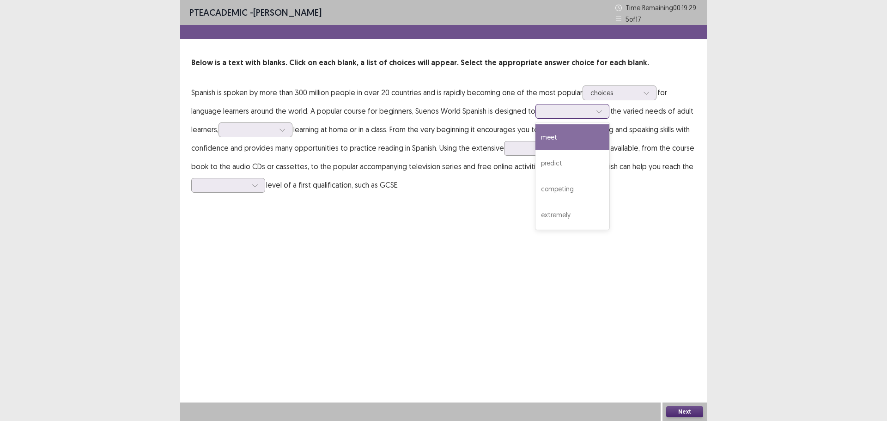
click at [576, 140] on div "meet" at bounding box center [572, 137] width 74 height 26
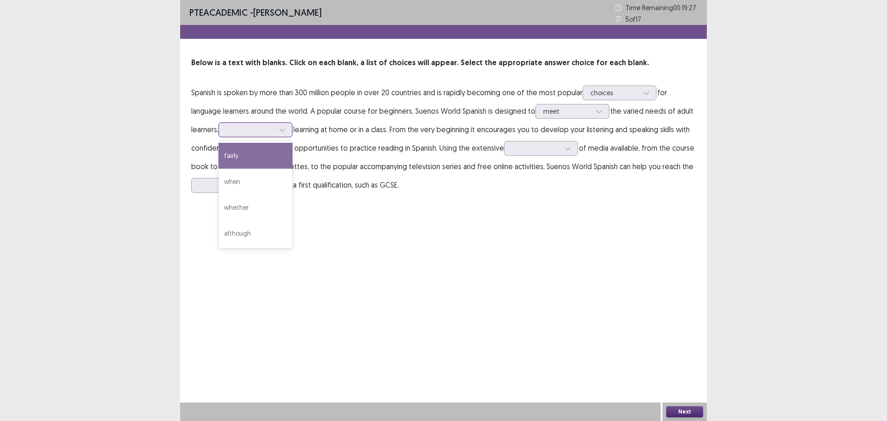
click at [258, 133] on div at bounding box center [250, 129] width 48 height 9
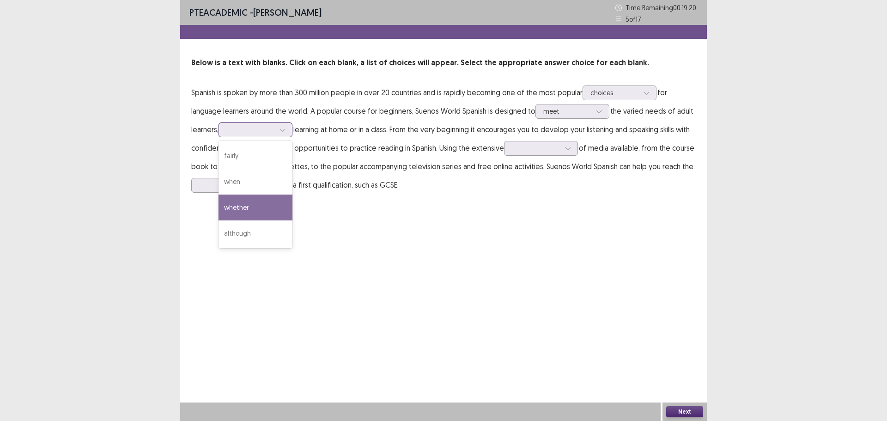
click at [267, 213] on div "whether" at bounding box center [255, 207] width 74 height 26
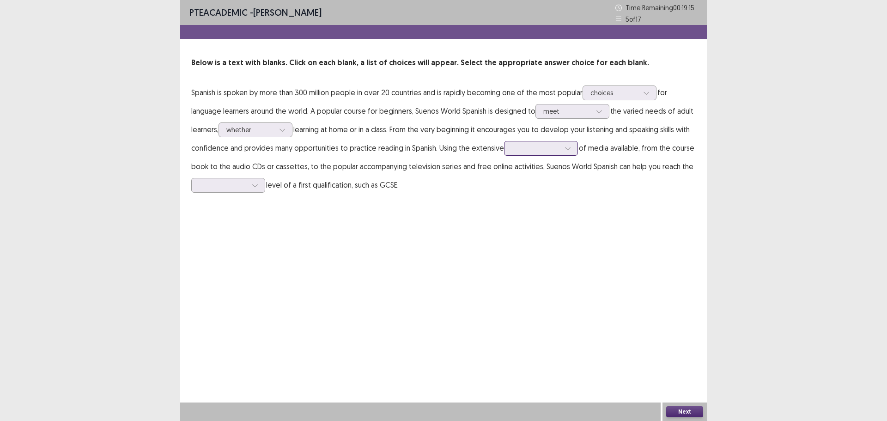
click at [519, 152] on div at bounding box center [536, 148] width 48 height 9
click at [535, 177] on div "radical" at bounding box center [541, 174] width 74 height 26
click at [572, 110] on div at bounding box center [567, 111] width 48 height 9
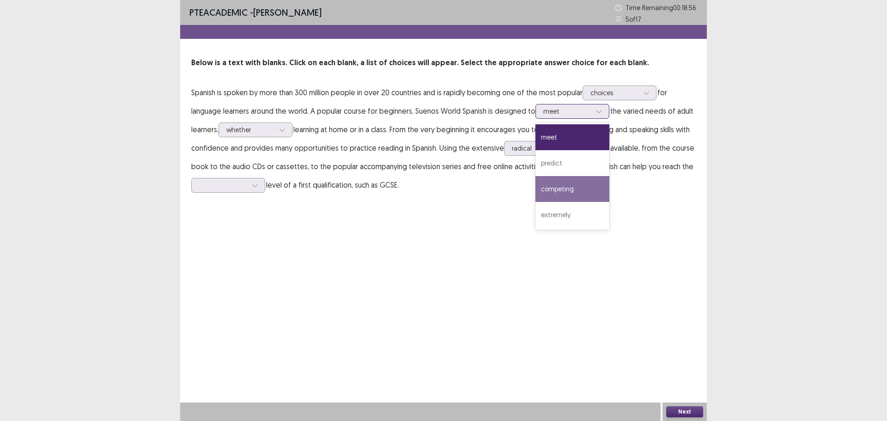
drag, startPoint x: 576, startPoint y: 187, endPoint x: 591, endPoint y: 173, distance: 19.6
click at [577, 187] on div "competing" at bounding box center [572, 189] width 74 height 26
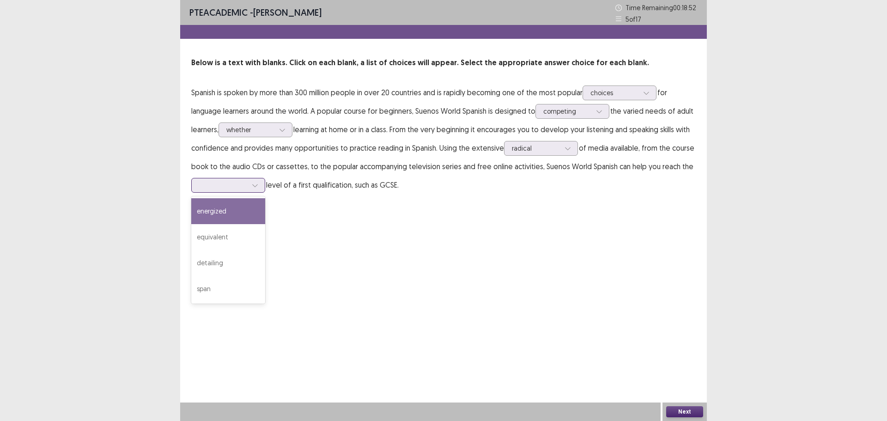
click at [248, 179] on div at bounding box center [255, 185] width 14 height 14
drag, startPoint x: 241, startPoint y: 237, endPoint x: 257, endPoint y: 243, distance: 16.7
click at [242, 237] on div "equivalent" at bounding box center [228, 237] width 74 height 26
click at [682, 413] on button "Next" at bounding box center [684, 411] width 37 height 11
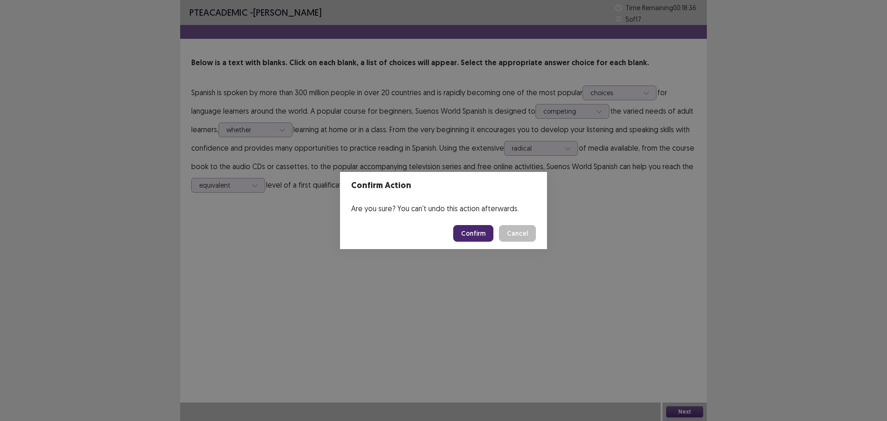
click at [471, 235] on button "Confirm" at bounding box center [473, 233] width 40 height 17
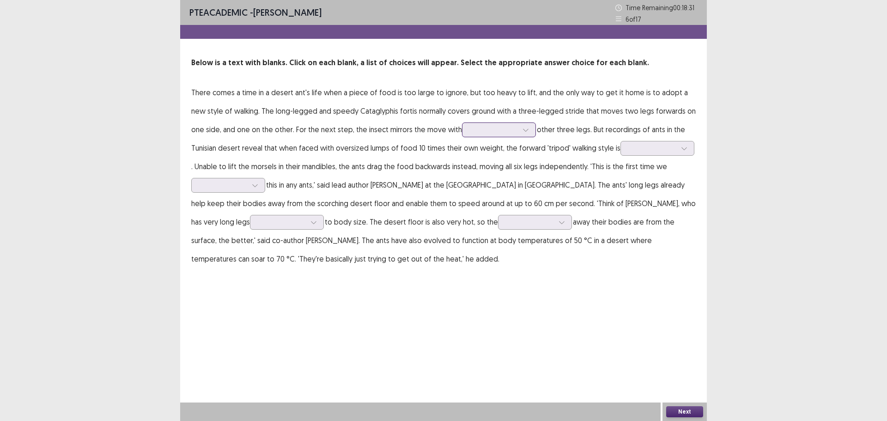
click at [472, 133] on div at bounding box center [494, 129] width 48 height 9
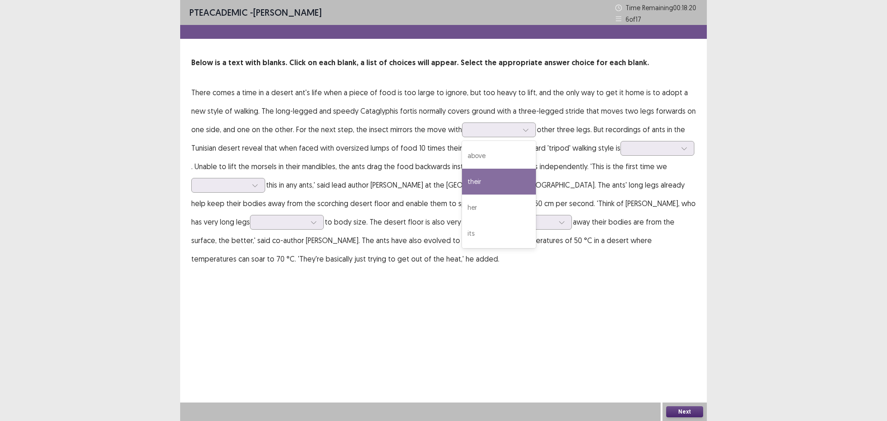
click at [365, 135] on p "There comes a time in a desert ant's life when a piece of food is too large to …" at bounding box center [443, 175] width 504 height 185
click at [470, 133] on div at bounding box center [494, 129] width 48 height 9
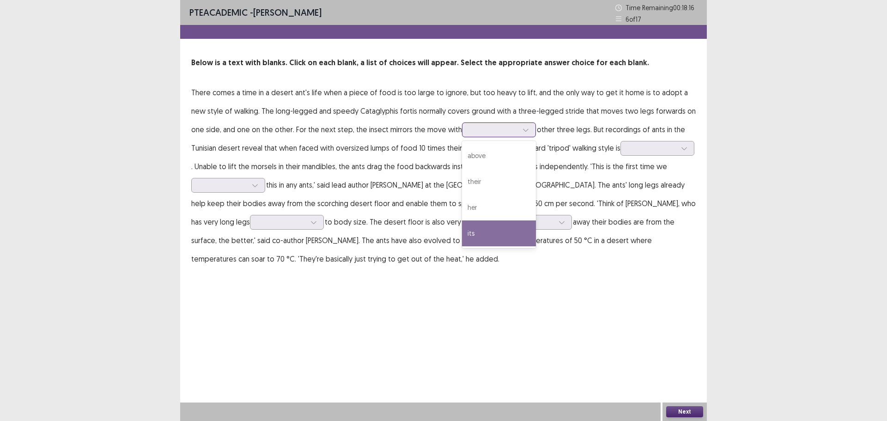
click at [474, 235] on div "its" at bounding box center [499, 233] width 74 height 26
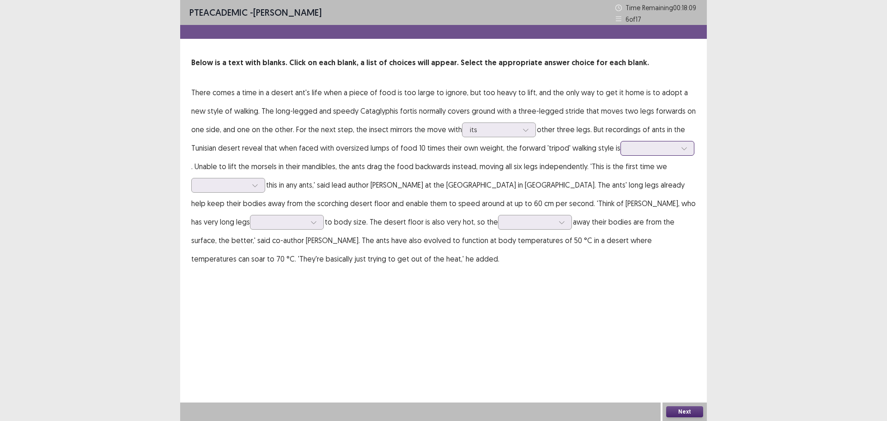
click at [628, 149] on div at bounding box center [652, 148] width 48 height 9
drag, startPoint x: 354, startPoint y: 158, endPoint x: 350, endPoint y: 157, distance: 4.8
click at [354, 158] on p "There comes a time in a desert ant's life when a piece of food is too large to …" at bounding box center [443, 175] width 504 height 185
click at [628, 147] on div at bounding box center [652, 148] width 48 height 9
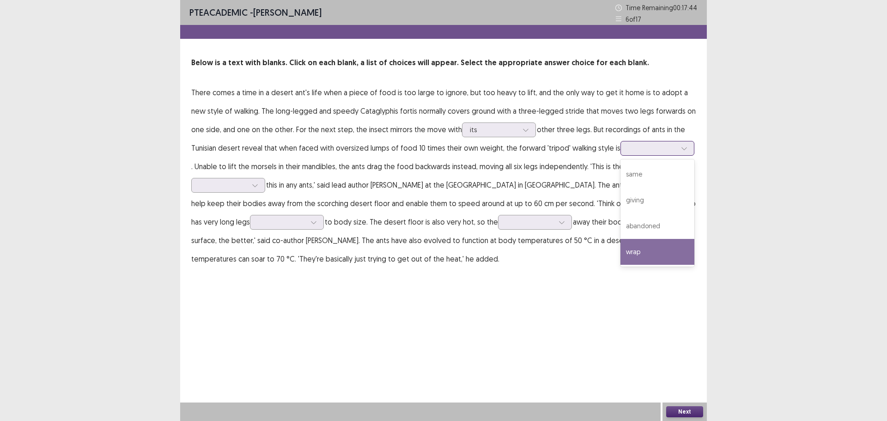
click at [632, 254] on div "wrap" at bounding box center [657, 252] width 74 height 26
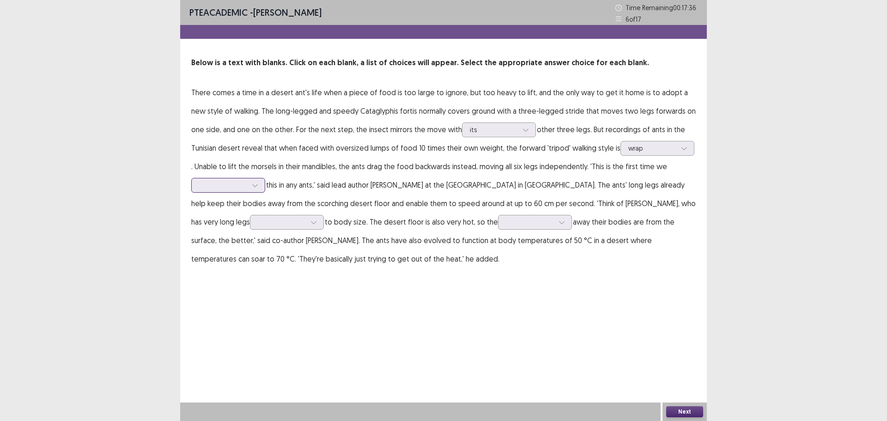
click at [250, 184] on div at bounding box center [255, 185] width 14 height 14
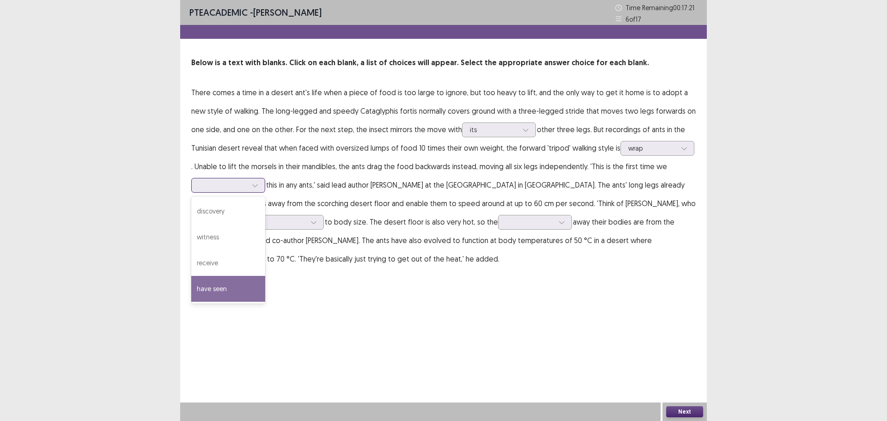
click at [244, 291] on div "have seen" at bounding box center [228, 289] width 74 height 26
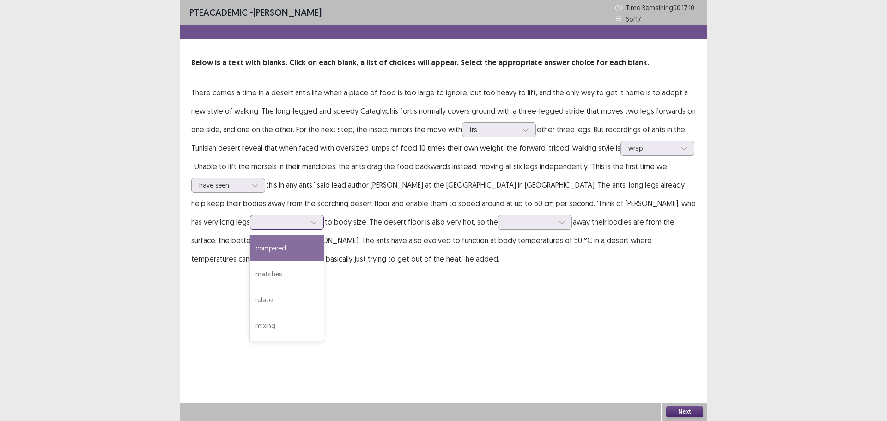
click at [258, 222] on div at bounding box center [282, 222] width 48 height 9
click at [384, 231] on p "There comes a time in a desert ant's life when a piece of food is too large to …" at bounding box center [443, 175] width 504 height 185
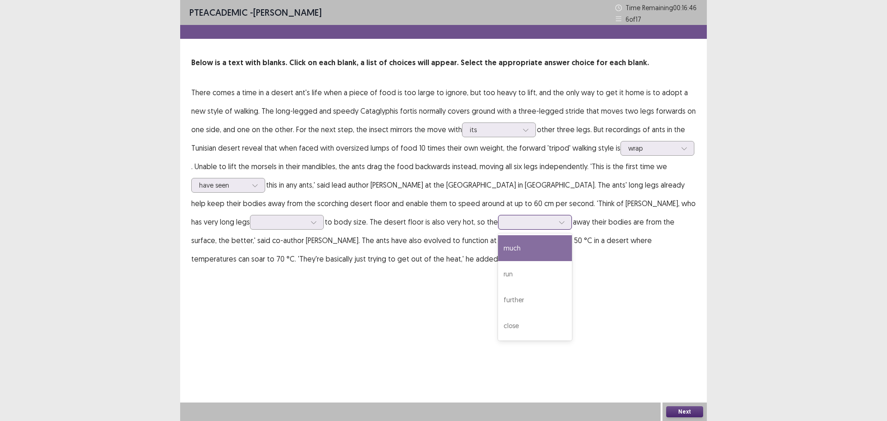
click at [506, 225] on div at bounding box center [530, 222] width 48 height 9
click at [498, 274] on div "run" at bounding box center [535, 274] width 74 height 26
click at [258, 218] on div at bounding box center [282, 222] width 48 height 9
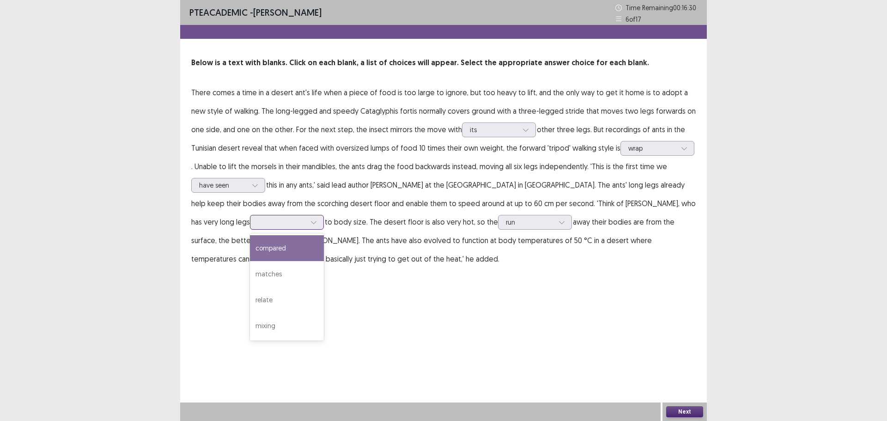
click at [250, 251] on div "compared" at bounding box center [287, 248] width 74 height 26
click at [685, 410] on button "Next" at bounding box center [684, 411] width 37 height 11
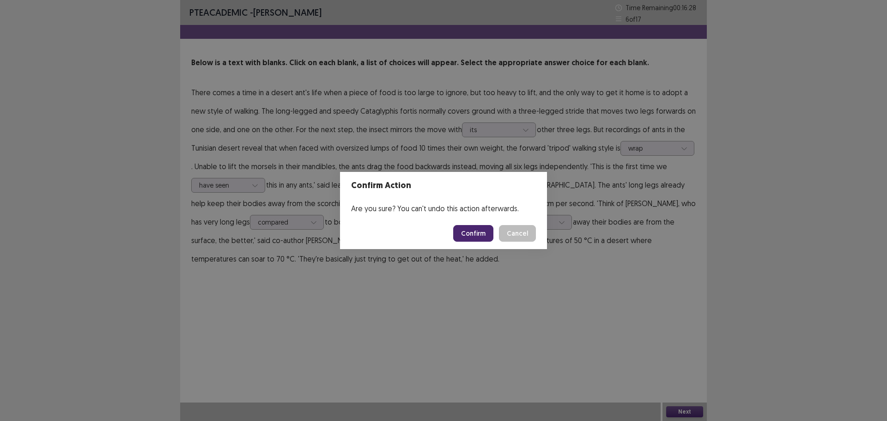
click at [467, 238] on button "Confirm" at bounding box center [473, 233] width 40 height 17
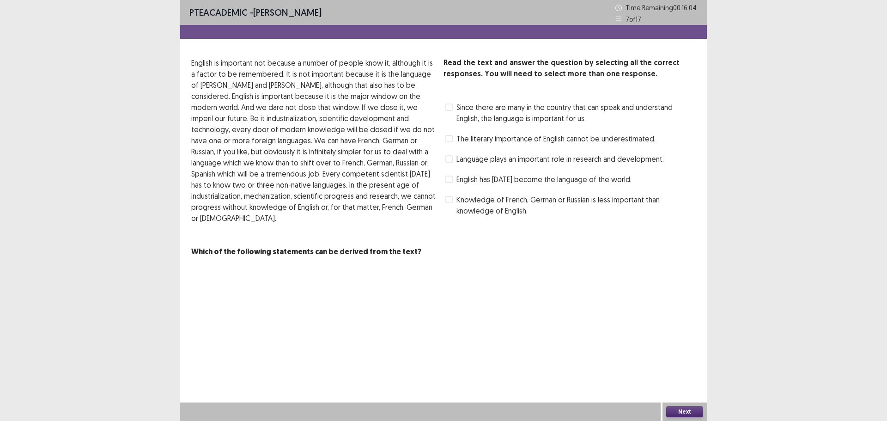
click at [516, 109] on span "Since there are many in the country that can speak and understand English, the …" at bounding box center [575, 113] width 239 height 22
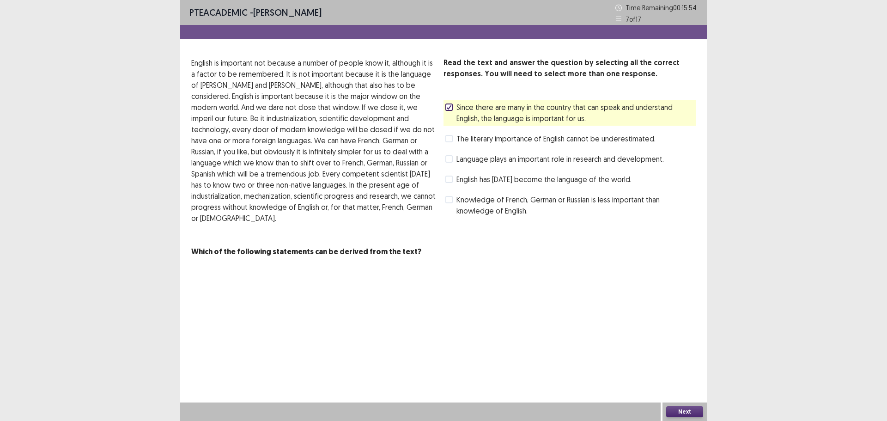
click at [527, 140] on span "The literary importance of English cannot be underestimated." at bounding box center [555, 138] width 199 height 11
click at [658, 401] on div "PTE academic - [PERSON_NAME] Time Remaining 00 : 15 : 52 7 of 17 Read the text …" at bounding box center [443, 210] width 527 height 421
click at [667, 390] on div "PTE academic - [PERSON_NAME] Time Remaining 00 : 15 : 52 7 of 17 Read the text …" at bounding box center [443, 210] width 527 height 421
click at [680, 405] on div "PTE academic - [PERSON_NAME] Time Remaining 00 : 15 : 52 7 of 17 Read the text …" at bounding box center [443, 210] width 527 height 421
click at [687, 412] on button "Next" at bounding box center [684, 411] width 37 height 11
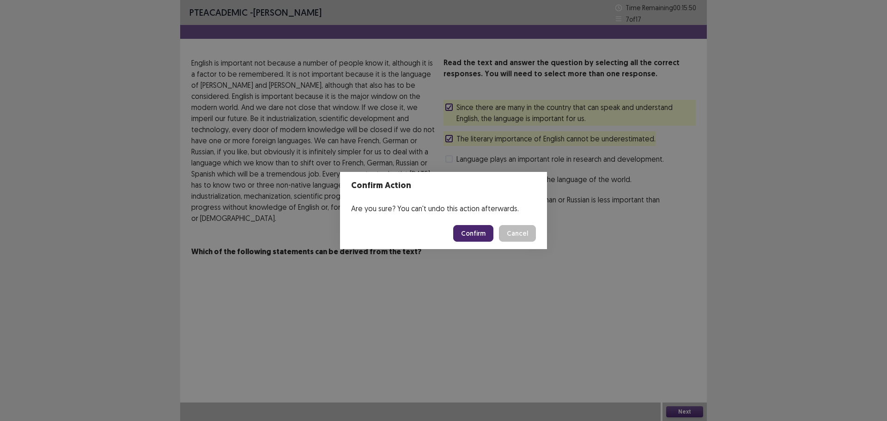
click at [526, 236] on button "Cancel" at bounding box center [517, 233] width 37 height 17
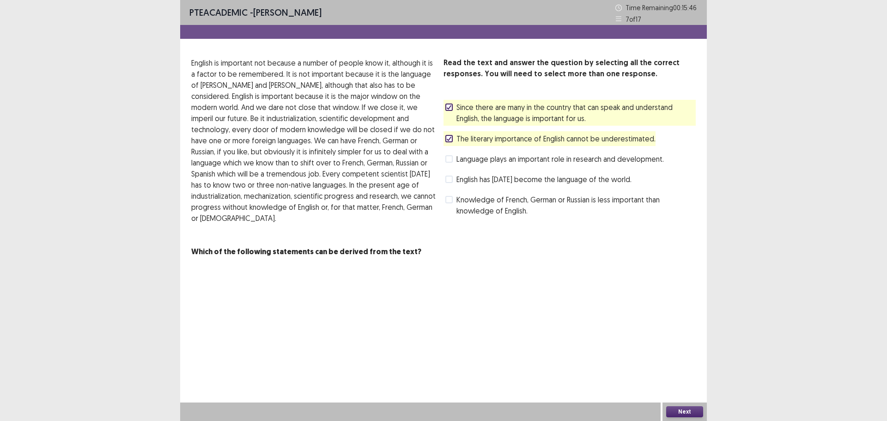
click at [517, 179] on span "English has [DATE] become the language of the world." at bounding box center [543, 179] width 175 height 11
click at [677, 410] on button "Next" at bounding box center [684, 411] width 37 height 11
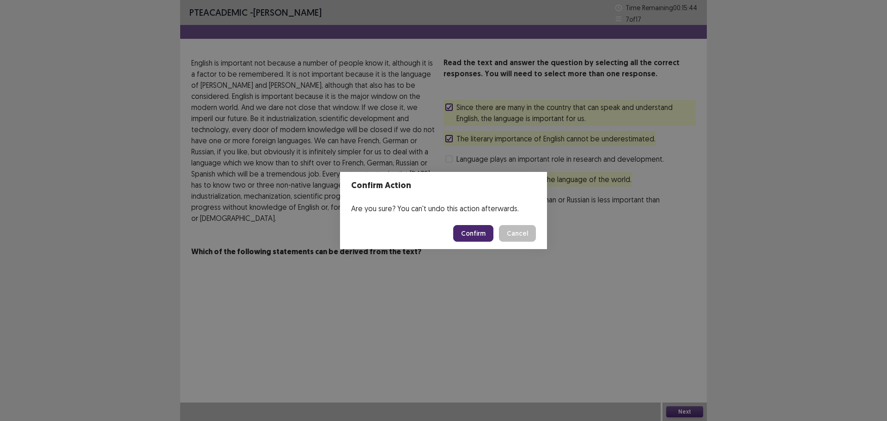
click at [477, 232] on button "Confirm" at bounding box center [473, 233] width 40 height 17
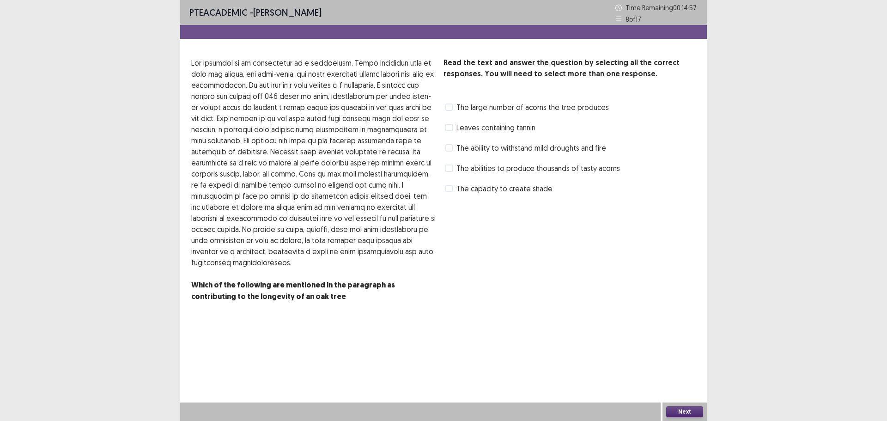
click at [465, 170] on span "The abilities to produce thousands of tasty acorns" at bounding box center [538, 168] width 164 height 11
click at [688, 416] on button "Next" at bounding box center [684, 411] width 37 height 11
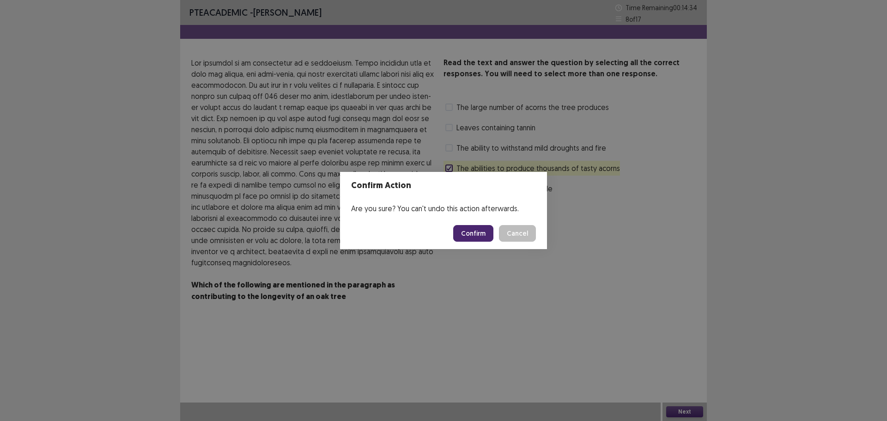
click at [471, 236] on button "Confirm" at bounding box center [473, 233] width 40 height 17
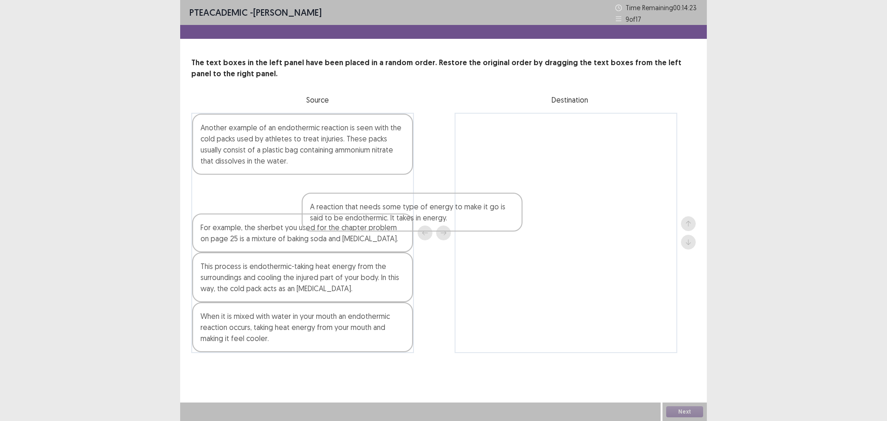
drag, startPoint x: 329, startPoint y: 242, endPoint x: 578, endPoint y: 168, distance: 259.7
click at [578, 168] on div "Another example of an endothermic reaction is seen with the cold packs used by …" at bounding box center [443, 233] width 504 height 240
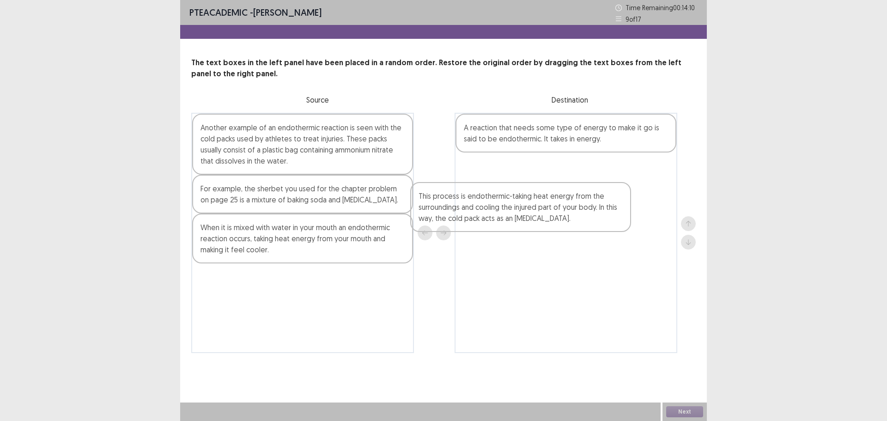
drag, startPoint x: 291, startPoint y: 248, endPoint x: 544, endPoint y: 202, distance: 257.1
click at [529, 208] on div "Another example of an endothermic reaction is seen with the cold packs used by …" at bounding box center [443, 233] width 504 height 240
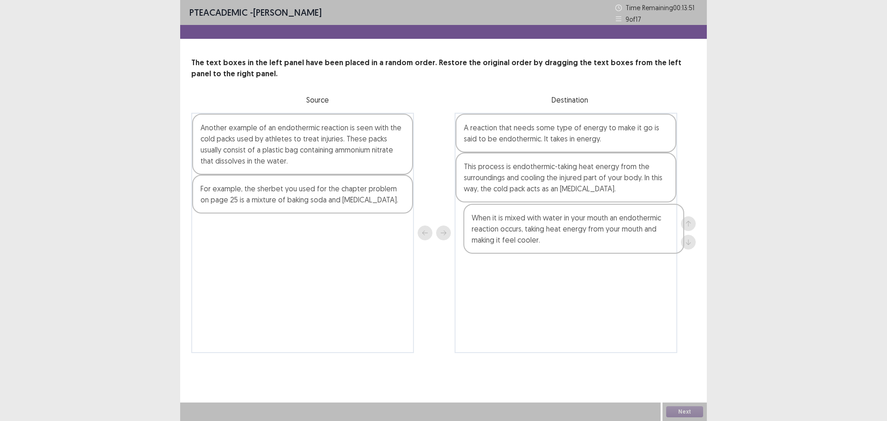
drag, startPoint x: 350, startPoint y: 251, endPoint x: 629, endPoint y: 242, distance: 279.1
click at [629, 242] on div "Another example of an endothermic reaction is seen with the cold packs used by …" at bounding box center [443, 233] width 504 height 240
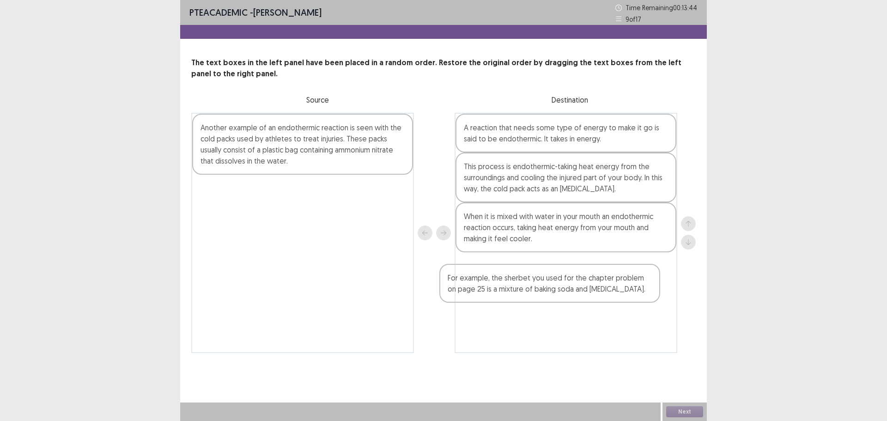
drag, startPoint x: 305, startPoint y: 207, endPoint x: 575, endPoint y: 289, distance: 281.9
click at [575, 290] on div "Another example of an endothermic reaction is seen with the cold packs used by …" at bounding box center [443, 233] width 504 height 240
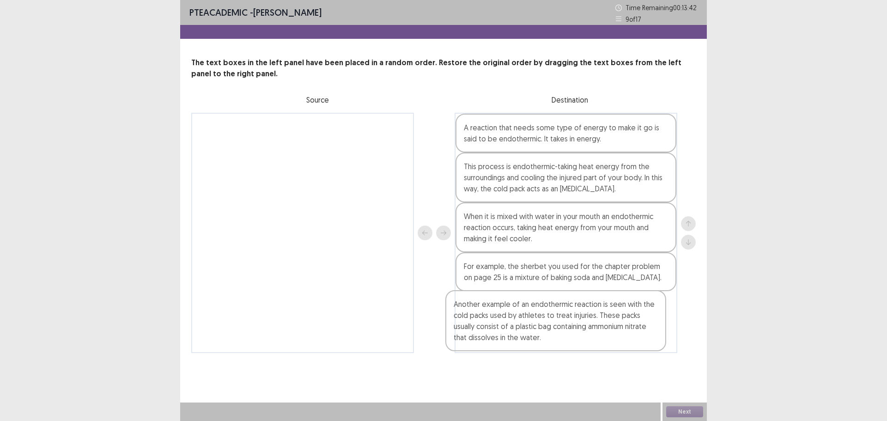
drag, startPoint x: 300, startPoint y: 163, endPoint x: 563, endPoint y: 340, distance: 317.8
click at [563, 341] on div "Another example of an endothermic reaction is seen with the cold packs used by …" at bounding box center [443, 233] width 504 height 240
click at [690, 405] on div "Next" at bounding box center [684, 411] width 44 height 18
click at [692, 411] on button "Next" at bounding box center [684, 411] width 37 height 11
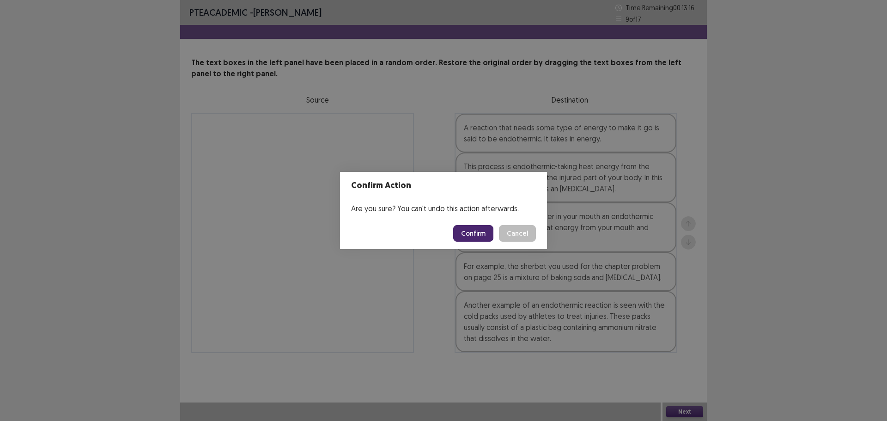
click at [479, 239] on button "Confirm" at bounding box center [473, 233] width 40 height 17
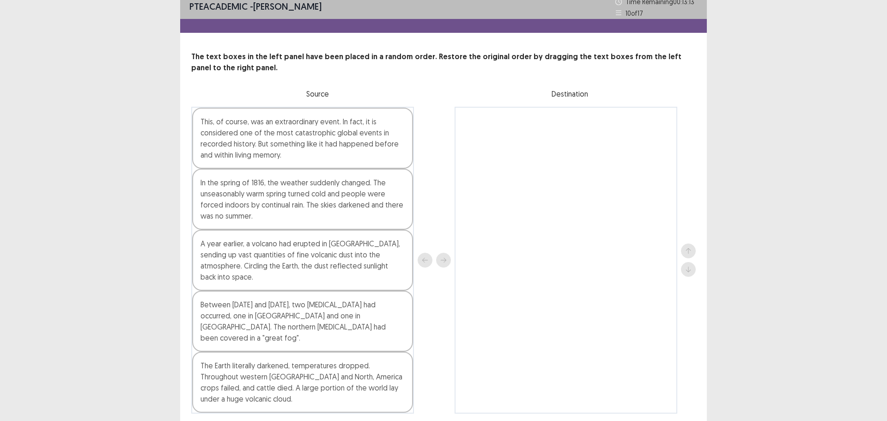
scroll to position [17, 0]
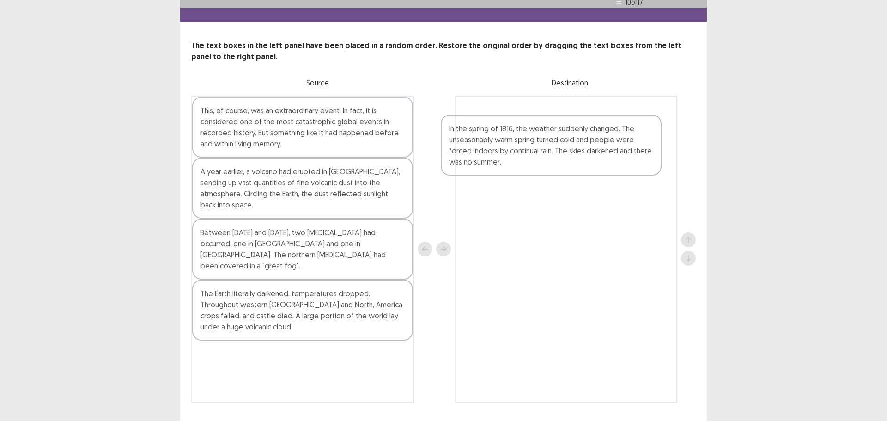
drag, startPoint x: 282, startPoint y: 204, endPoint x: 542, endPoint y: 159, distance: 264.3
click at [539, 159] on div "This, of course, was an extraordinary event. In fact, it is considered one of t…" at bounding box center [443, 249] width 504 height 307
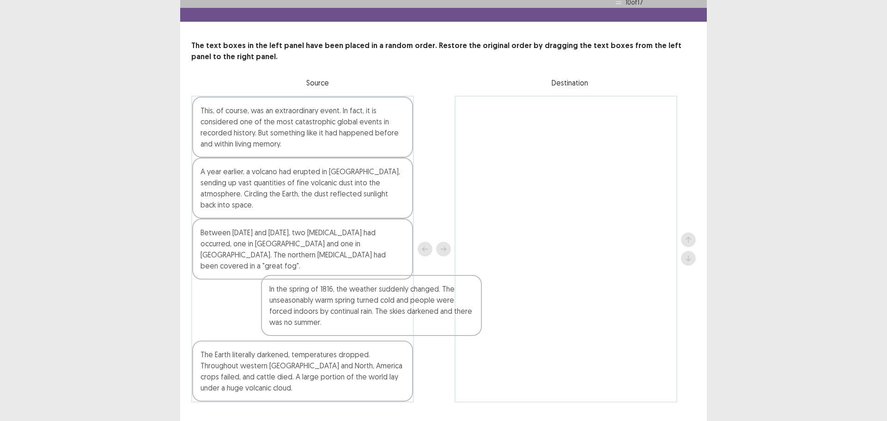
drag, startPoint x: 511, startPoint y: 143, endPoint x: 301, endPoint y: 327, distance: 279.2
click at [302, 327] on div "This, of course, was an extraordinary event. In fact, it is considered one of t…" at bounding box center [443, 249] width 504 height 307
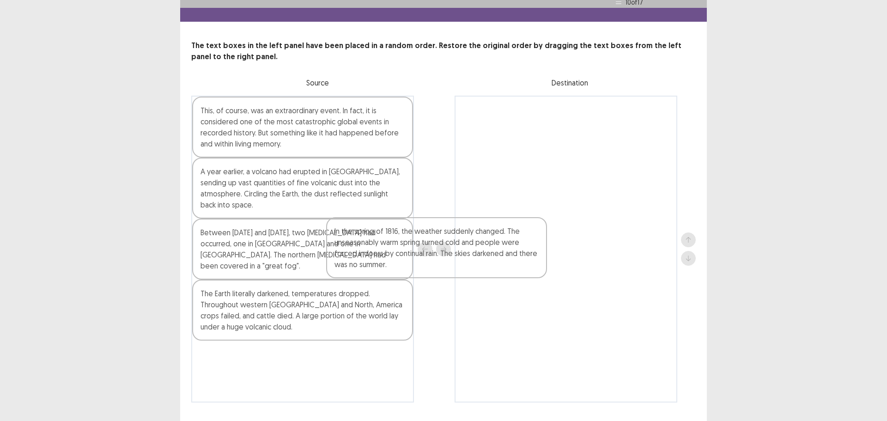
drag, startPoint x: 336, startPoint y: 305, endPoint x: 548, endPoint y: 230, distance: 225.3
click at [548, 231] on div "This, of course, was an extraordinary event. In fact, it is considered one of t…" at bounding box center [443, 249] width 504 height 307
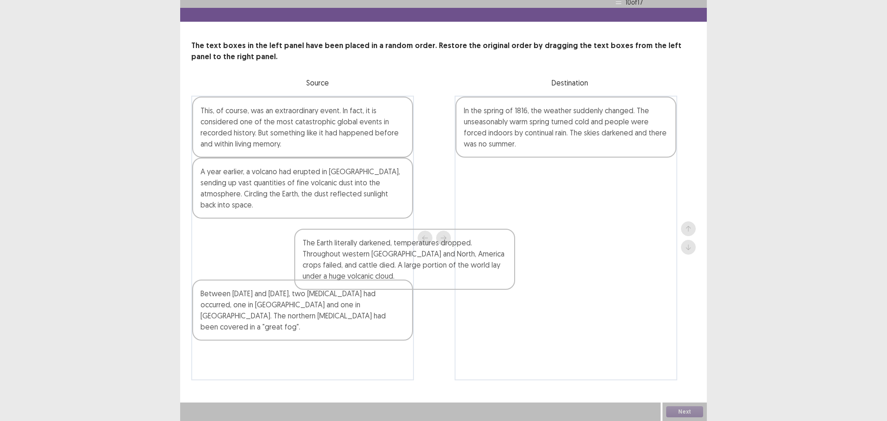
drag, startPoint x: 358, startPoint y: 303, endPoint x: 605, endPoint y: 224, distance: 258.8
click at [598, 227] on div "This, of course, was an extraordinary event. In fact, it is considered one of t…" at bounding box center [443, 238] width 504 height 285
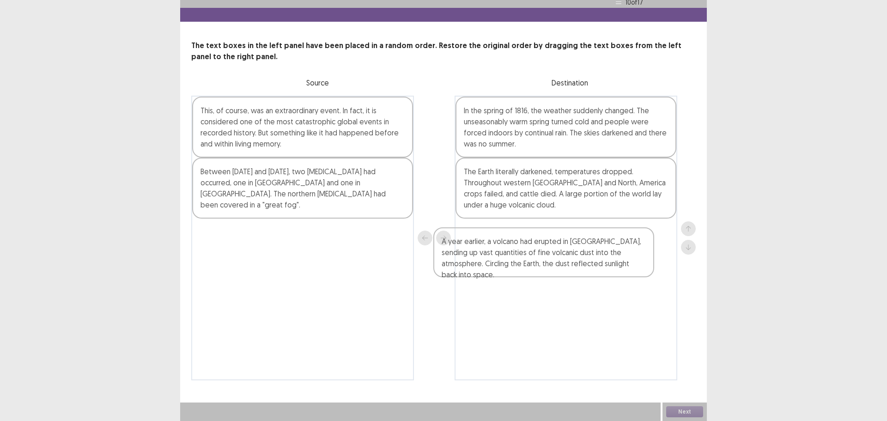
drag, startPoint x: 332, startPoint y: 215, endPoint x: 555, endPoint y: 252, distance: 226.2
click at [553, 253] on div "This, of course, was an extraordinary event. In fact, it is considered one of t…" at bounding box center [443, 238] width 504 height 285
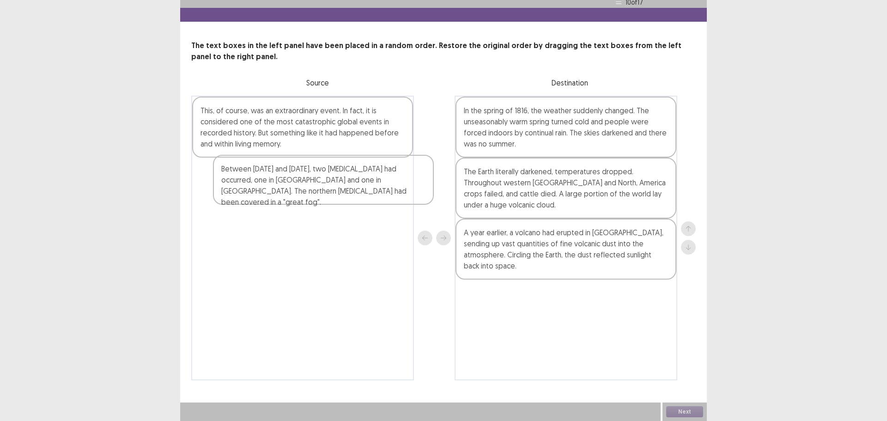
drag, startPoint x: 276, startPoint y: 195, endPoint x: 299, endPoint y: 191, distance: 23.5
click at [299, 191] on div "This, of course, was an extraordinary event. In fact, it is considered one of t…" at bounding box center [302, 238] width 223 height 285
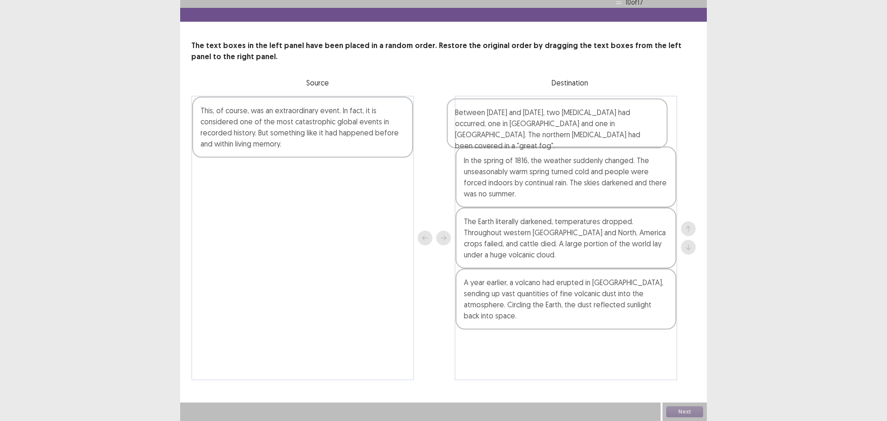
drag, startPoint x: 275, startPoint y: 188, endPoint x: 536, endPoint y: 128, distance: 267.6
click at [536, 128] on div "This, of course, was an extraordinary event. In fact, it is considered one of t…" at bounding box center [443, 238] width 504 height 285
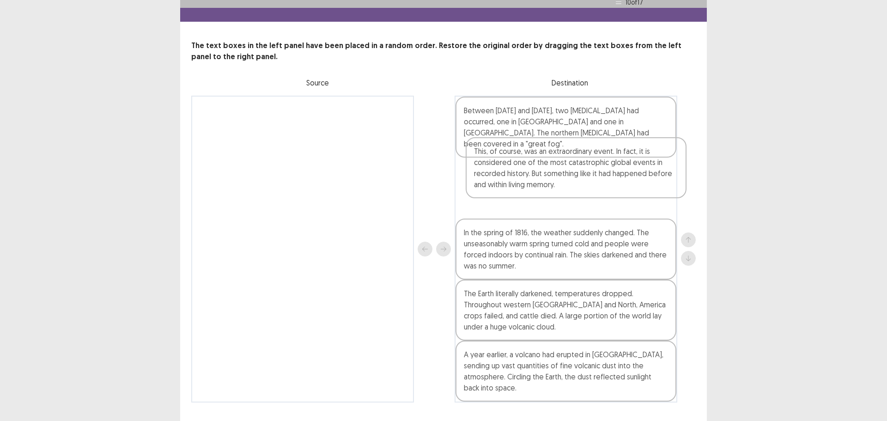
drag, startPoint x: 340, startPoint y: 146, endPoint x: 615, endPoint y: 188, distance: 278.4
click at [615, 188] on div "This, of course, was an extraordinary event. In fact, it is considered one of t…" at bounding box center [443, 249] width 504 height 307
click at [568, 196] on div "Between [DATE] and [DATE], two [MEDICAL_DATA] had occurred, one in [GEOGRAPHIC_…" at bounding box center [565, 249] width 223 height 307
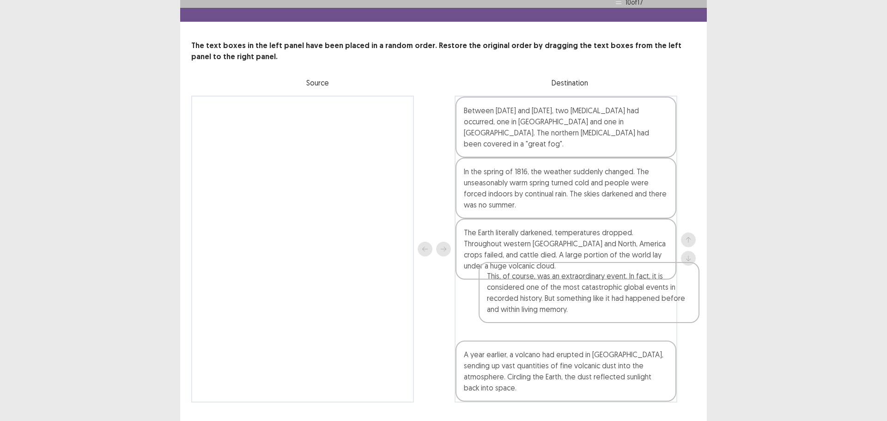
drag, startPoint x: 569, startPoint y: 191, endPoint x: 593, endPoint y: 309, distance: 120.1
click at [593, 309] on div "Between [DATE] and [DATE], two [MEDICAL_DATA] had occurred, one in [GEOGRAPHIC_…" at bounding box center [565, 249] width 223 height 307
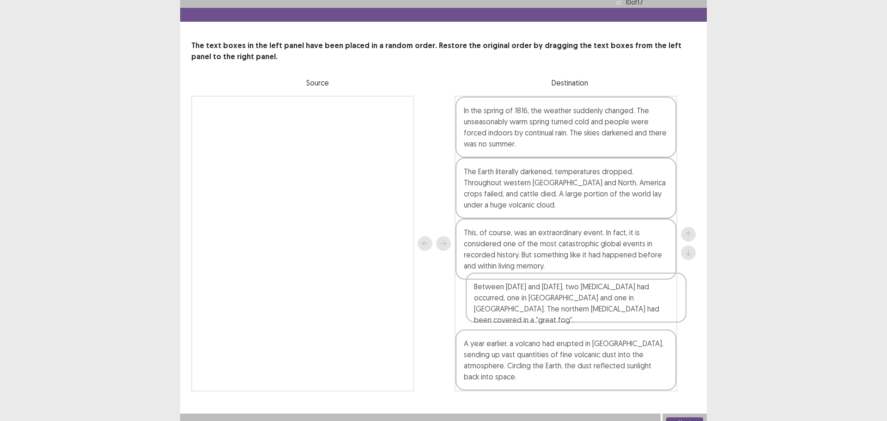
drag, startPoint x: 554, startPoint y: 137, endPoint x: 557, endPoint y: 315, distance: 177.9
click at [557, 315] on div "Between [DATE] and [DATE], two [MEDICAL_DATA] had occurred, one in [GEOGRAPHIC_…" at bounding box center [565, 244] width 223 height 296
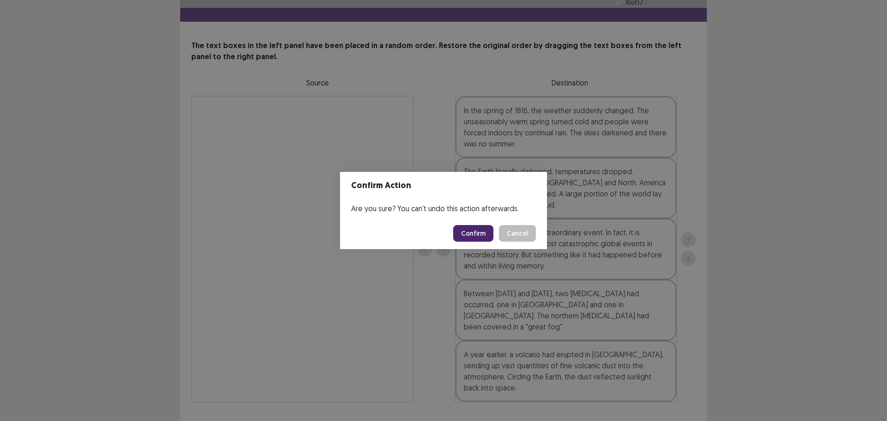
click at [473, 236] on button "Confirm" at bounding box center [473, 233] width 40 height 17
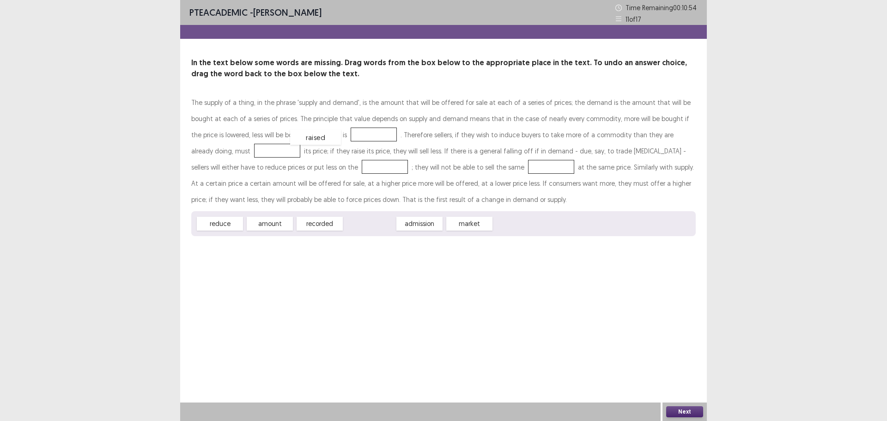
drag, startPoint x: 374, startPoint y: 225, endPoint x: 320, endPoint y: 139, distance: 101.9
drag, startPoint x: 225, startPoint y: 228, endPoint x: 216, endPoint y: 150, distance: 78.6
drag, startPoint x: 238, startPoint y: 210, endPoint x: 266, endPoint y: 194, distance: 32.3
click at [266, 194] on div "The supply of a thing, in the phrase 'supply and demand', is the amount that wi…" at bounding box center [443, 165] width 504 height 142
click at [365, 228] on div "market" at bounding box center [370, 225] width 51 height 15
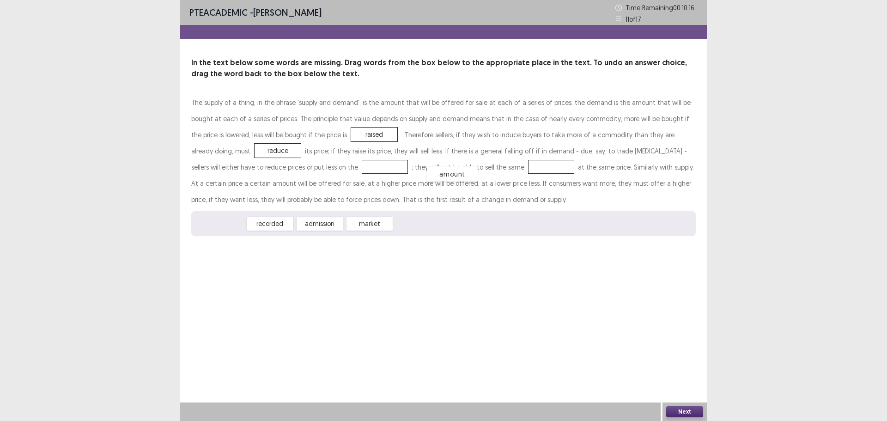
drag, startPoint x: 230, startPoint y: 222, endPoint x: 456, endPoint y: 170, distance: 231.9
drag, startPoint x: 314, startPoint y: 224, endPoint x: 288, endPoint y: 170, distance: 59.5
click at [689, 410] on button "Next" at bounding box center [684, 411] width 37 height 11
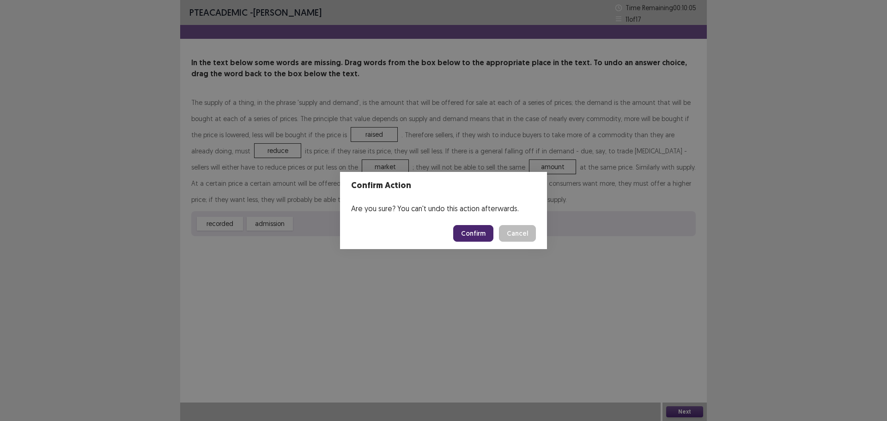
click at [473, 234] on button "Confirm" at bounding box center [473, 233] width 40 height 17
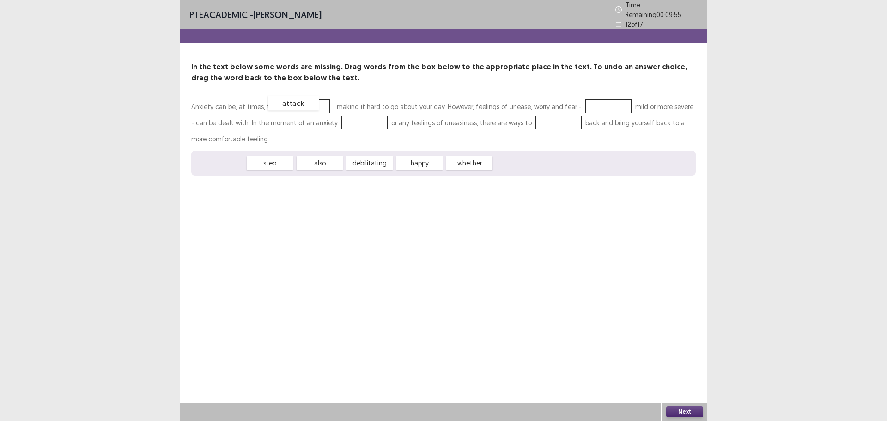
drag, startPoint x: 214, startPoint y: 155, endPoint x: 290, endPoint y: 91, distance: 98.6
click at [263, 161] on div "also" at bounding box center [274, 157] width 51 height 15
drag, startPoint x: 416, startPoint y: 158, endPoint x: 599, endPoint y: 100, distance: 192.1
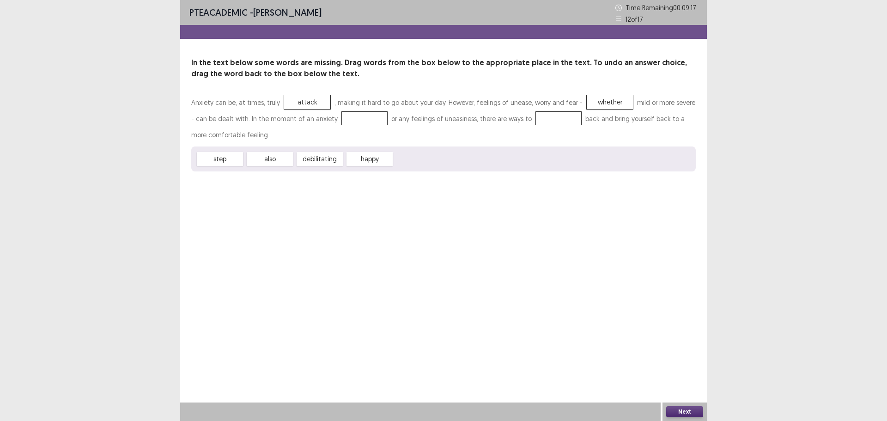
drag, startPoint x: 318, startPoint y: 160, endPoint x: 347, endPoint y: 153, distance: 29.9
click at [348, 154] on div "step also debilitating happy" at bounding box center [443, 158] width 504 height 25
drag, startPoint x: 321, startPoint y: 160, endPoint x: 354, endPoint y: 119, distance: 52.8
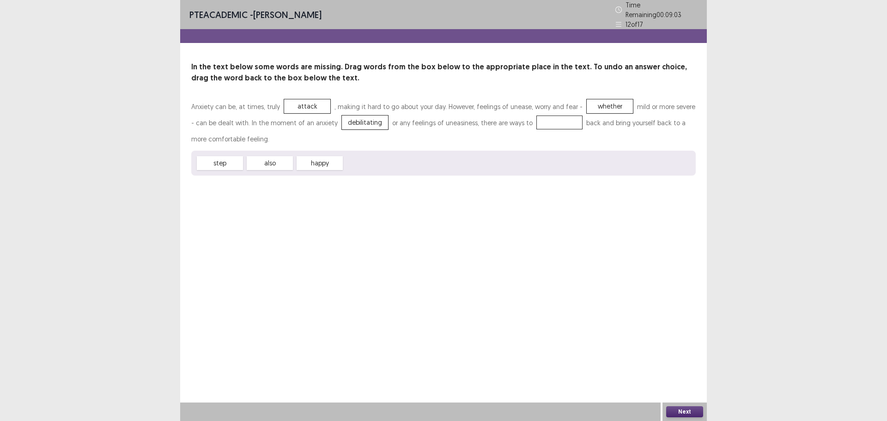
drag, startPoint x: 221, startPoint y: 160, endPoint x: 259, endPoint y: 161, distance: 37.9
click at [259, 161] on div "step also happy" at bounding box center [443, 163] width 504 height 25
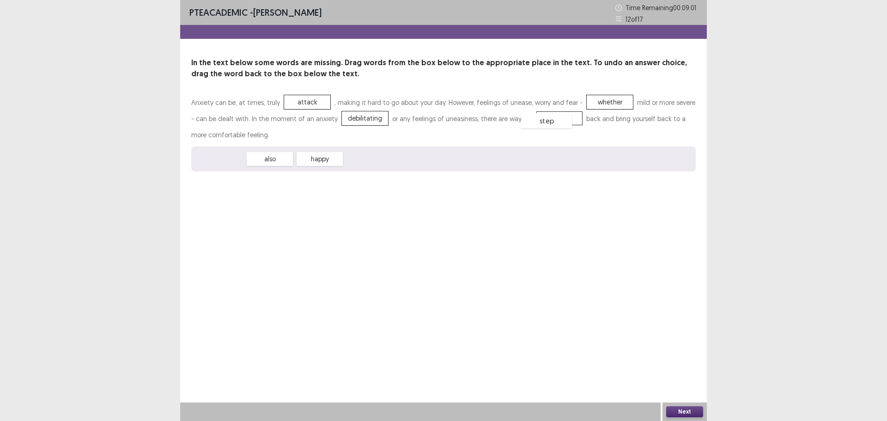
drag, startPoint x: 233, startPoint y: 154, endPoint x: 542, endPoint y: 114, distance: 311.2
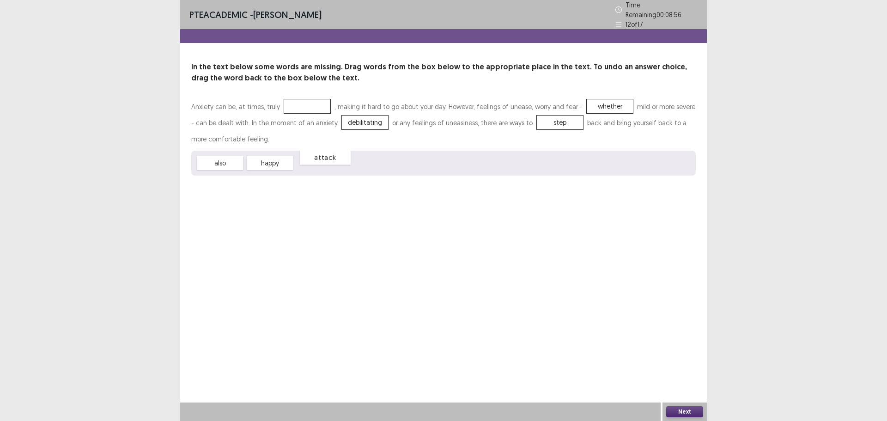
drag, startPoint x: 299, startPoint y: 105, endPoint x: 320, endPoint y: 168, distance: 66.3
drag, startPoint x: 351, startPoint y: 120, endPoint x: 364, endPoint y: 164, distance: 46.1
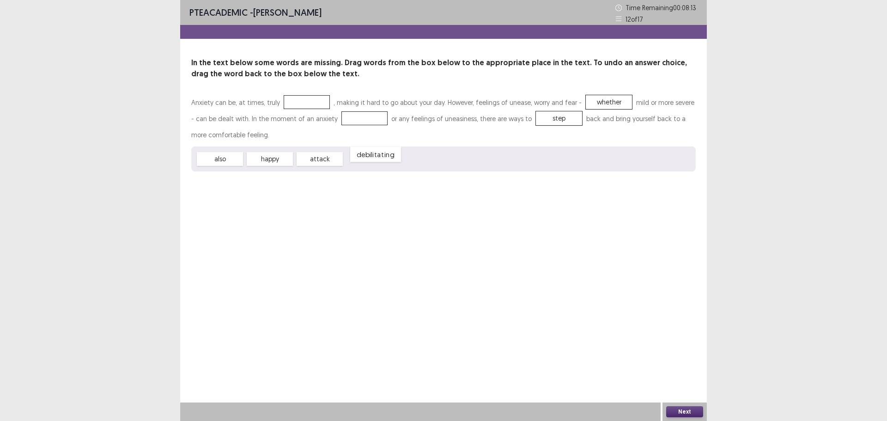
drag, startPoint x: 369, startPoint y: 160, endPoint x: 375, endPoint y: 155, distance: 7.6
click at [375, 155] on div "debilitating" at bounding box center [375, 154] width 51 height 15
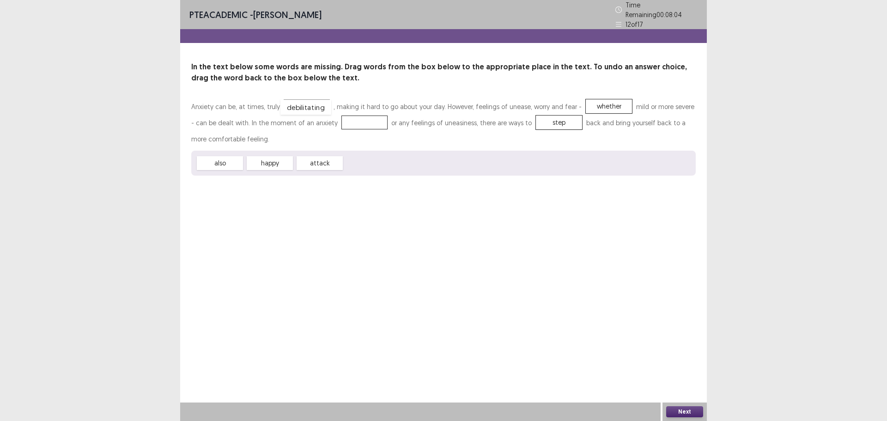
drag, startPoint x: 360, startPoint y: 160, endPoint x: 296, endPoint y: 104, distance: 84.8
drag, startPoint x: 321, startPoint y: 158, endPoint x: 346, endPoint y: 121, distance: 44.8
click at [688, 406] on button "Next" at bounding box center [684, 411] width 37 height 11
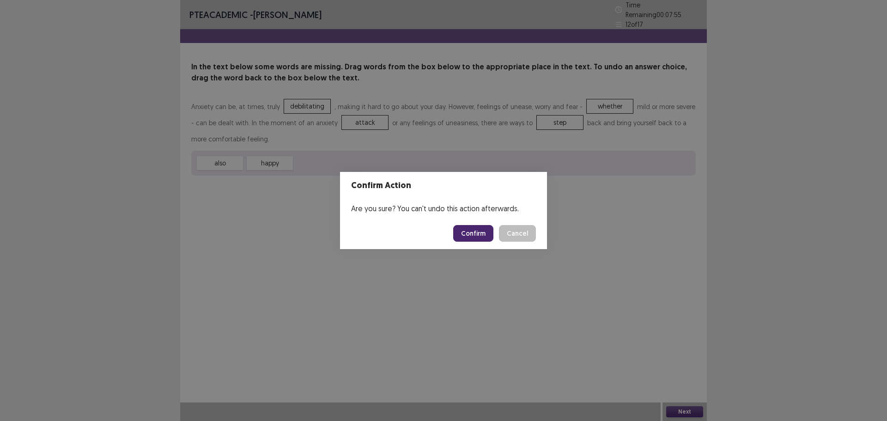
click at [473, 237] on button "Confirm" at bounding box center [473, 233] width 40 height 17
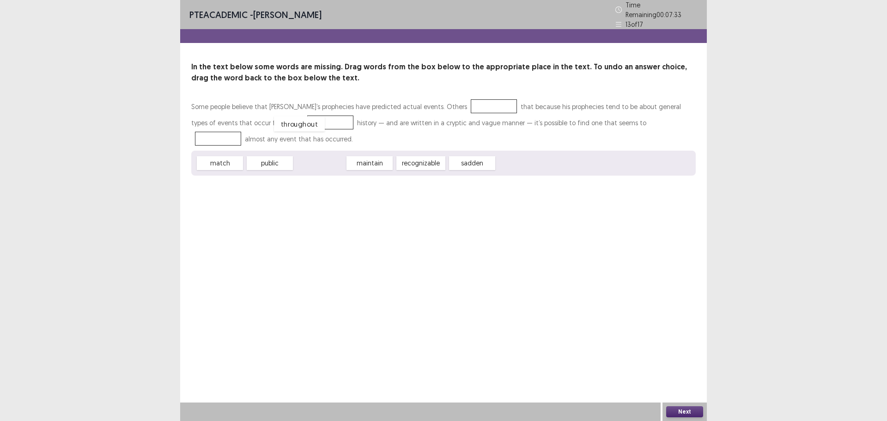
drag, startPoint x: 321, startPoint y: 158, endPoint x: 301, endPoint y: 119, distance: 44.2
drag, startPoint x: 309, startPoint y: 159, endPoint x: 285, endPoint y: 158, distance: 24.0
click at [311, 157] on div "maintain" at bounding box center [324, 158] width 51 height 15
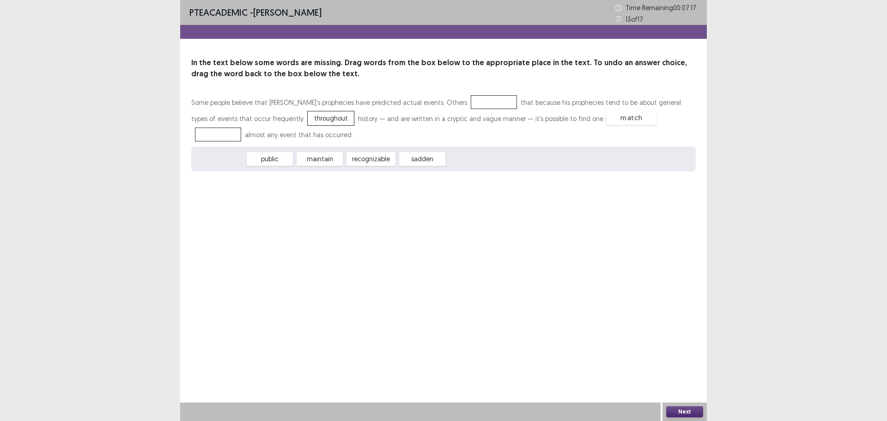
drag, startPoint x: 213, startPoint y: 158, endPoint x: 624, endPoint y: 116, distance: 413.6
drag, startPoint x: 364, startPoint y: 158, endPoint x: 470, endPoint y: 100, distance: 120.5
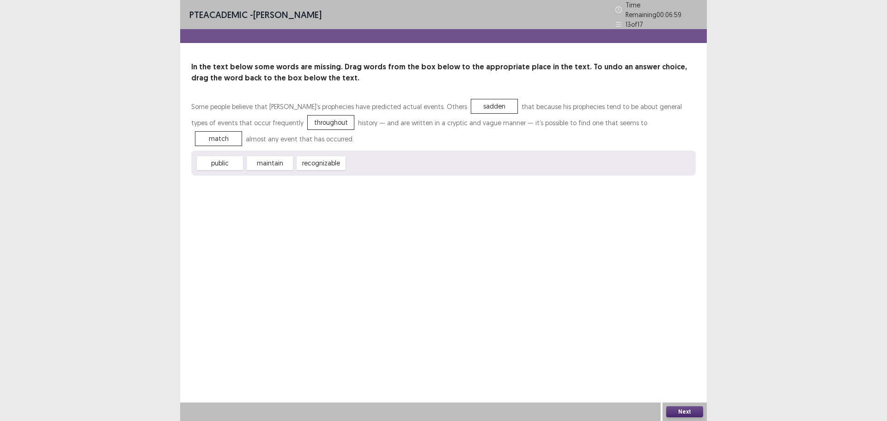
click at [687, 404] on div "Next" at bounding box center [684, 411] width 44 height 18
drag, startPoint x: 318, startPoint y: 160, endPoint x: 464, endPoint y: 103, distance: 157.4
click at [681, 410] on button "Next" at bounding box center [684, 411] width 37 height 11
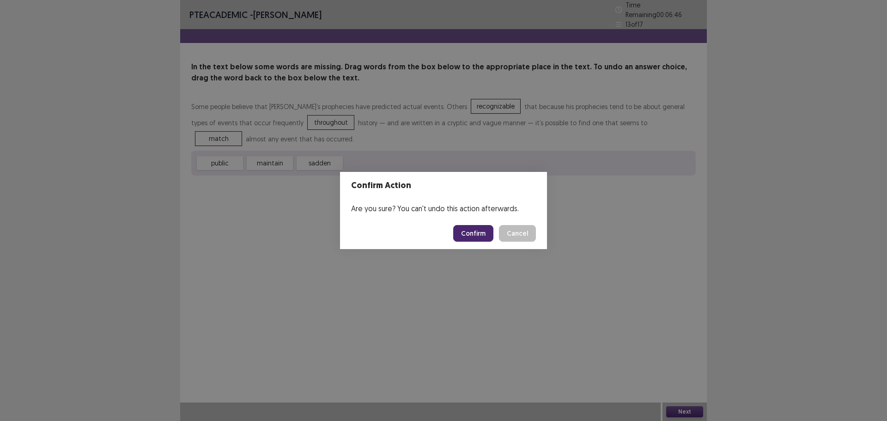
click at [466, 232] on button "Confirm" at bounding box center [473, 233] width 40 height 17
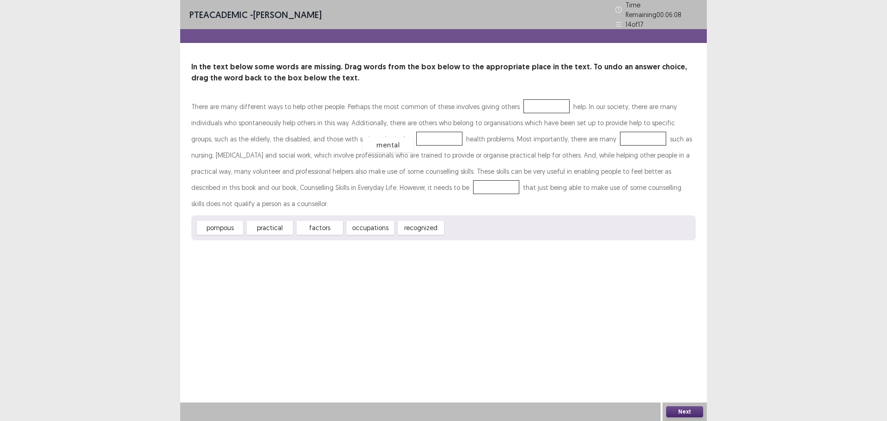
drag, startPoint x: 453, startPoint y: 217, endPoint x: 387, endPoint y: 139, distance: 101.5
drag, startPoint x: 355, startPoint y: 225, endPoint x: 500, endPoint y: 198, distance: 147.6
click at [536, 192] on div "There are many different ways to help other people. Perhaps the most common of …" at bounding box center [443, 169] width 504 height 142
drag, startPoint x: 356, startPoint y: 225, endPoint x: 415, endPoint y: 219, distance: 59.4
click at [480, 215] on div "pompous practical factors occupations recognized" at bounding box center [443, 227] width 504 height 25
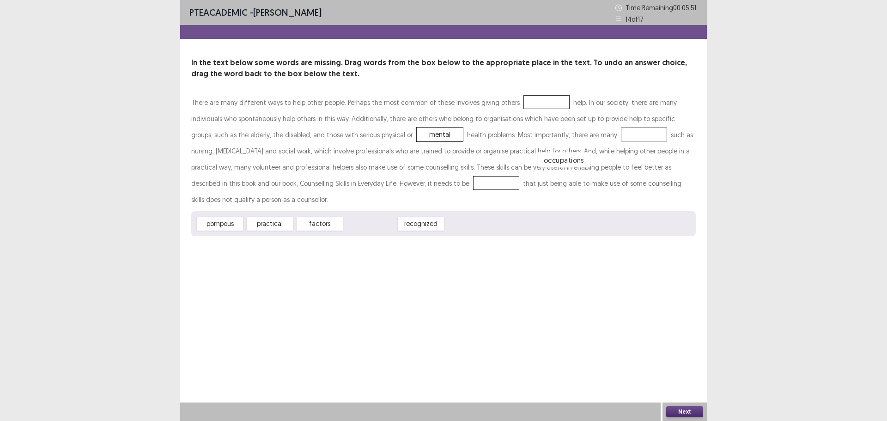
drag, startPoint x: 370, startPoint y: 224, endPoint x: 572, endPoint y: 137, distance: 220.8
drag, startPoint x: 269, startPoint y: 224, endPoint x: 418, endPoint y: 186, distance: 153.6
click at [505, 163] on div "There are many different ways to help other people. Perhaps the most common of …" at bounding box center [443, 165] width 504 height 142
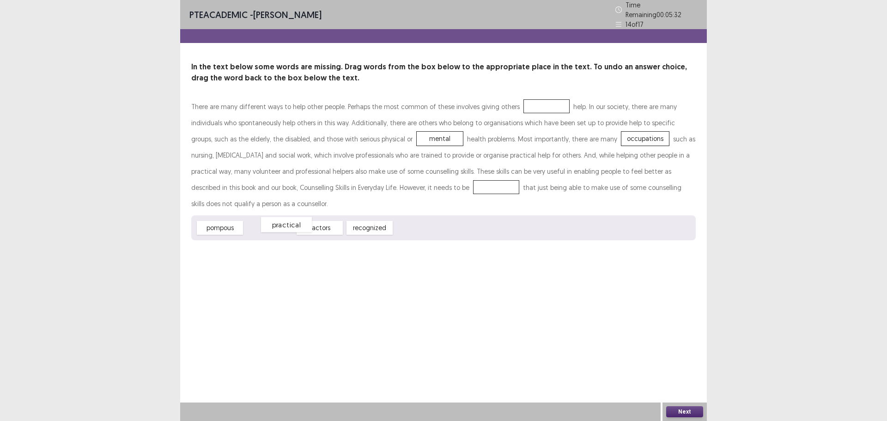
drag, startPoint x: 290, startPoint y: 226, endPoint x: 309, endPoint y: 223, distance: 18.8
click at [309, 223] on div "practical" at bounding box center [286, 224] width 51 height 15
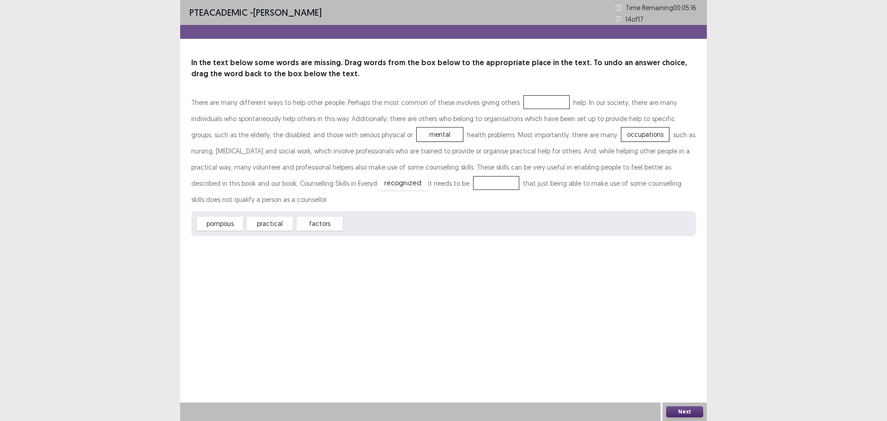
drag, startPoint x: 360, startPoint y: 223, endPoint x: 393, endPoint y: 182, distance: 52.9
drag, startPoint x: 565, startPoint y: 139, endPoint x: 421, endPoint y: 221, distance: 165.7
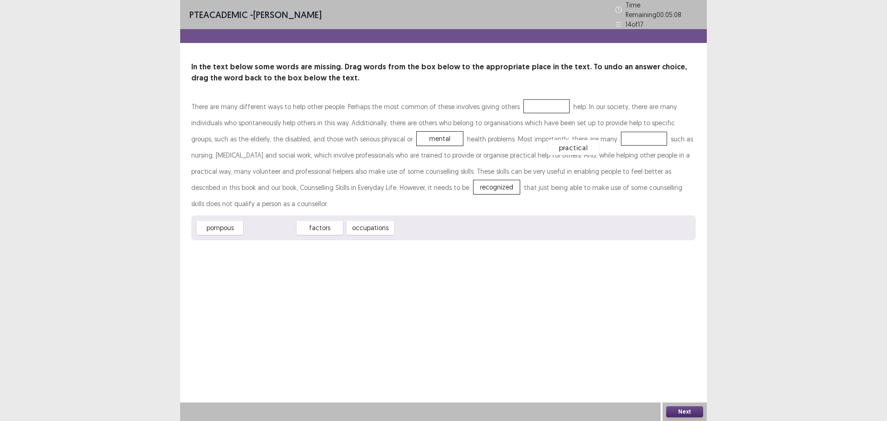
drag, startPoint x: 273, startPoint y: 226, endPoint x: 579, endPoint y: 140, distance: 318.5
drag, startPoint x: 321, startPoint y: 224, endPoint x: 524, endPoint y: 103, distance: 236.5
click at [678, 410] on button "Next" at bounding box center [684, 411] width 37 height 11
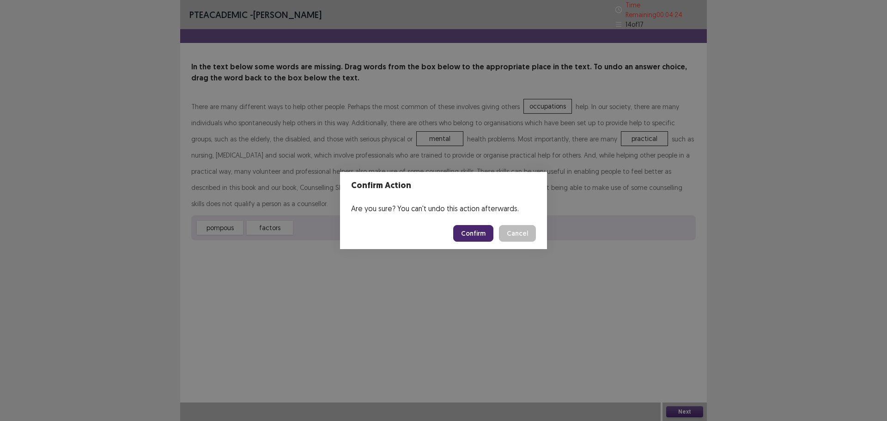
click at [476, 230] on button "Confirm" at bounding box center [473, 233] width 40 height 17
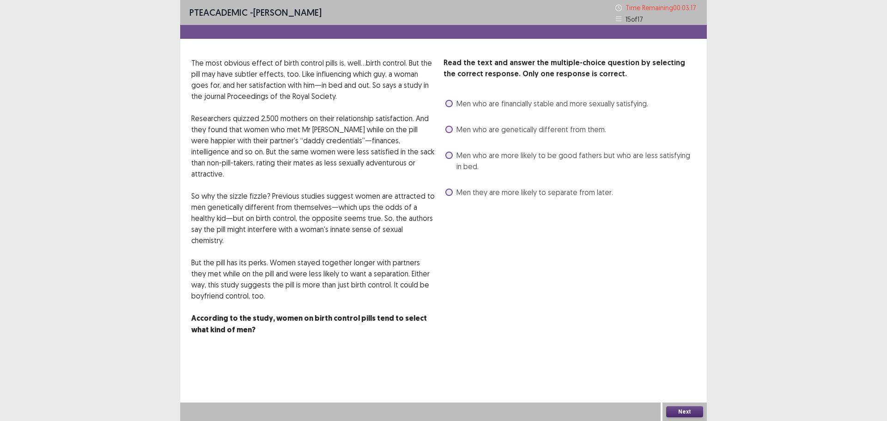
click at [450, 158] on span at bounding box center [448, 154] width 7 height 7
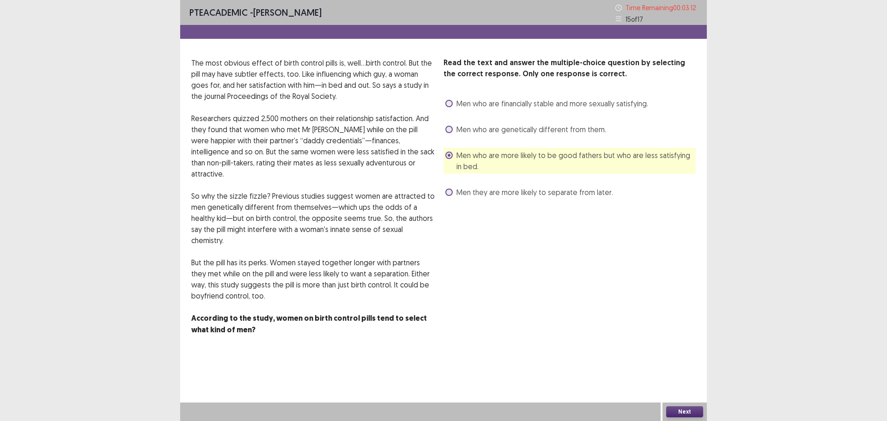
click at [504, 195] on span "Men they are more likely to separate from later." at bounding box center [534, 192] width 157 height 11
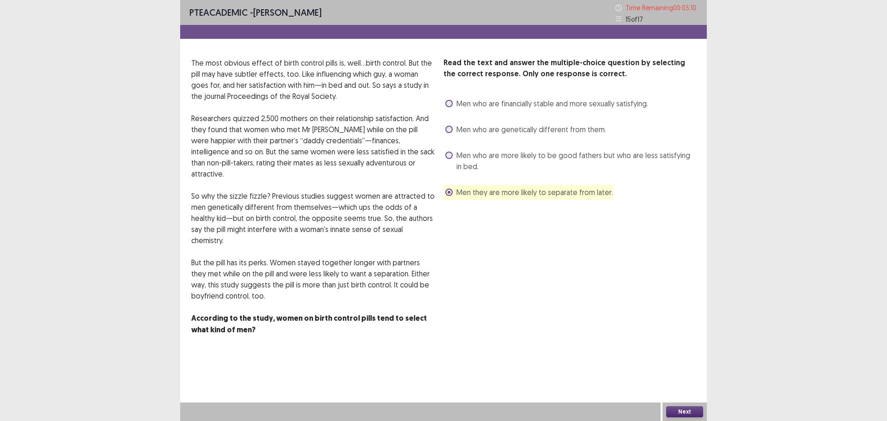
click at [685, 409] on button "Next" at bounding box center [684, 411] width 37 height 11
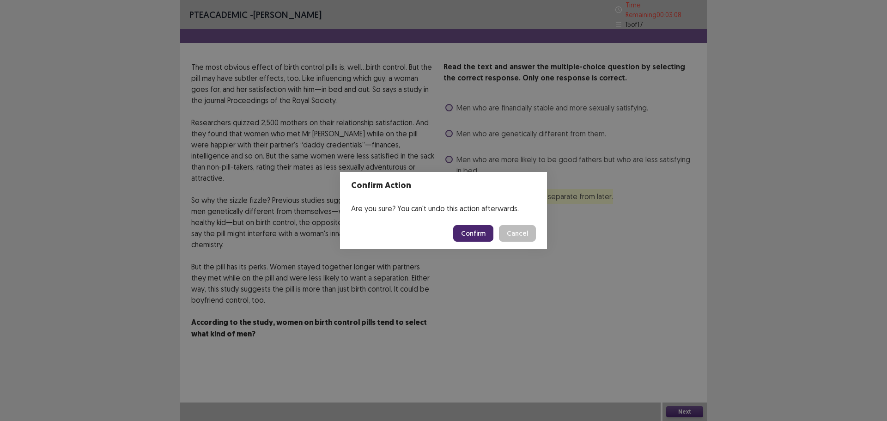
click at [480, 231] on button "Confirm" at bounding box center [473, 233] width 40 height 17
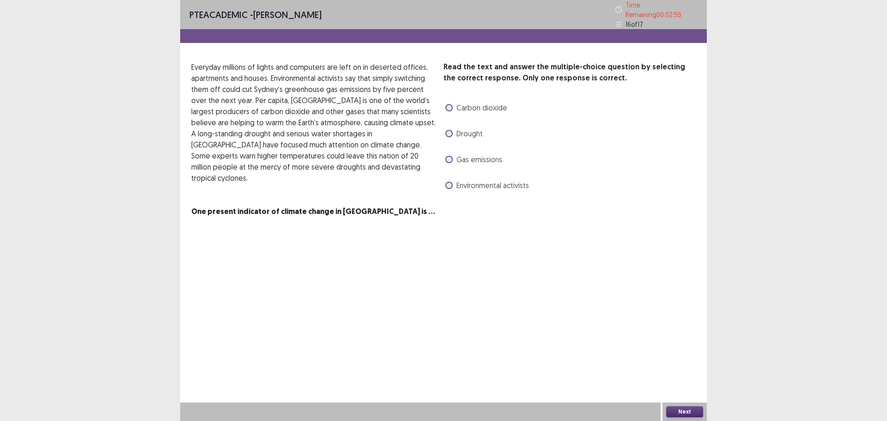
click at [453, 157] on label "Gas emissions" at bounding box center [473, 159] width 57 height 11
click at [458, 105] on span "Carbon dioxide" at bounding box center [481, 107] width 51 height 11
drag, startPoint x: 447, startPoint y: 132, endPoint x: 472, endPoint y: 180, distance: 54.3
click at [447, 132] on span at bounding box center [448, 133] width 7 height 7
click at [474, 182] on span "Environmental activists" at bounding box center [492, 185] width 73 height 11
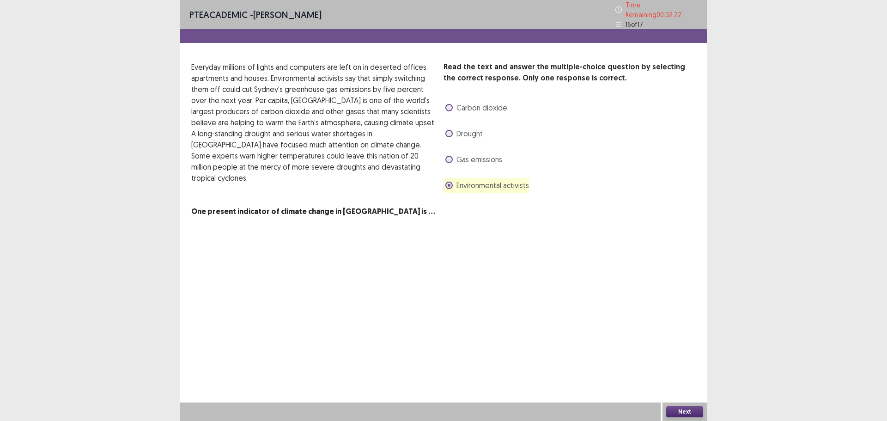
click at [678, 409] on button "Next" at bounding box center [684, 411] width 37 height 11
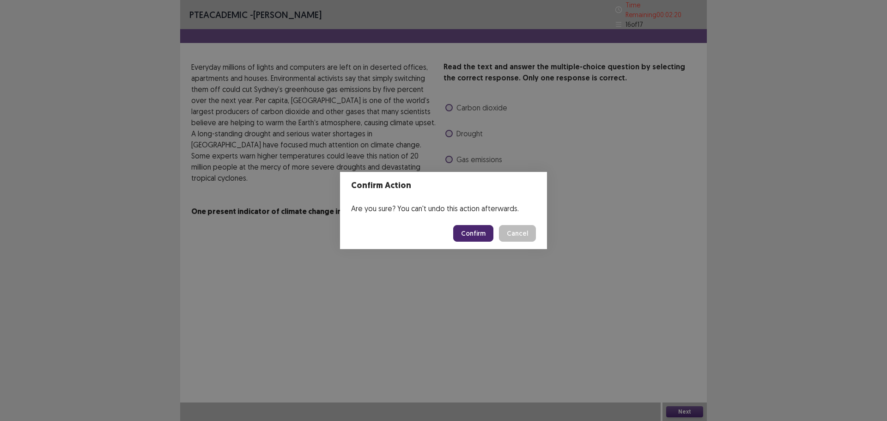
click at [478, 235] on button "Confirm" at bounding box center [473, 233] width 40 height 17
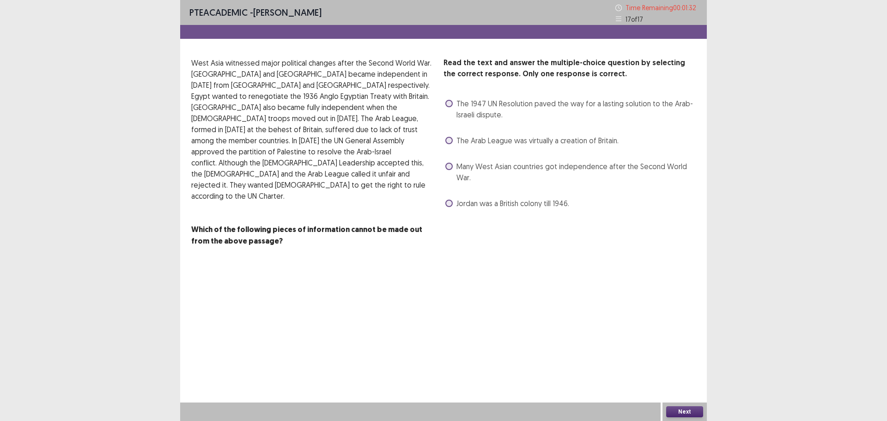
click at [449, 201] on span at bounding box center [448, 203] width 7 height 7
click at [679, 410] on button "Next" at bounding box center [684, 411] width 37 height 11
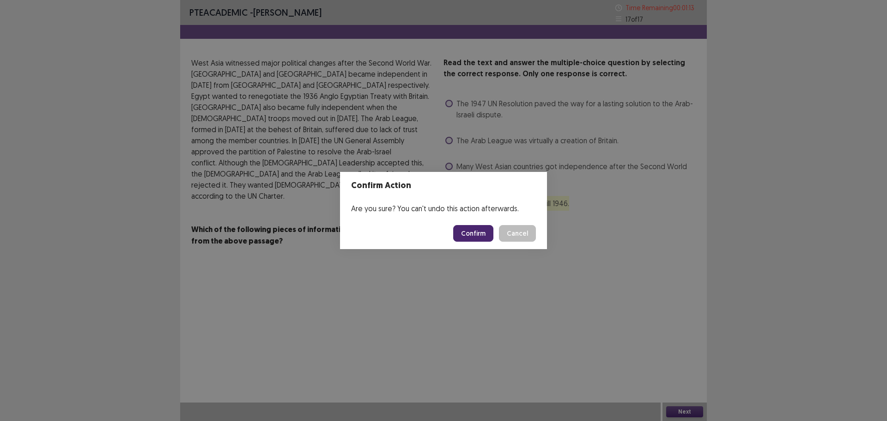
click at [482, 235] on button "Confirm" at bounding box center [473, 233] width 40 height 17
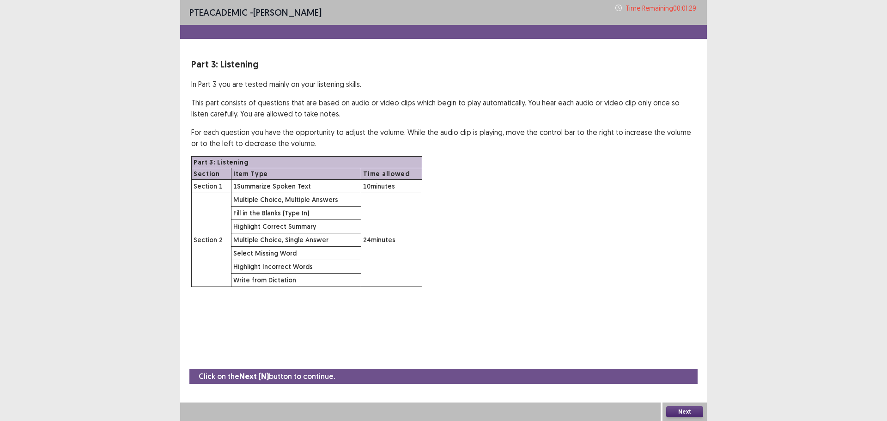
click at [689, 412] on button "Next" at bounding box center [684, 411] width 37 height 11
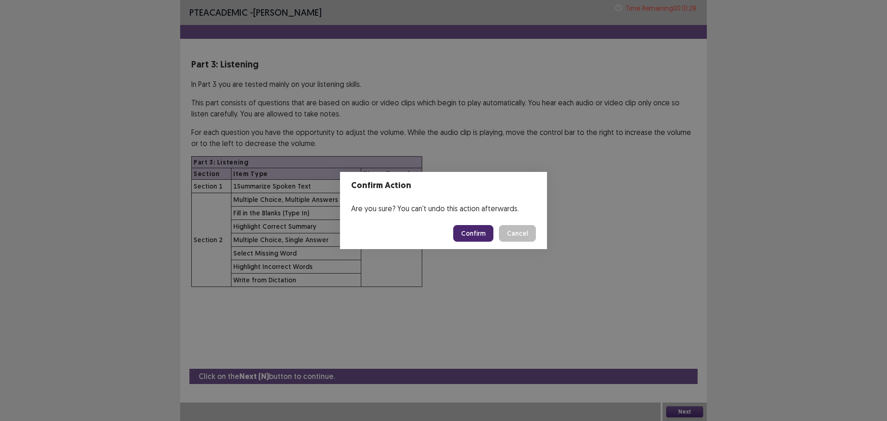
click at [483, 237] on button "Confirm" at bounding box center [473, 233] width 40 height 17
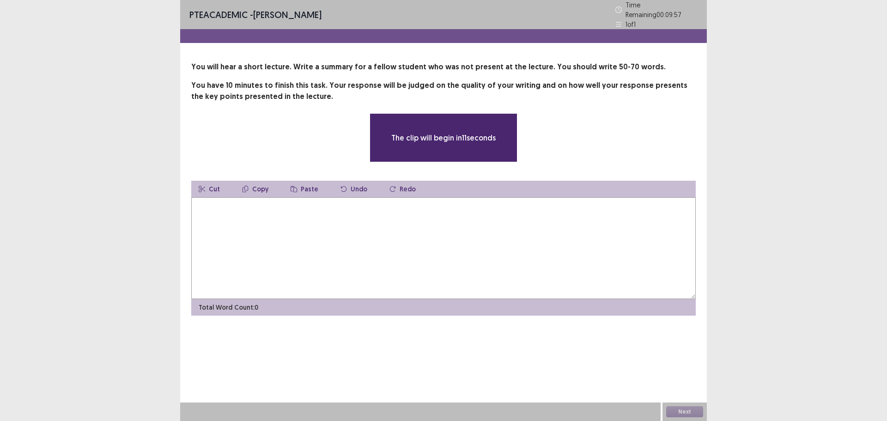
click at [336, 226] on textarea at bounding box center [443, 248] width 504 height 102
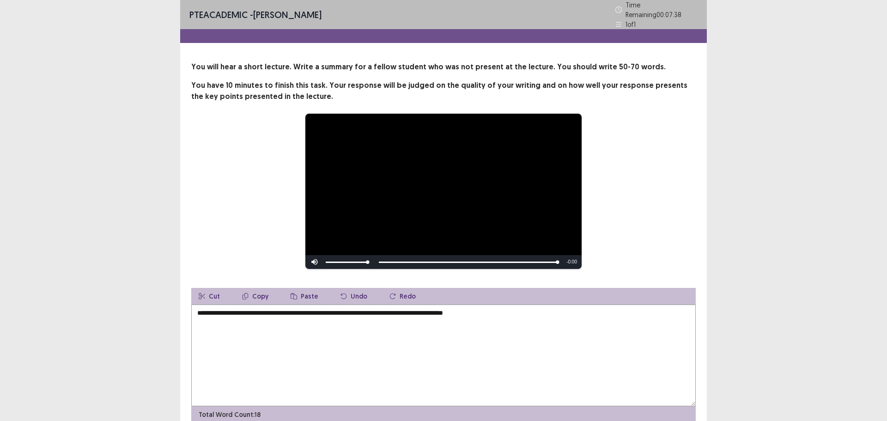
click at [376, 308] on textarea "**********" at bounding box center [443, 355] width 504 height 102
click at [516, 309] on textarea "**********" at bounding box center [443, 355] width 504 height 102
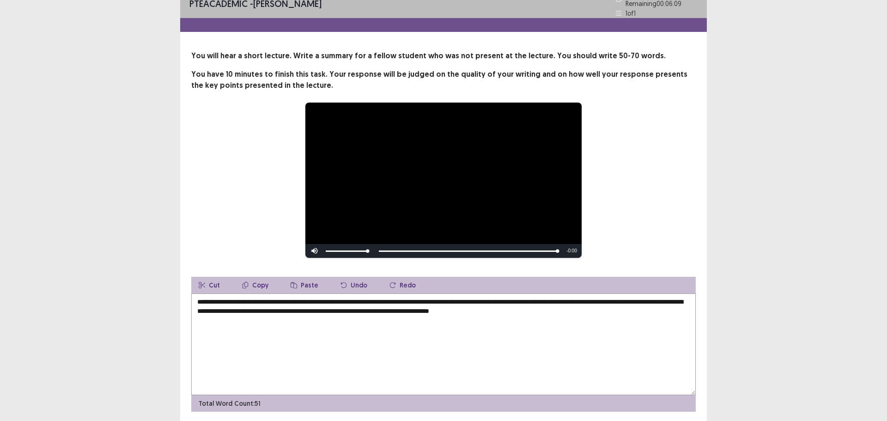
scroll to position [38, 0]
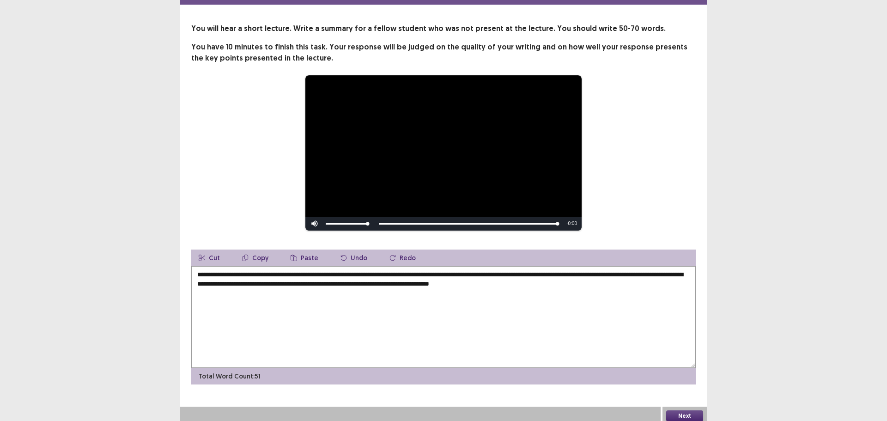
type textarea "**********"
click at [687, 410] on button "Next" at bounding box center [684, 415] width 37 height 11
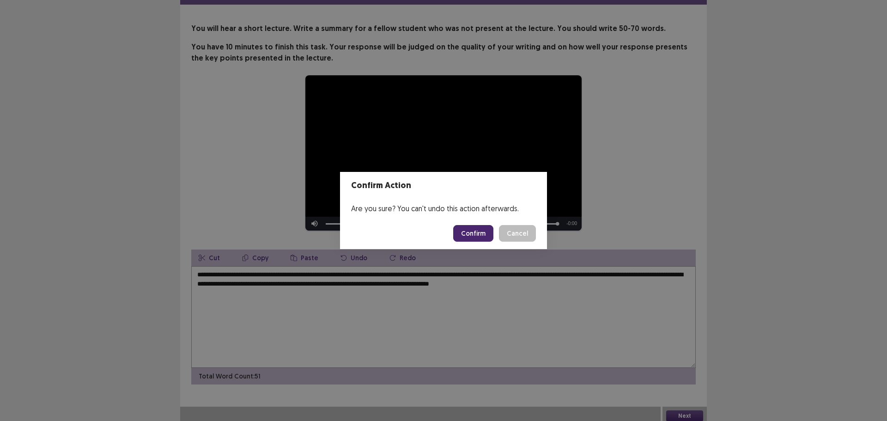
click at [477, 234] on button "Confirm" at bounding box center [473, 233] width 40 height 17
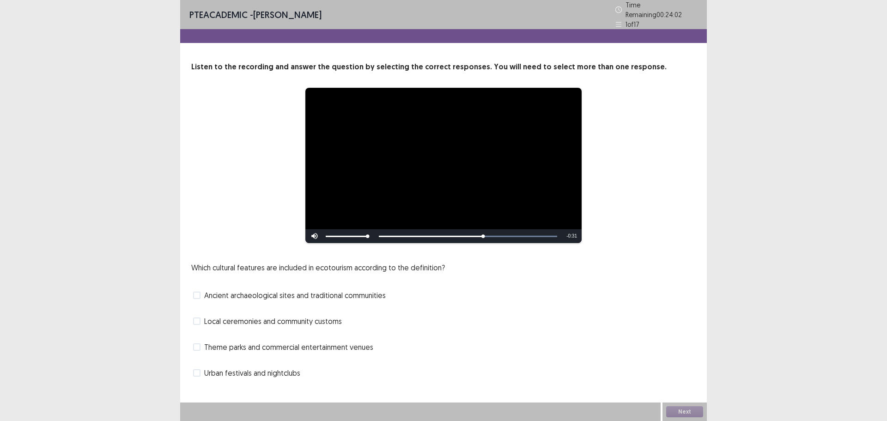
click at [336, 293] on span "Ancient archaeological sites and traditional communities" at bounding box center [295, 295] width 182 height 11
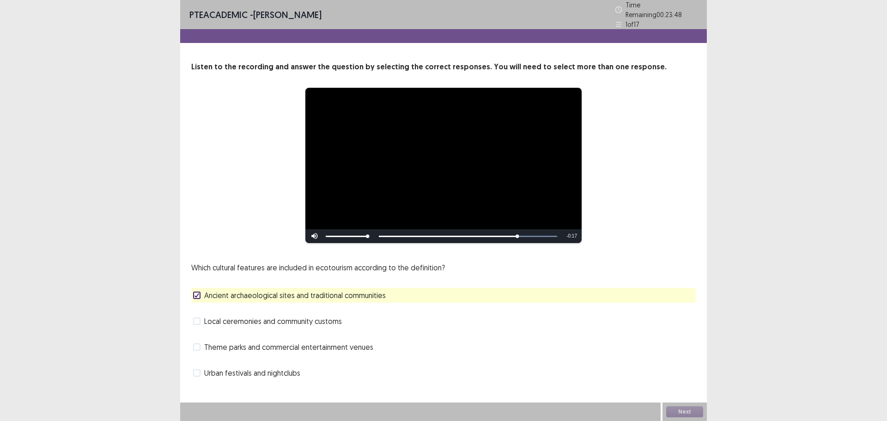
click at [270, 321] on span "Local ceremonies and community customs" at bounding box center [273, 320] width 138 height 11
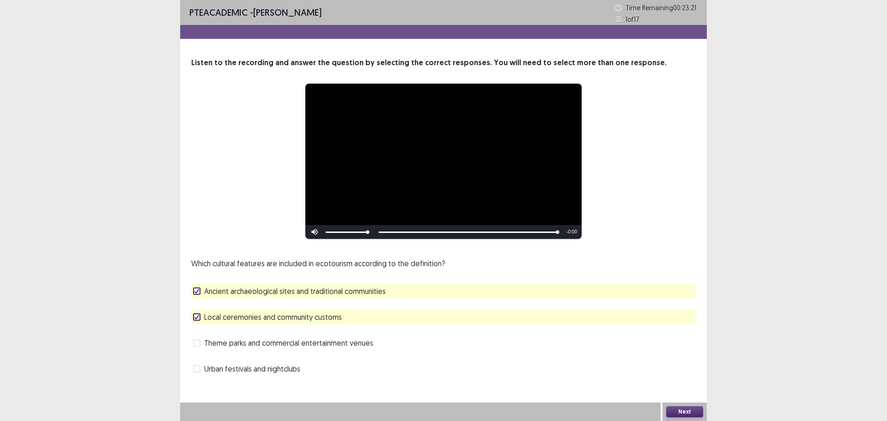
click at [676, 407] on button "Next" at bounding box center [684, 411] width 37 height 11
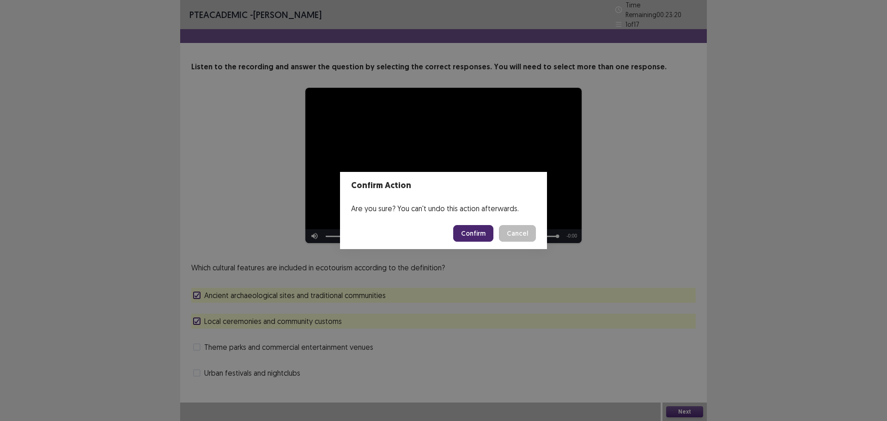
click at [473, 232] on button "Confirm" at bounding box center [473, 233] width 40 height 17
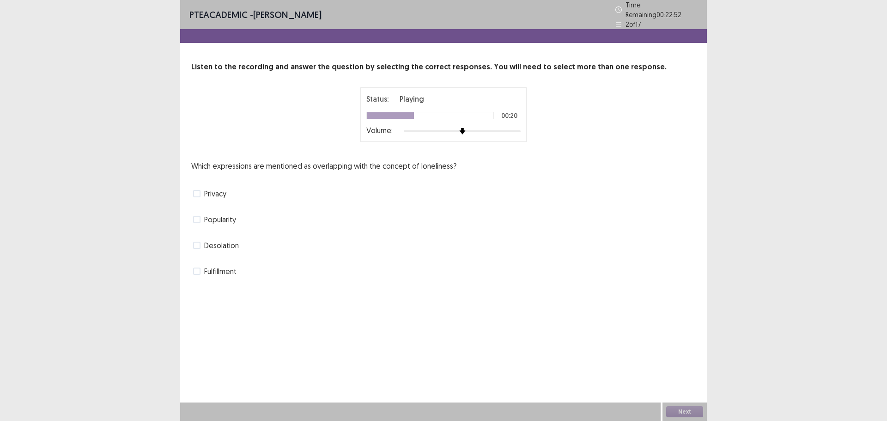
click at [207, 188] on span "Privacy" at bounding box center [215, 193] width 22 height 11
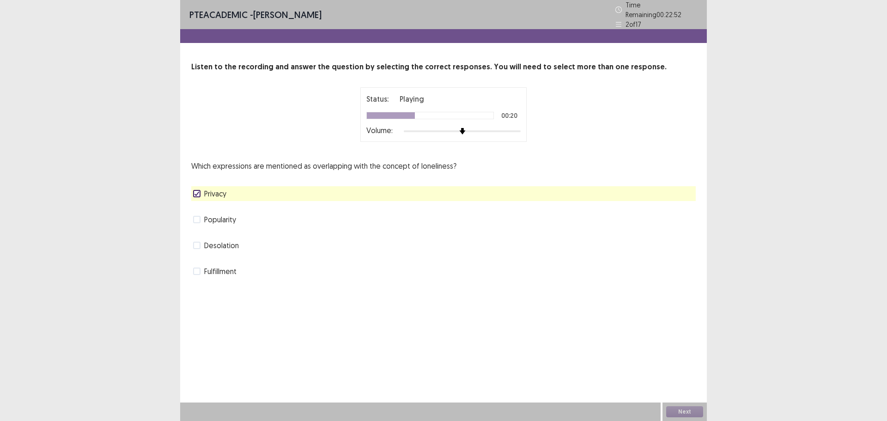
click at [220, 240] on span "Desolation" at bounding box center [221, 245] width 35 height 11
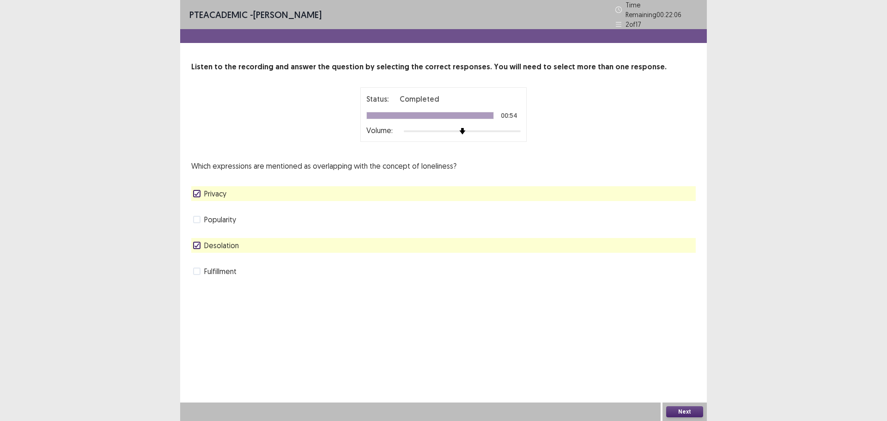
click at [668, 410] on button "Next" at bounding box center [684, 411] width 37 height 11
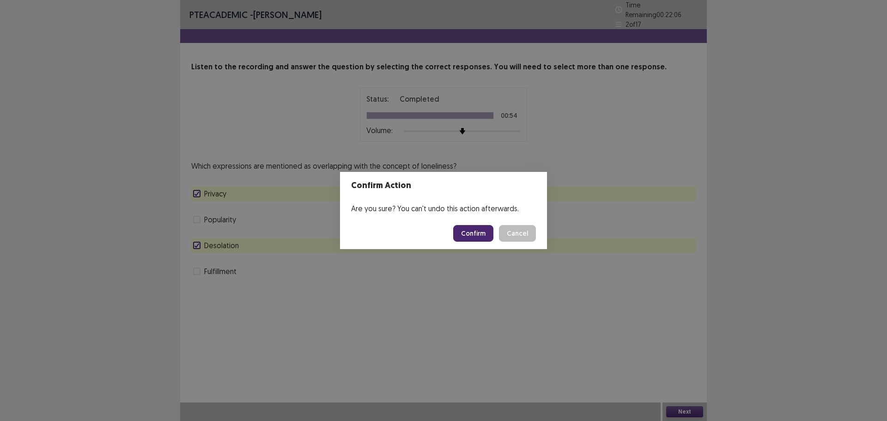
click at [475, 236] on button "Confirm" at bounding box center [473, 233] width 40 height 17
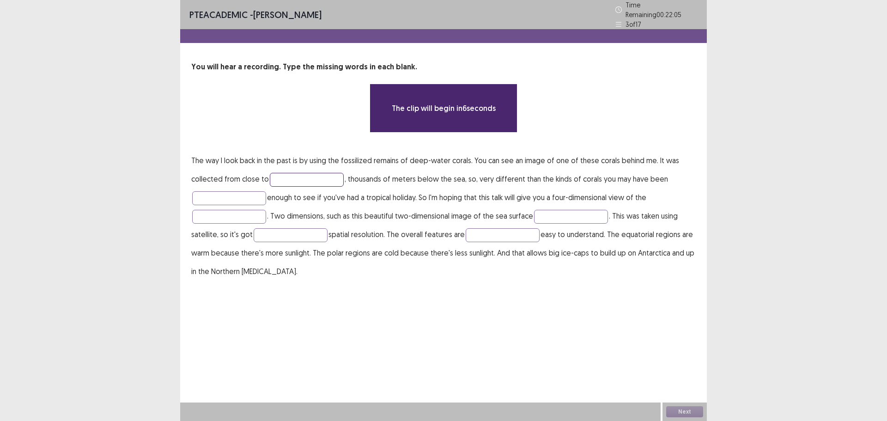
click at [297, 177] on input "text" at bounding box center [307, 180] width 74 height 14
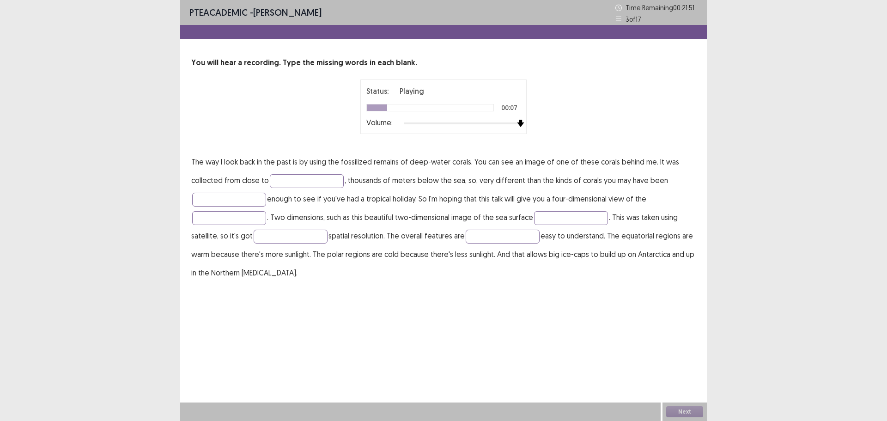
click at [553, 122] on div "Status: Playing 00:07 Volume:" at bounding box center [443, 106] width 231 height 55
click at [292, 181] on input "text" at bounding box center [307, 181] width 74 height 14
type input "*********"
drag, startPoint x: 236, startPoint y: 201, endPoint x: 172, endPoint y: 203, distance: 64.2
click at [165, 205] on div "PTE academic - [PERSON_NAME] Time Remaining 00 : 21 : 39 3 of 17 You will hear …" at bounding box center [443, 210] width 887 height 421
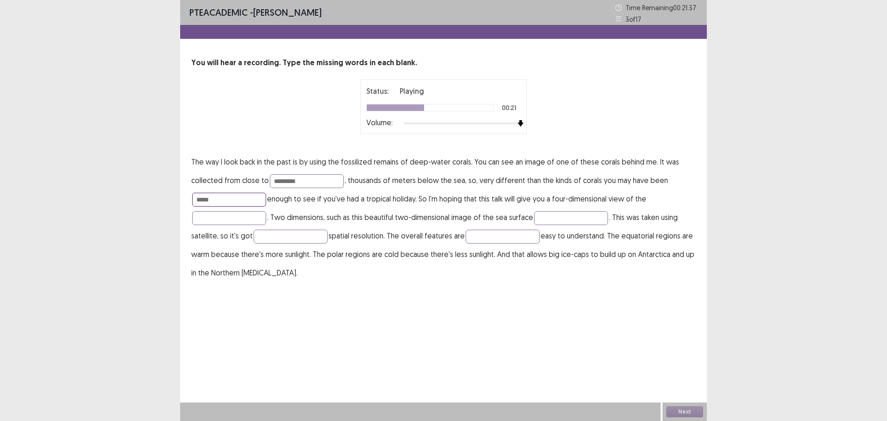
type input "*****"
type input "**********"
type input "****"
click at [293, 236] on input "text" at bounding box center [291, 237] width 74 height 14
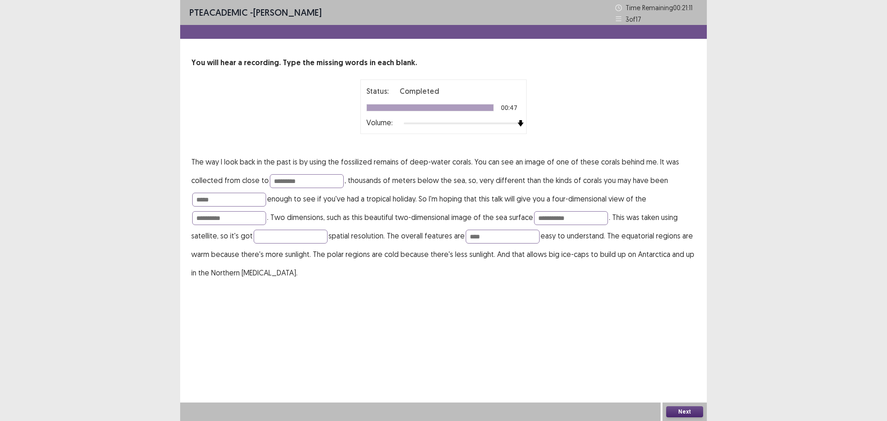
click at [685, 412] on button "Next" at bounding box center [684, 411] width 37 height 11
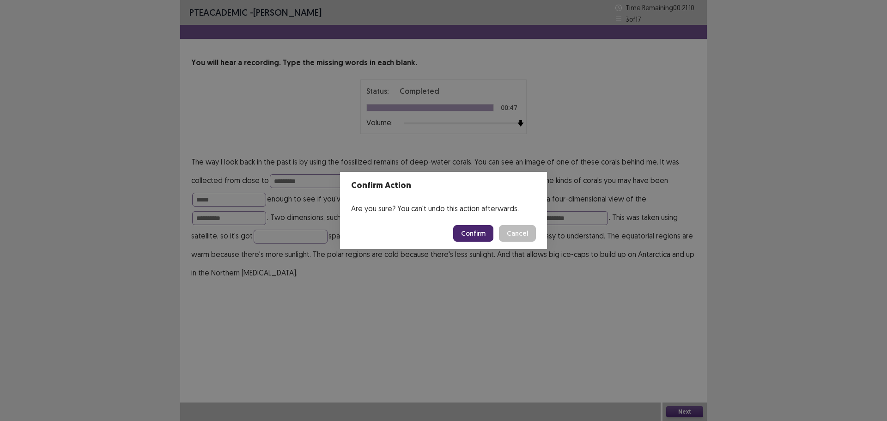
click at [479, 238] on button "Confirm" at bounding box center [473, 233] width 40 height 17
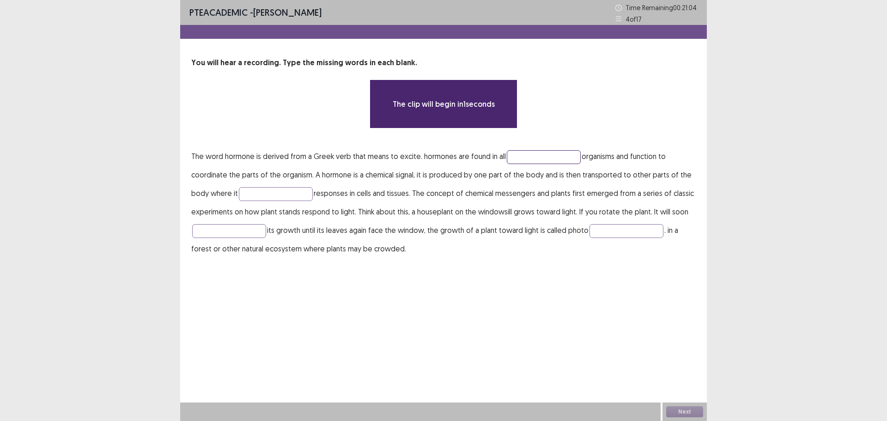
click at [518, 154] on input "text" at bounding box center [544, 157] width 74 height 14
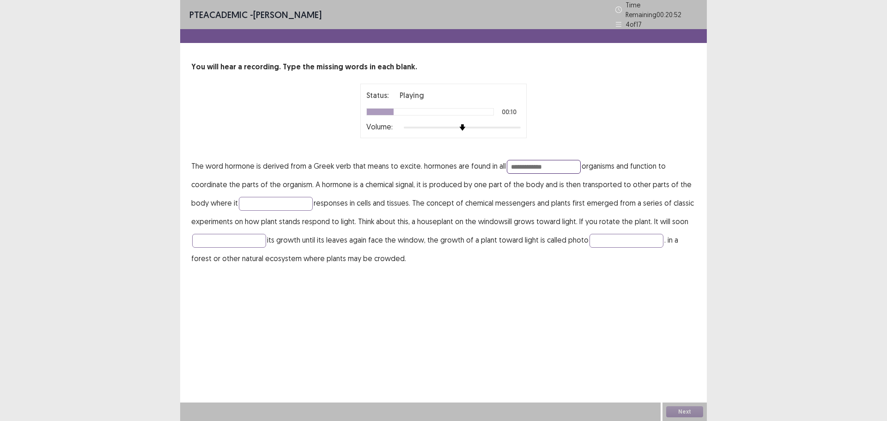
type input "**********"
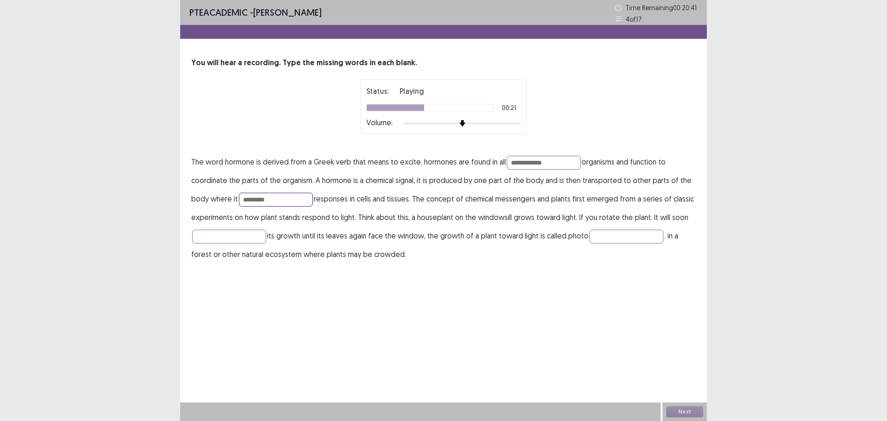
type input "*********"
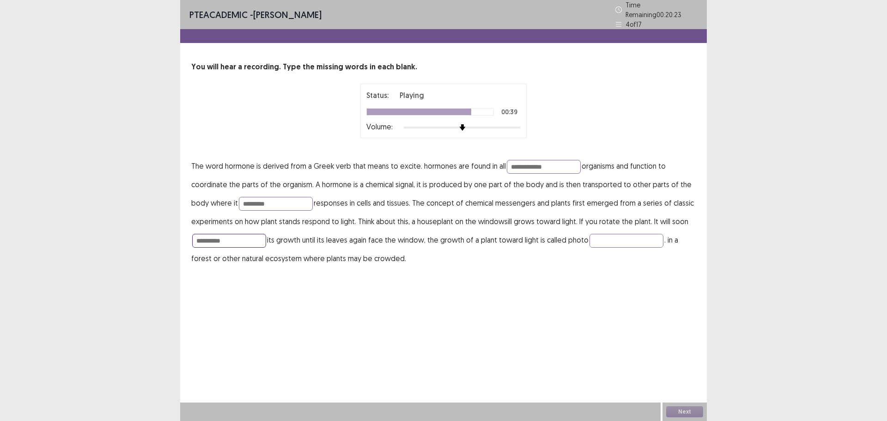
type input "**********"
type input "*******"
click at [254, 236] on input "**********" at bounding box center [229, 241] width 74 height 14
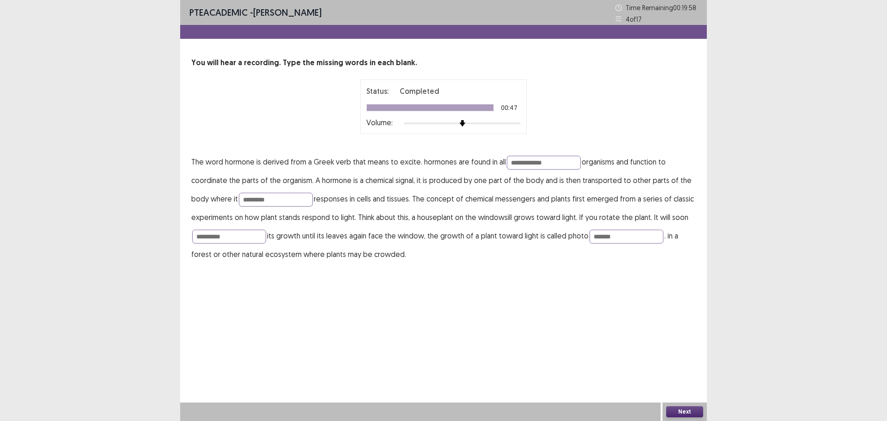
click at [689, 412] on button "Next" at bounding box center [684, 411] width 37 height 11
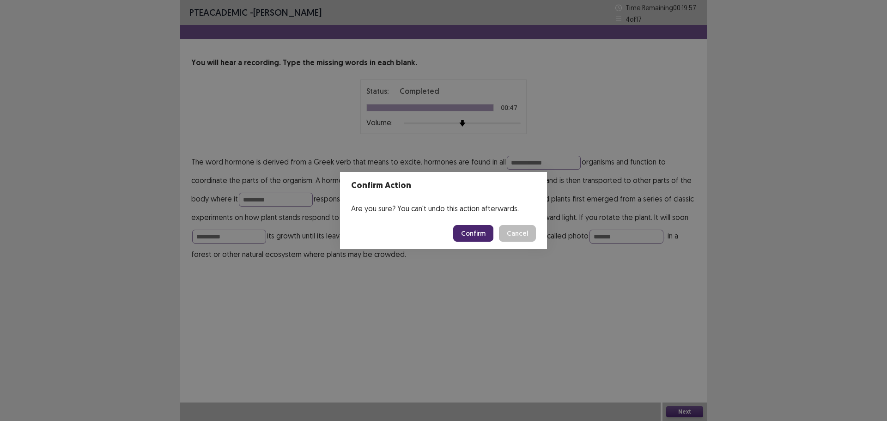
click at [471, 231] on button "Confirm" at bounding box center [473, 233] width 40 height 17
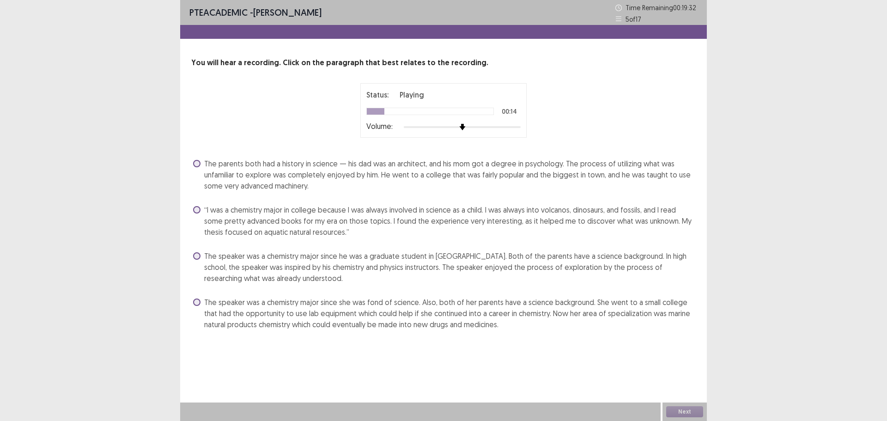
click at [387, 225] on span "“I was a chemistry major in college because I was always involved in science as…" at bounding box center [449, 220] width 491 height 33
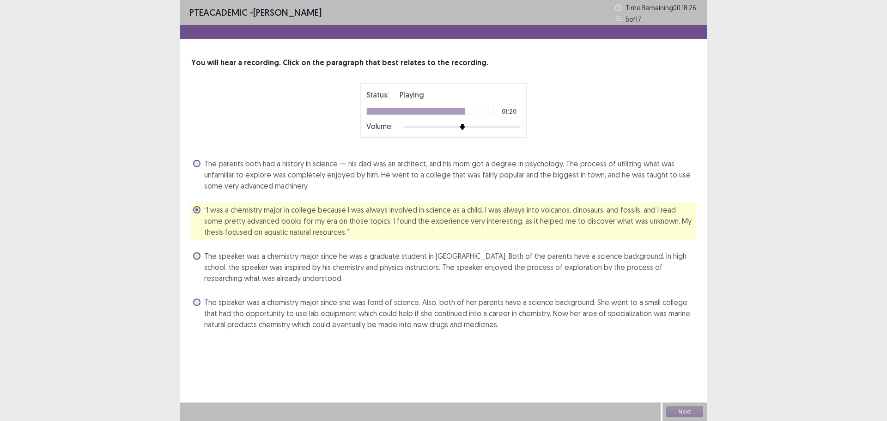
click at [384, 295] on div "The speaker was a chemistry major since she was fond of science. Also, both of …" at bounding box center [443, 313] width 504 height 37
click at [385, 303] on span "The speaker was a chemistry major since she was fond of science. Also, both of …" at bounding box center [449, 313] width 491 height 33
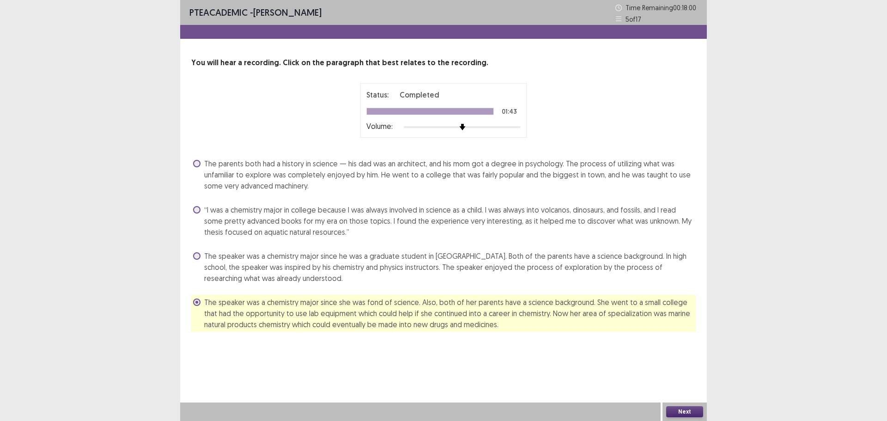
click at [686, 412] on button "Next" at bounding box center [684, 411] width 37 height 11
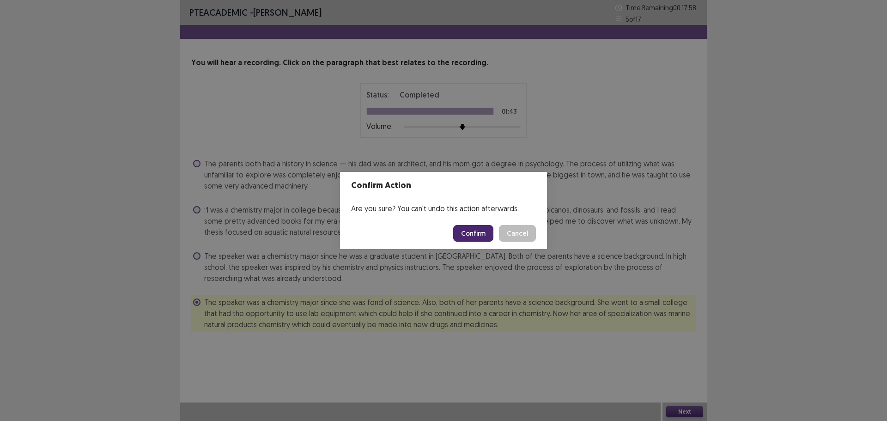
click at [479, 237] on button "Confirm" at bounding box center [473, 233] width 40 height 17
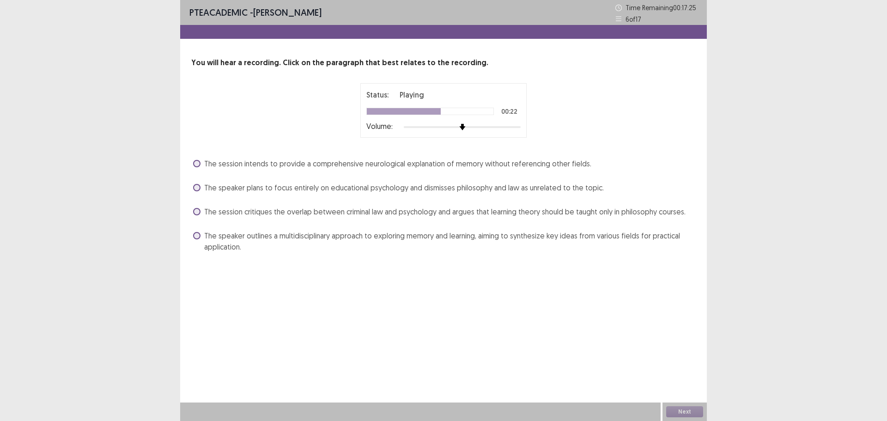
click at [483, 235] on span "The speaker outlines a multidisciplinary approach to exploring memory and learn…" at bounding box center [449, 241] width 491 height 22
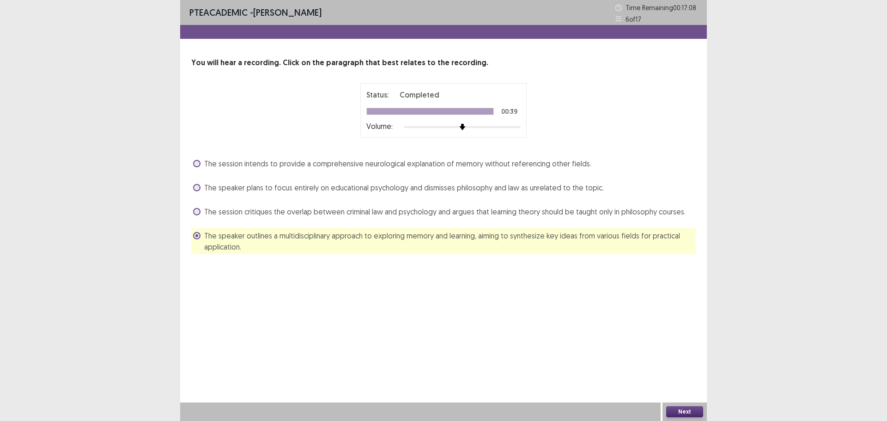
click at [673, 411] on button "Next" at bounding box center [684, 411] width 37 height 11
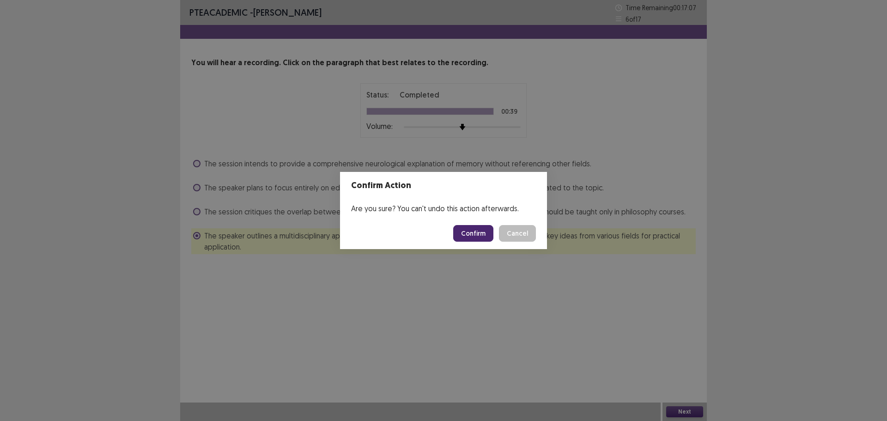
click at [473, 233] on button "Confirm" at bounding box center [473, 233] width 40 height 17
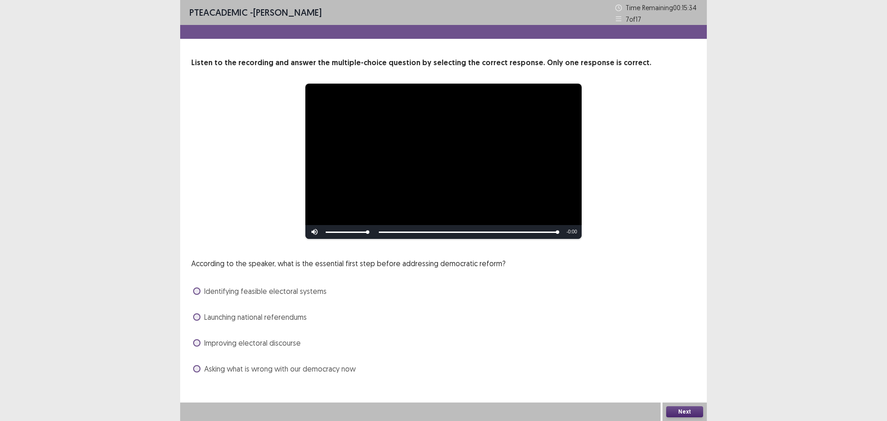
click at [266, 295] on span "Identifying feasible electoral systems" at bounding box center [265, 290] width 122 height 11
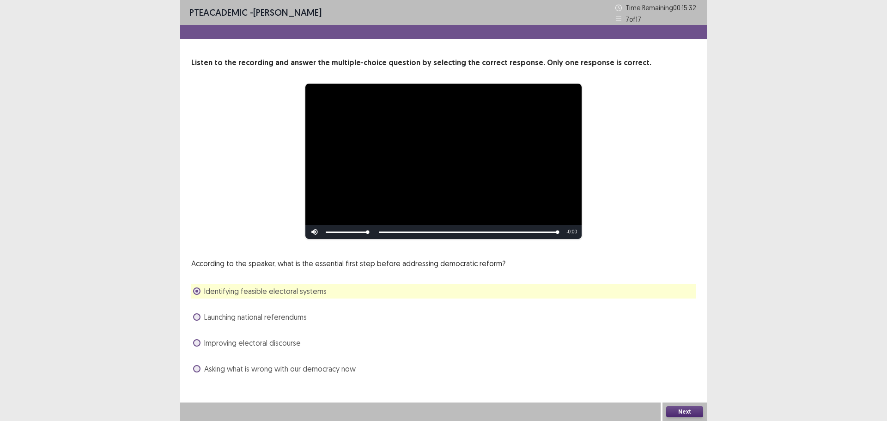
click at [679, 406] on div "Next" at bounding box center [684, 411] width 44 height 18
click at [678, 411] on button "Next" at bounding box center [684, 411] width 37 height 11
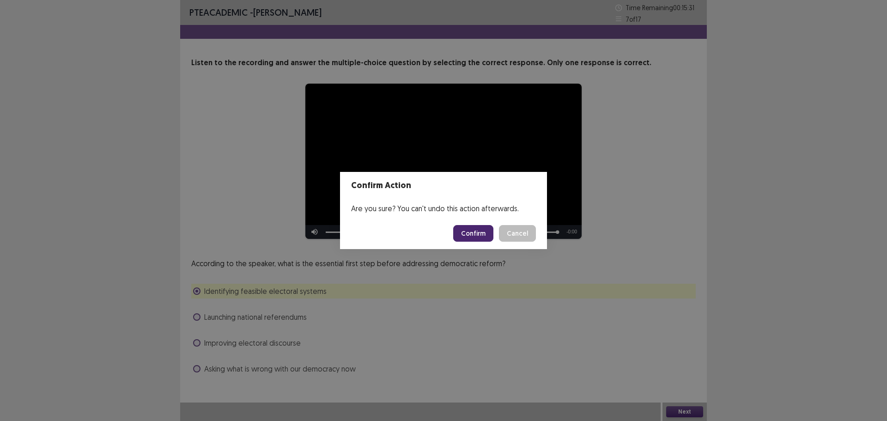
click at [481, 231] on button "Confirm" at bounding box center [473, 233] width 40 height 17
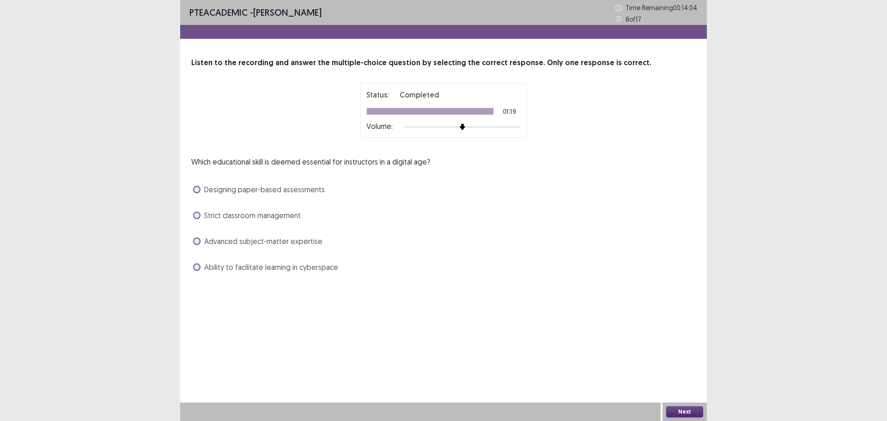
click at [227, 241] on span "Advanced subject-matter expertise" at bounding box center [263, 241] width 118 height 11
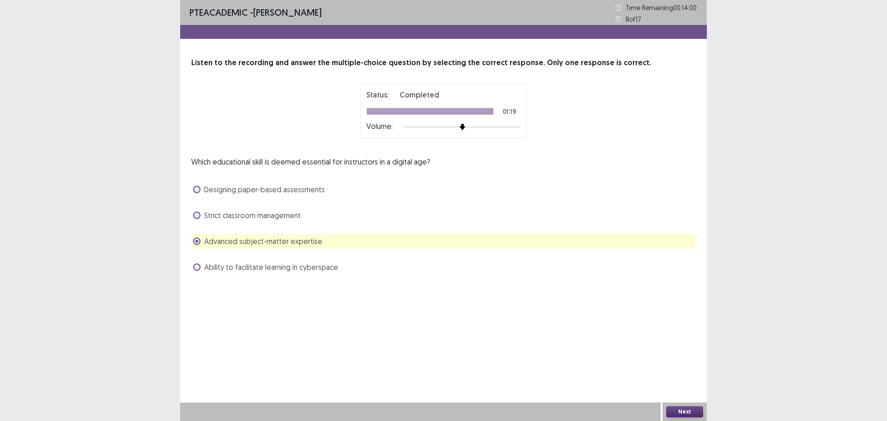
click at [287, 272] on span "Ability to facilitate learning in cyberspace" at bounding box center [271, 266] width 134 height 11
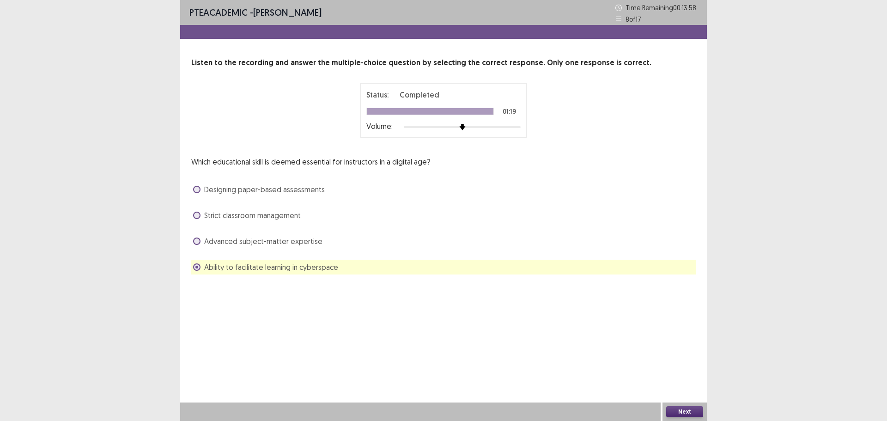
click at [275, 246] on span "Advanced subject-matter expertise" at bounding box center [263, 241] width 118 height 11
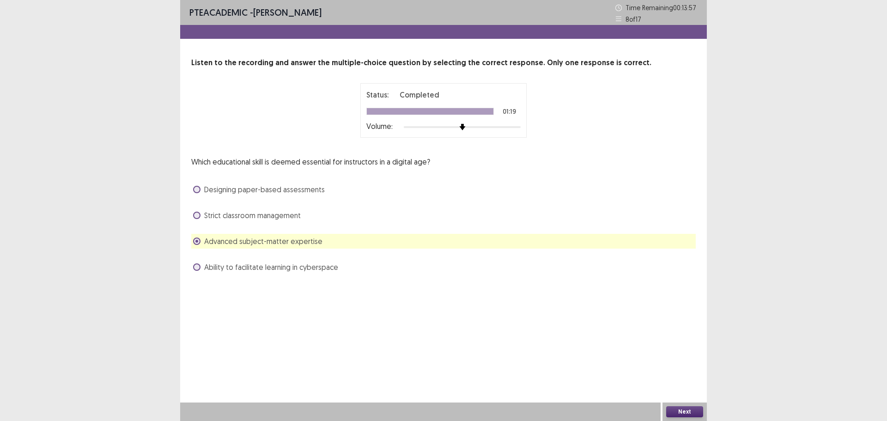
click at [684, 417] on button "Next" at bounding box center [684, 411] width 37 height 11
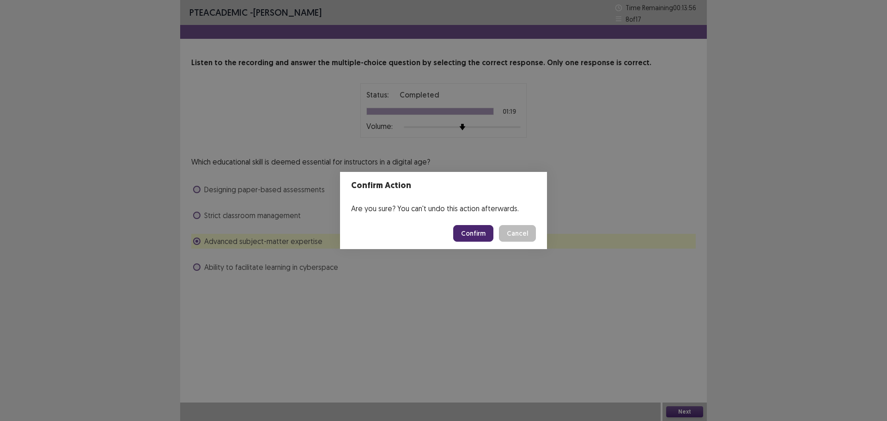
click at [472, 232] on button "Confirm" at bounding box center [473, 233] width 40 height 17
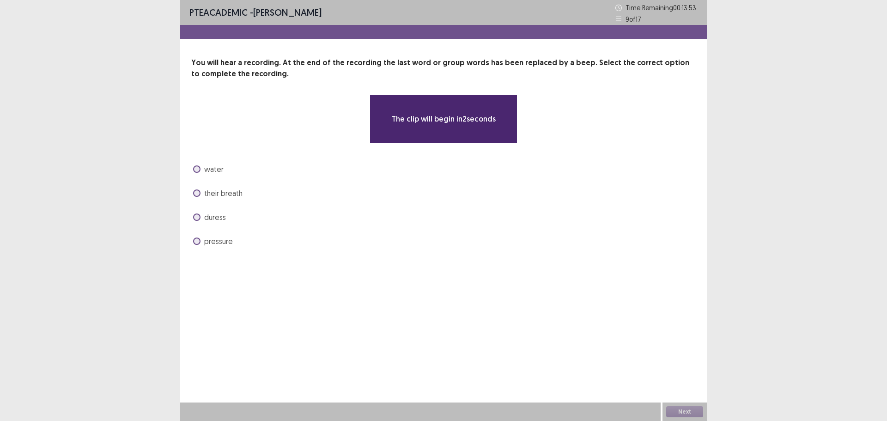
click at [223, 242] on span "pressure" at bounding box center [218, 241] width 29 height 11
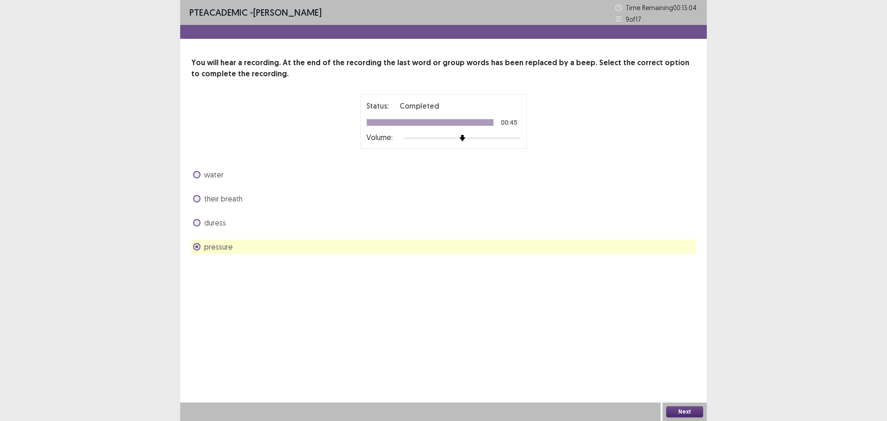
click at [690, 413] on button "Next" at bounding box center [684, 411] width 37 height 11
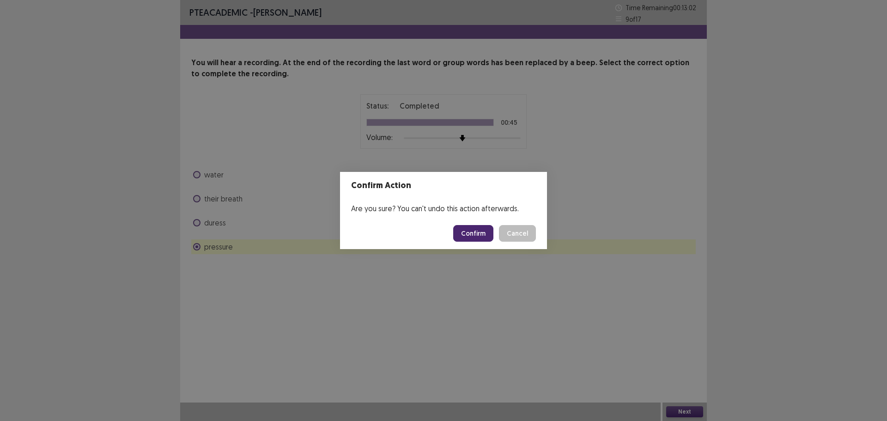
drag, startPoint x: 464, startPoint y: 224, endPoint x: 469, endPoint y: 232, distance: 9.1
click at [467, 232] on footer "Confirm Cancel" at bounding box center [443, 233] width 207 height 31
click at [469, 232] on button "Confirm" at bounding box center [473, 233] width 40 height 17
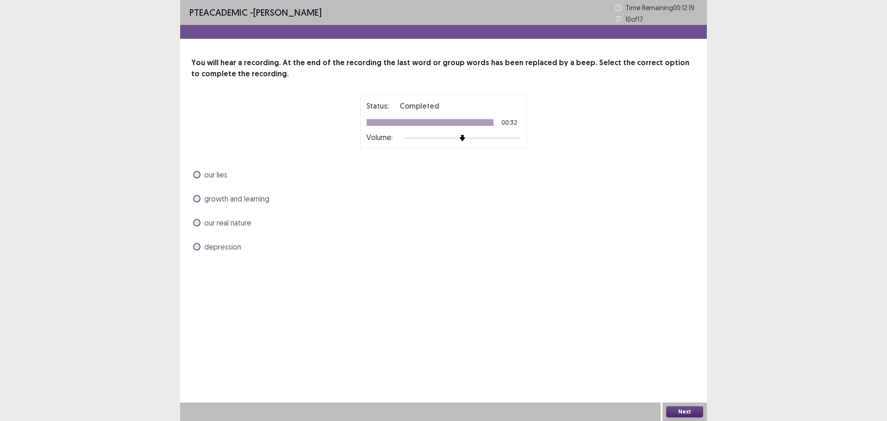
click at [219, 175] on span "our lies" at bounding box center [215, 174] width 23 height 11
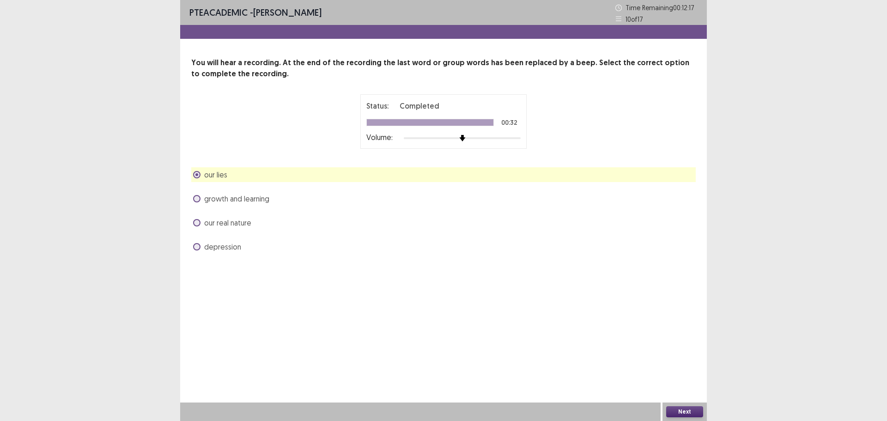
click at [687, 408] on button "Next" at bounding box center [684, 411] width 37 height 11
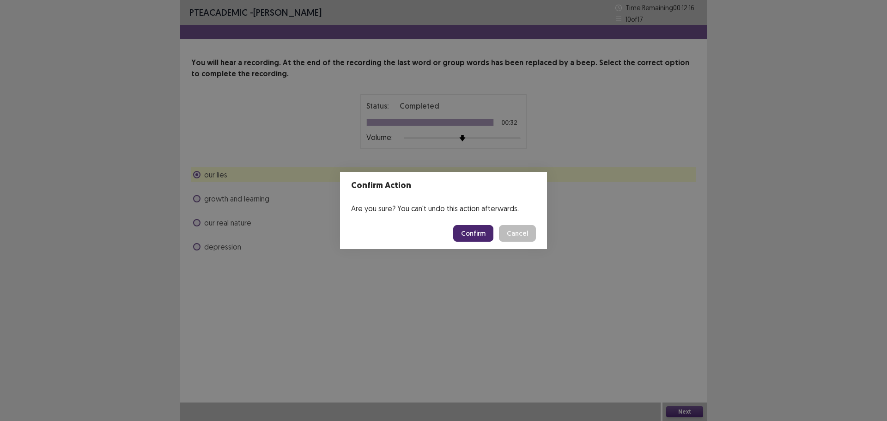
click at [486, 238] on button "Confirm" at bounding box center [473, 233] width 40 height 17
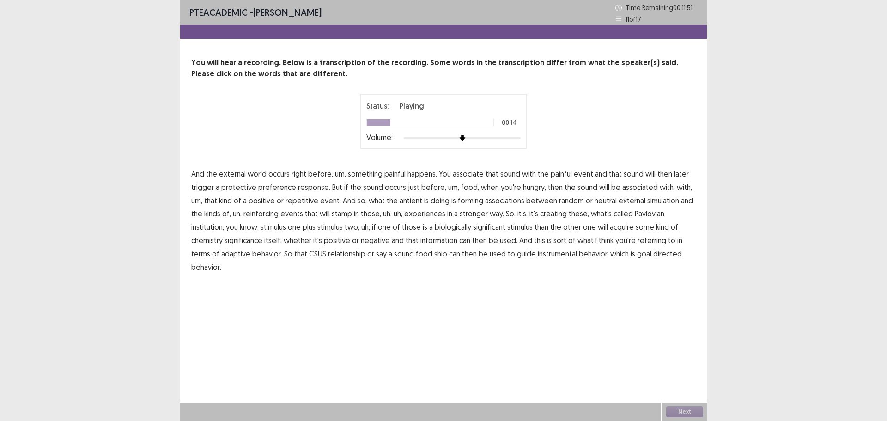
click at [275, 187] on span "preference" at bounding box center [277, 187] width 38 height 11
click at [411, 202] on span "antient" at bounding box center [411, 200] width 23 height 11
click at [223, 235] on span "chemistry" at bounding box center [206, 240] width 31 height 11
click at [434, 255] on span "ship" at bounding box center [440, 253] width 13 height 11
click at [678, 409] on div "Next" at bounding box center [684, 411] width 44 height 18
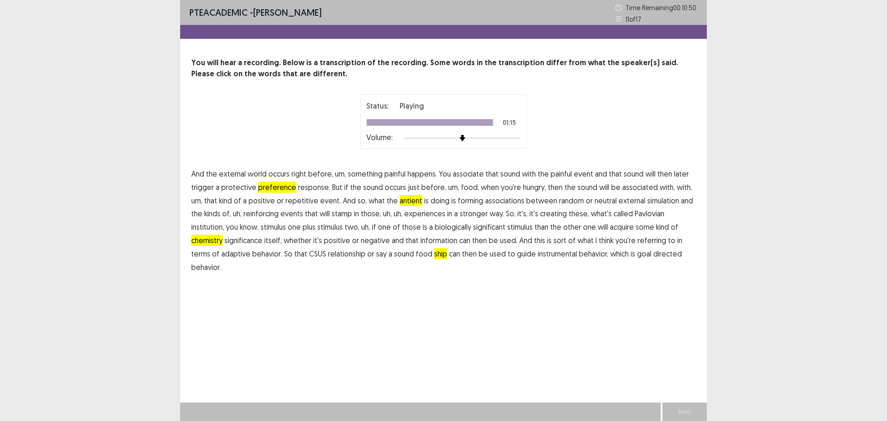
click at [679, 409] on button "Next" at bounding box center [684, 411] width 37 height 11
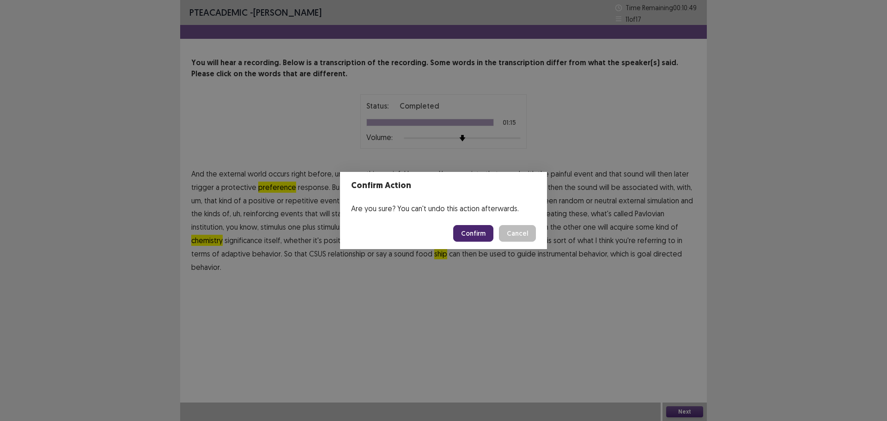
click at [473, 236] on button "Confirm" at bounding box center [473, 233] width 40 height 17
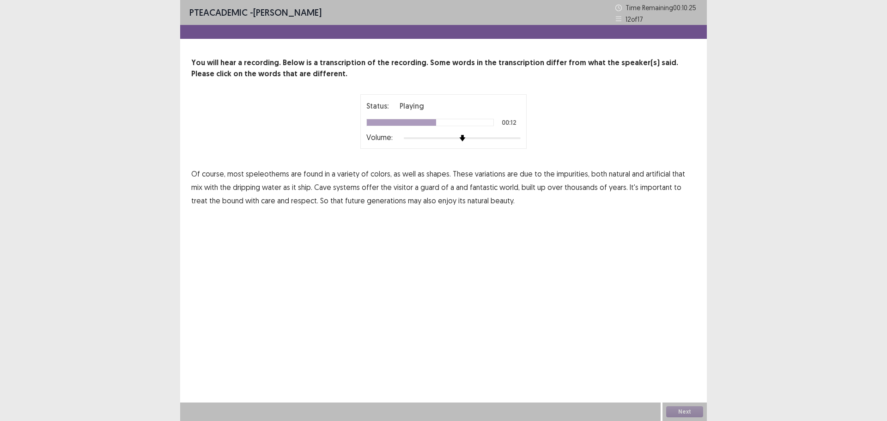
click at [298, 188] on span "ship." at bounding box center [305, 187] width 14 height 11
click at [683, 411] on button "Next" at bounding box center [684, 411] width 37 height 11
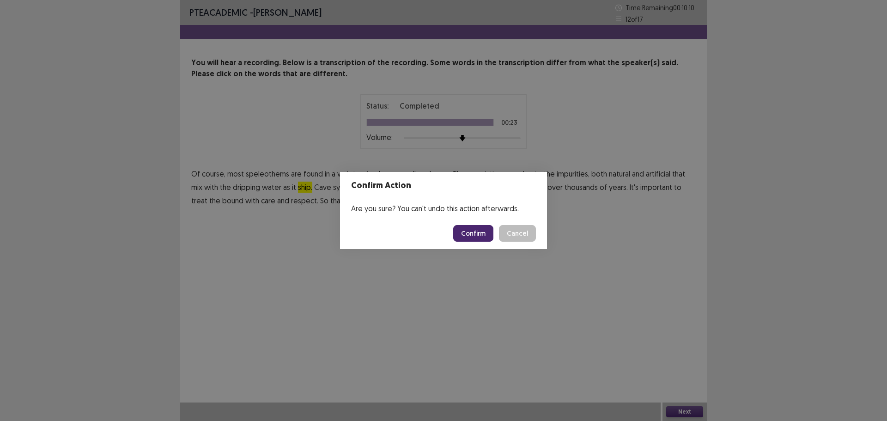
click at [468, 233] on button "Confirm" at bounding box center [473, 233] width 40 height 17
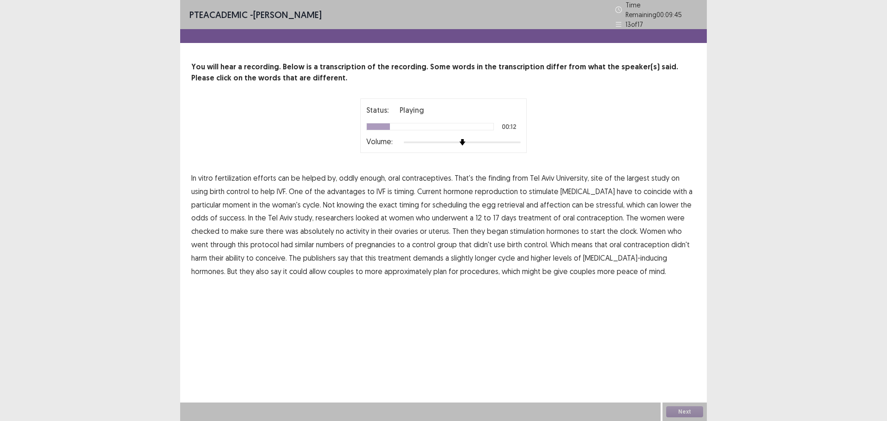
click at [327, 189] on span "advantages" at bounding box center [346, 191] width 38 height 11
click at [540, 200] on span "affection" at bounding box center [555, 204] width 30 height 11
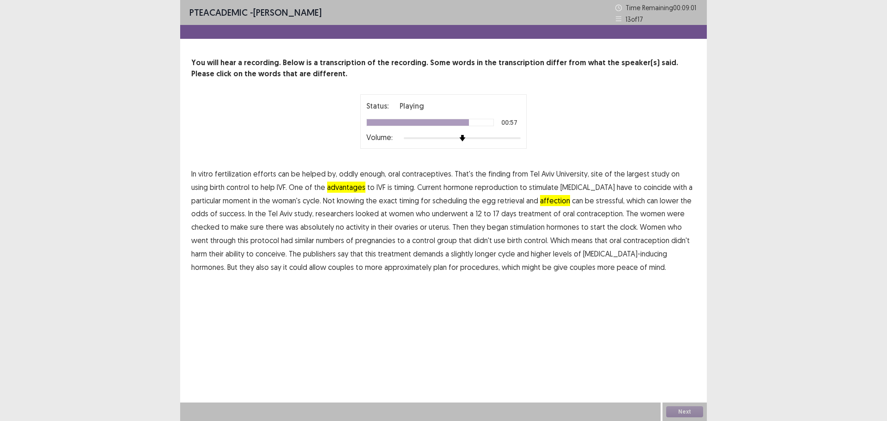
click at [303, 255] on span "publishers" at bounding box center [319, 253] width 33 height 11
click at [384, 269] on span "approximately" at bounding box center [407, 266] width 47 height 11
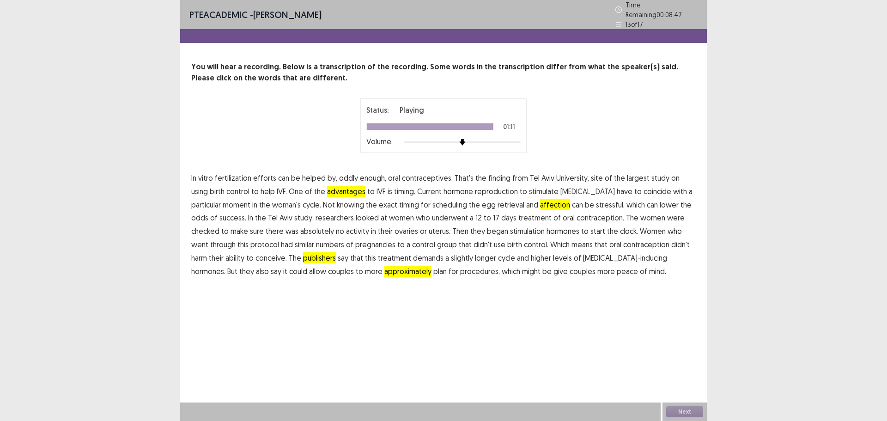
click at [688, 412] on div "Next" at bounding box center [684, 411] width 44 height 18
click at [689, 412] on button "Next" at bounding box center [684, 411] width 37 height 11
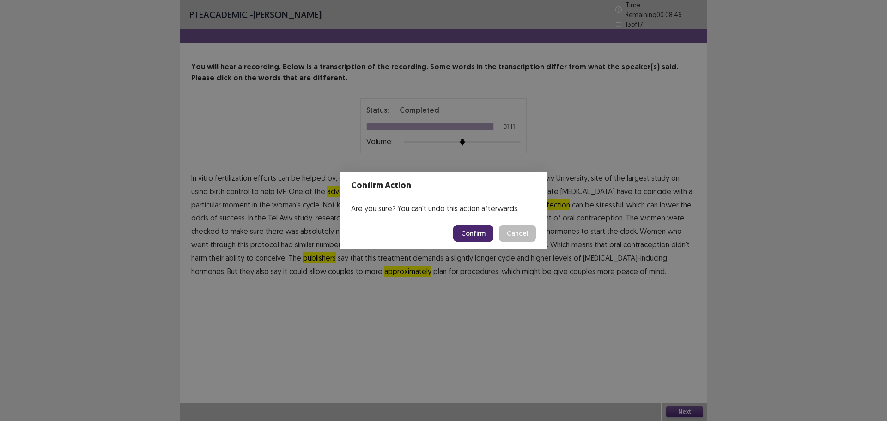
click at [472, 233] on button "Confirm" at bounding box center [473, 233] width 40 height 17
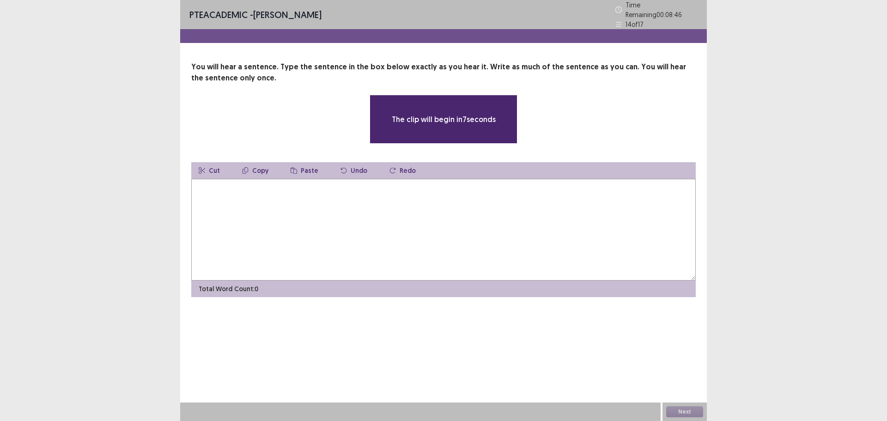
click at [392, 231] on textarea at bounding box center [443, 230] width 504 height 102
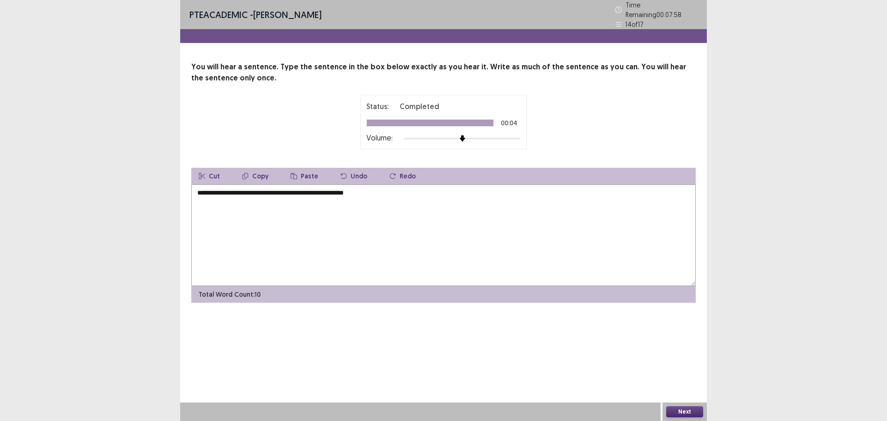
type textarea "**********"
click at [688, 411] on button "Next" at bounding box center [684, 411] width 37 height 11
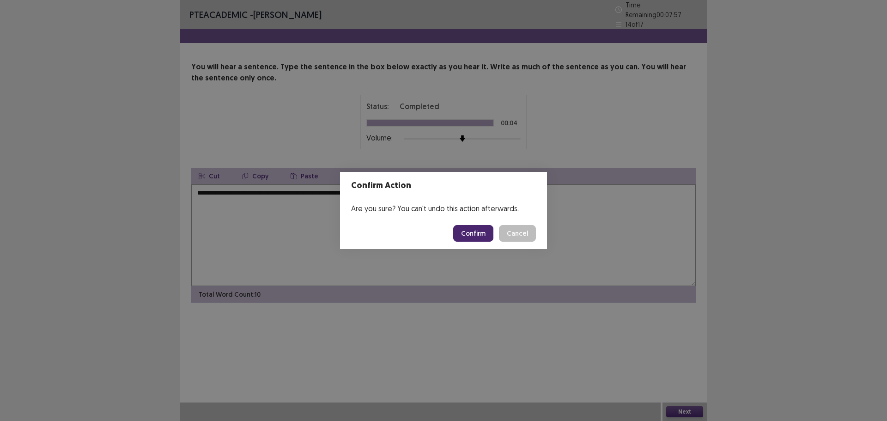
drag, startPoint x: 469, startPoint y: 234, endPoint x: 469, endPoint y: 238, distance: 4.6
click at [470, 234] on button "Confirm" at bounding box center [473, 233] width 40 height 17
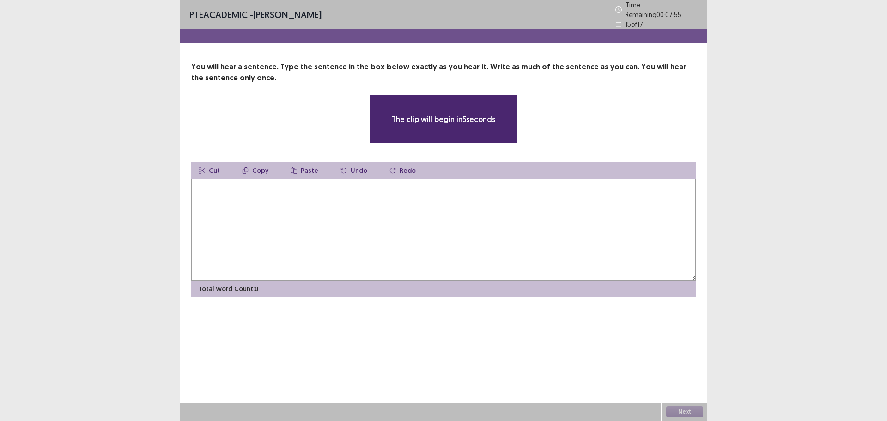
click at [374, 203] on textarea at bounding box center [443, 230] width 504 height 102
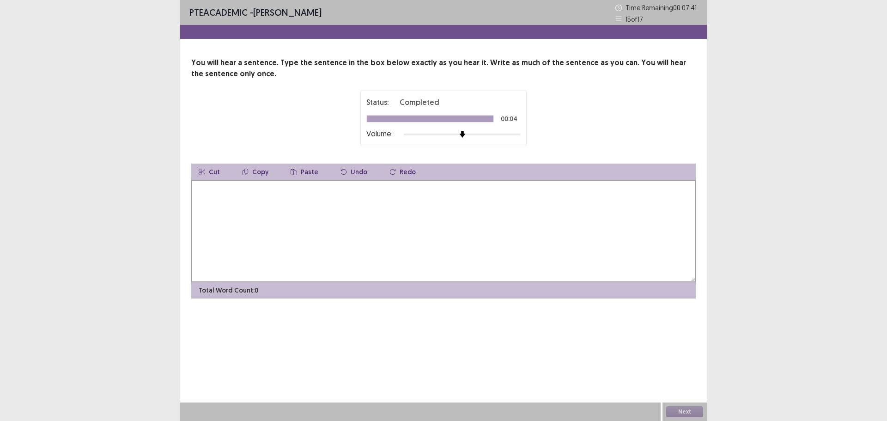
type textarea "*"
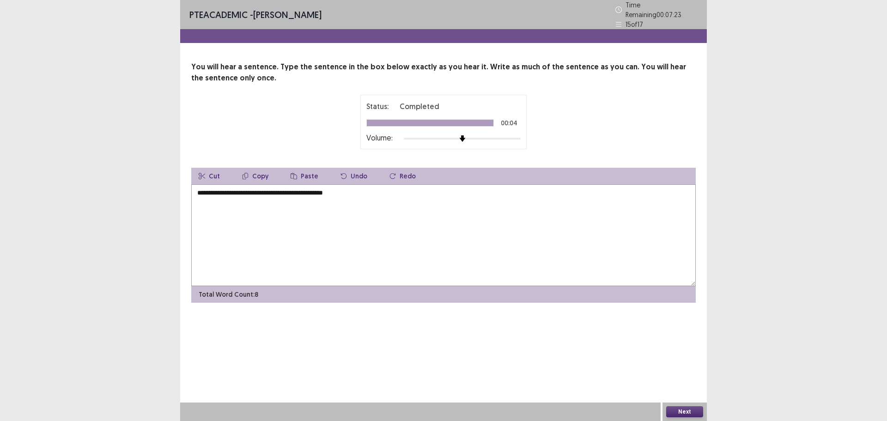
type textarea "**********"
click at [680, 409] on button "Next" at bounding box center [684, 411] width 37 height 11
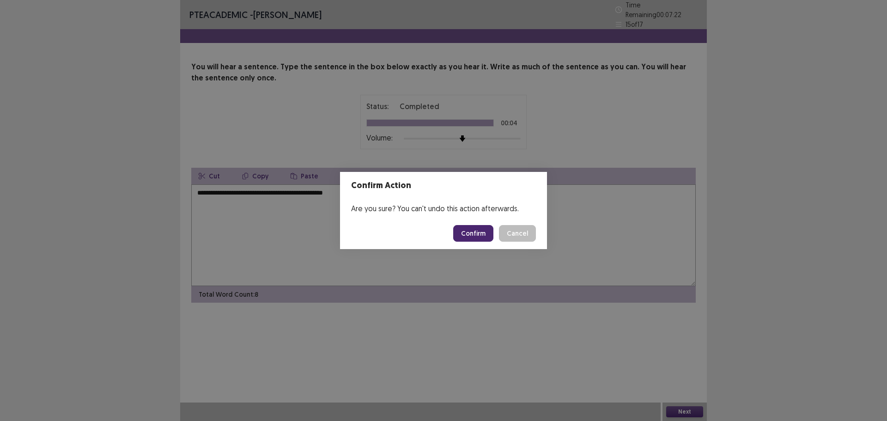
click at [471, 230] on button "Confirm" at bounding box center [473, 233] width 40 height 17
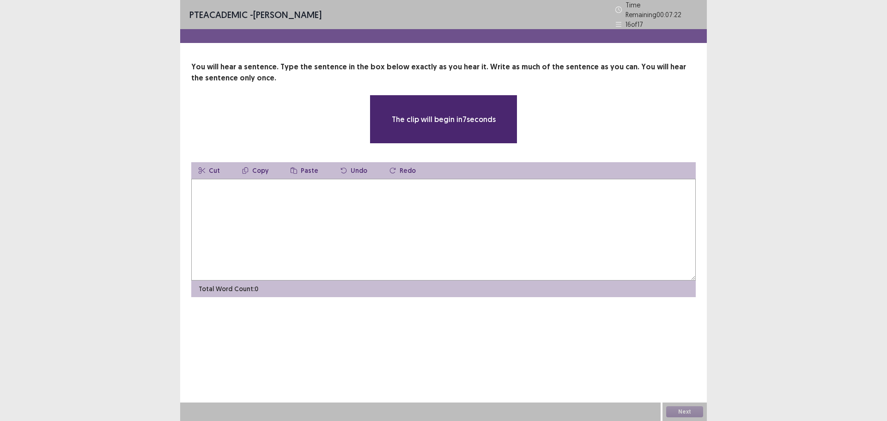
click at [332, 208] on textarea at bounding box center [443, 230] width 504 height 102
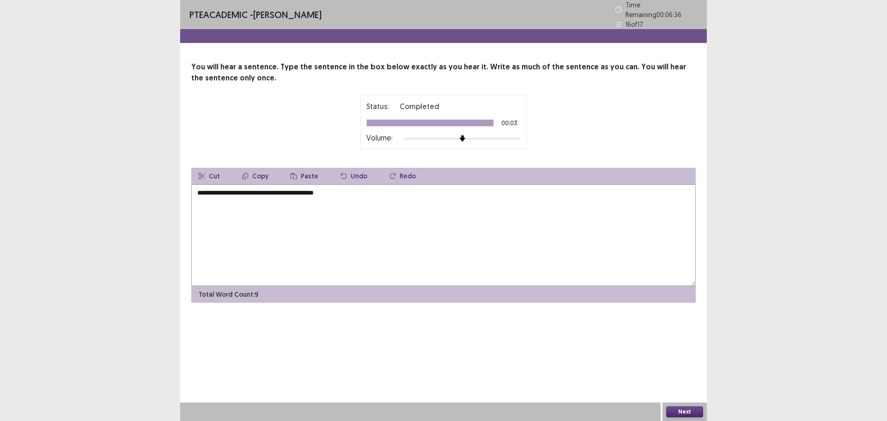
type textarea "**********"
click at [683, 412] on button "Next" at bounding box center [684, 411] width 37 height 11
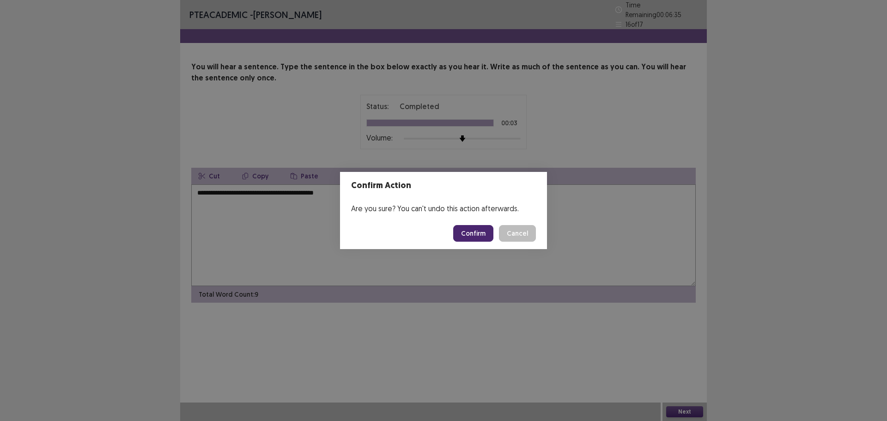
click at [468, 231] on button "Confirm" at bounding box center [473, 233] width 40 height 17
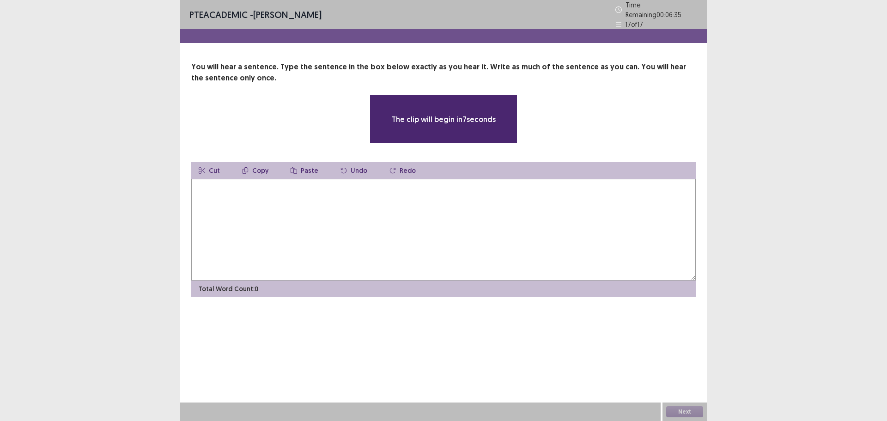
click at [375, 234] on textarea at bounding box center [443, 230] width 504 height 102
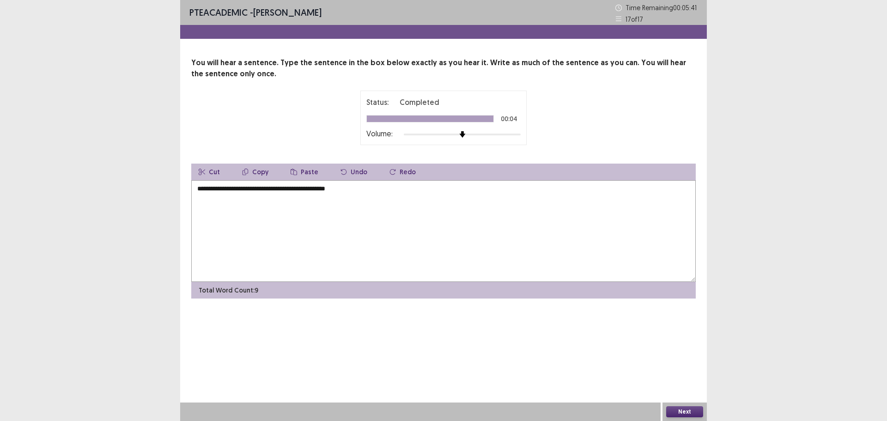
click at [279, 189] on textarea "**********" at bounding box center [443, 231] width 504 height 102
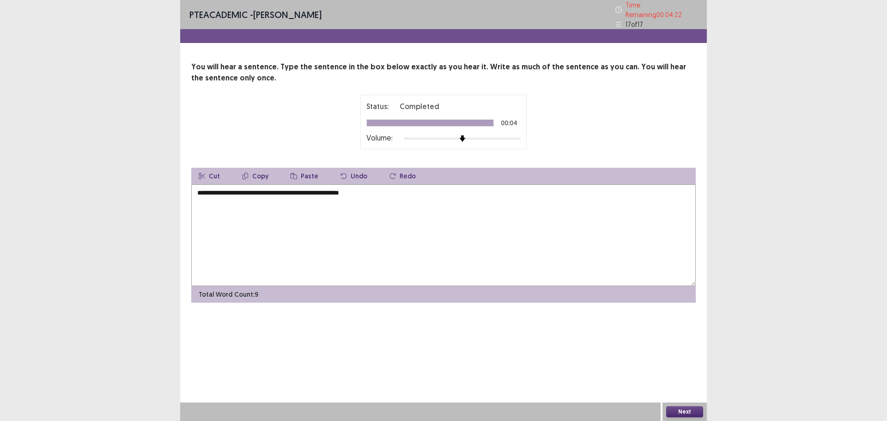
type textarea "**********"
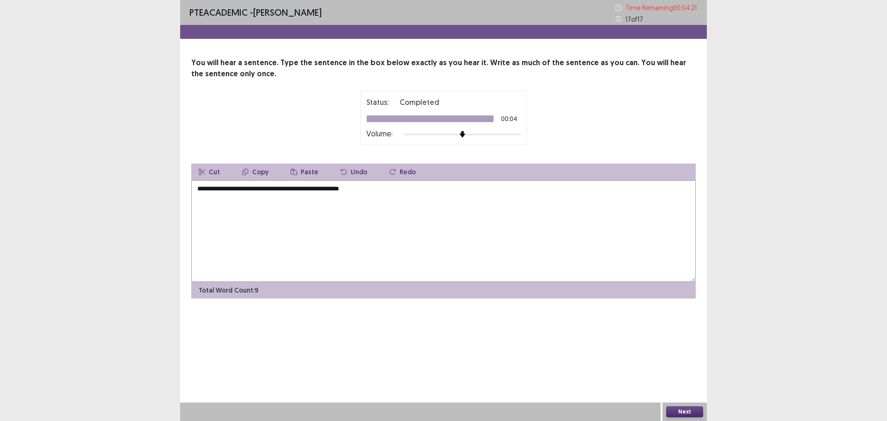
click at [680, 410] on button "Next" at bounding box center [684, 411] width 37 height 11
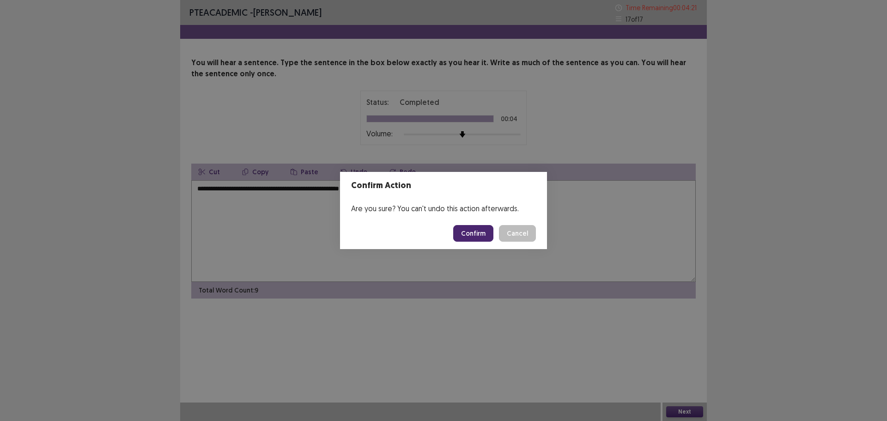
click at [474, 239] on button "Confirm" at bounding box center [473, 233] width 40 height 17
